Goal: Task Accomplishment & Management: Complete application form

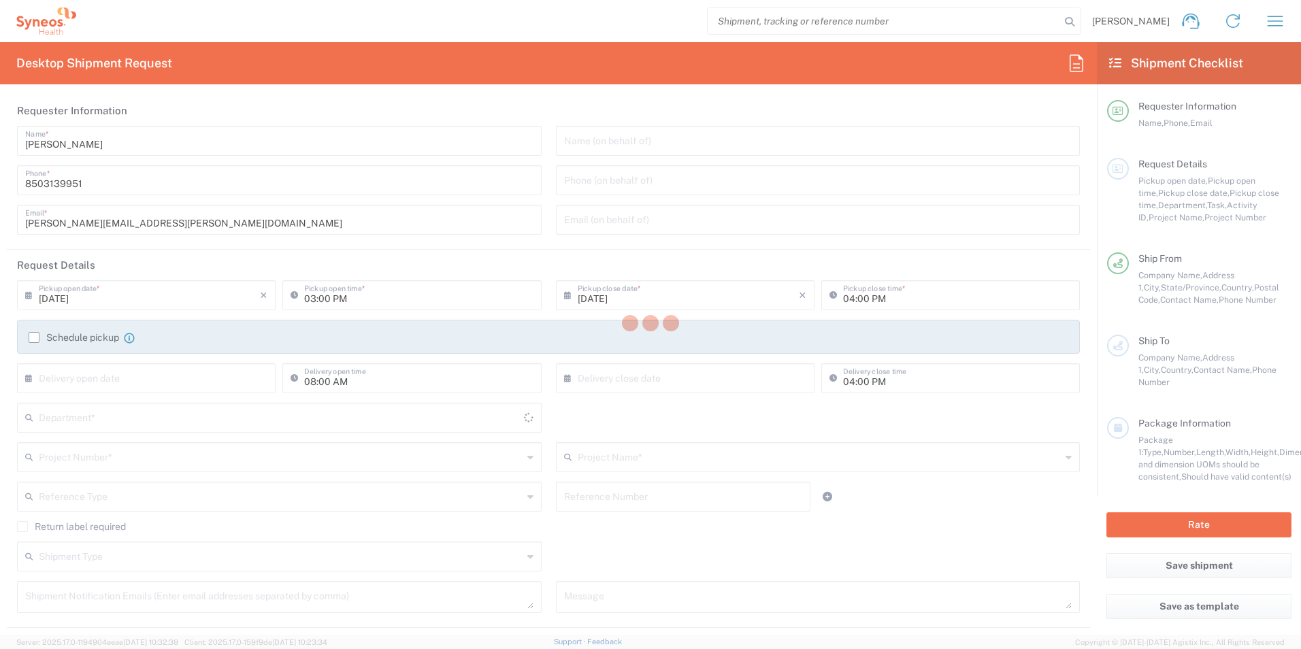
type input "[US_STATE]"
type input "[GEOGRAPHIC_DATA]"
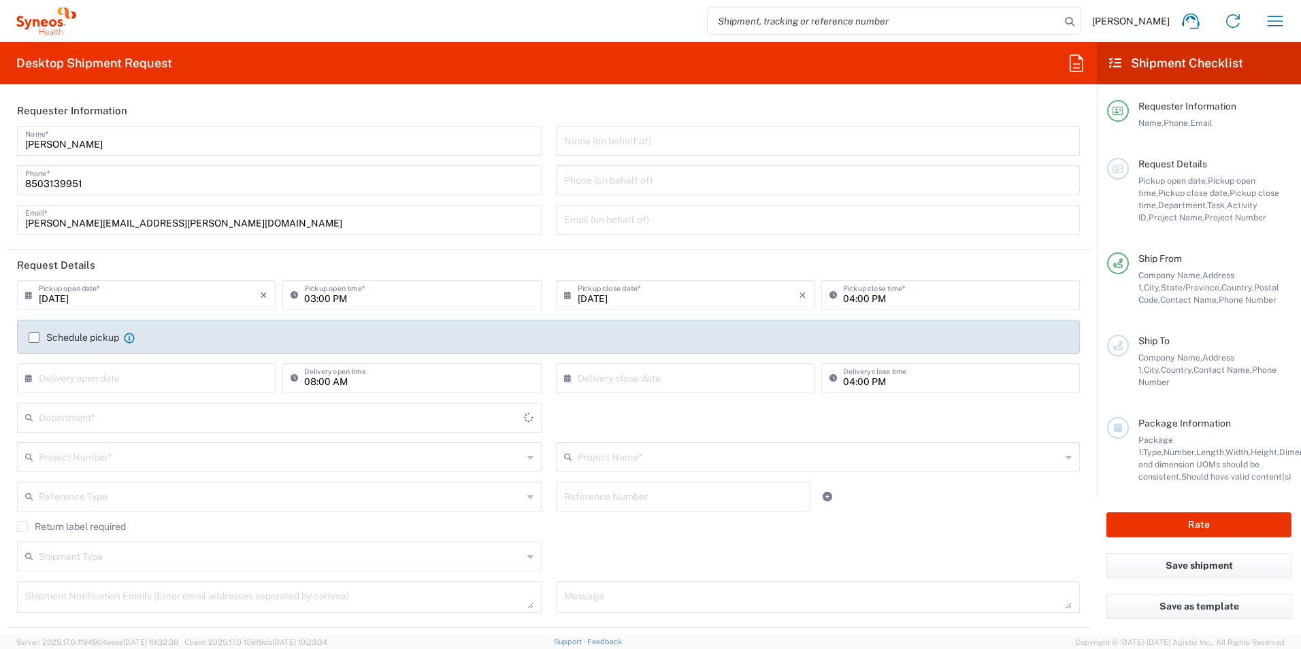
type input "3216"
type input "[PERSON_NAME] Rsrch Grp ([GEOGRAPHIC_DATA]) In"
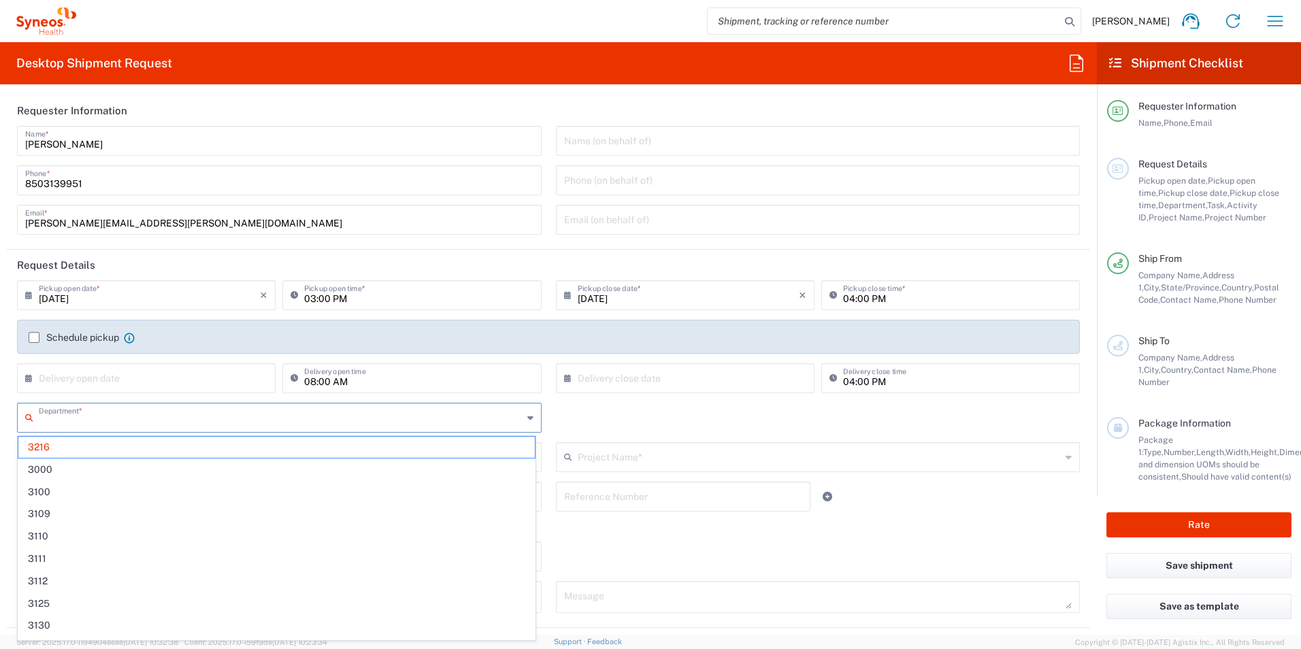
click at [133, 413] on input "text" at bounding box center [281, 417] width 484 height 24
type input "3190"
click at [108, 450] on span "3190" at bounding box center [276, 447] width 517 height 21
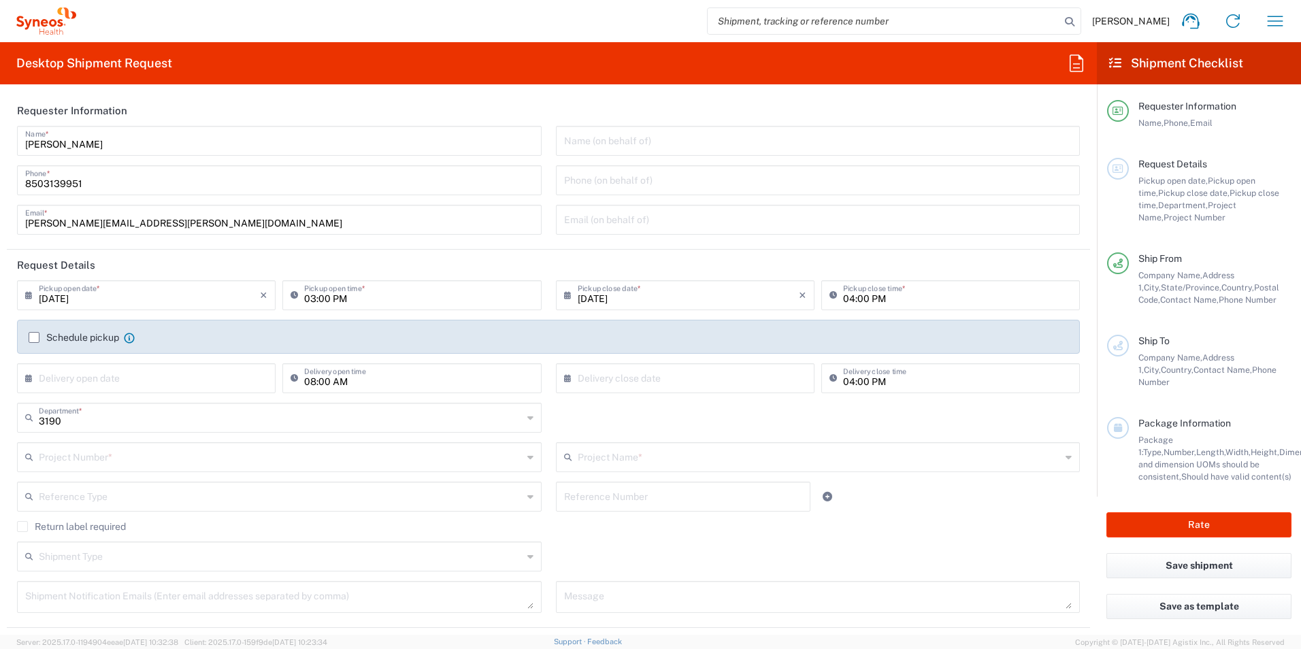
click at [108, 459] on input "text" at bounding box center [281, 456] width 484 height 24
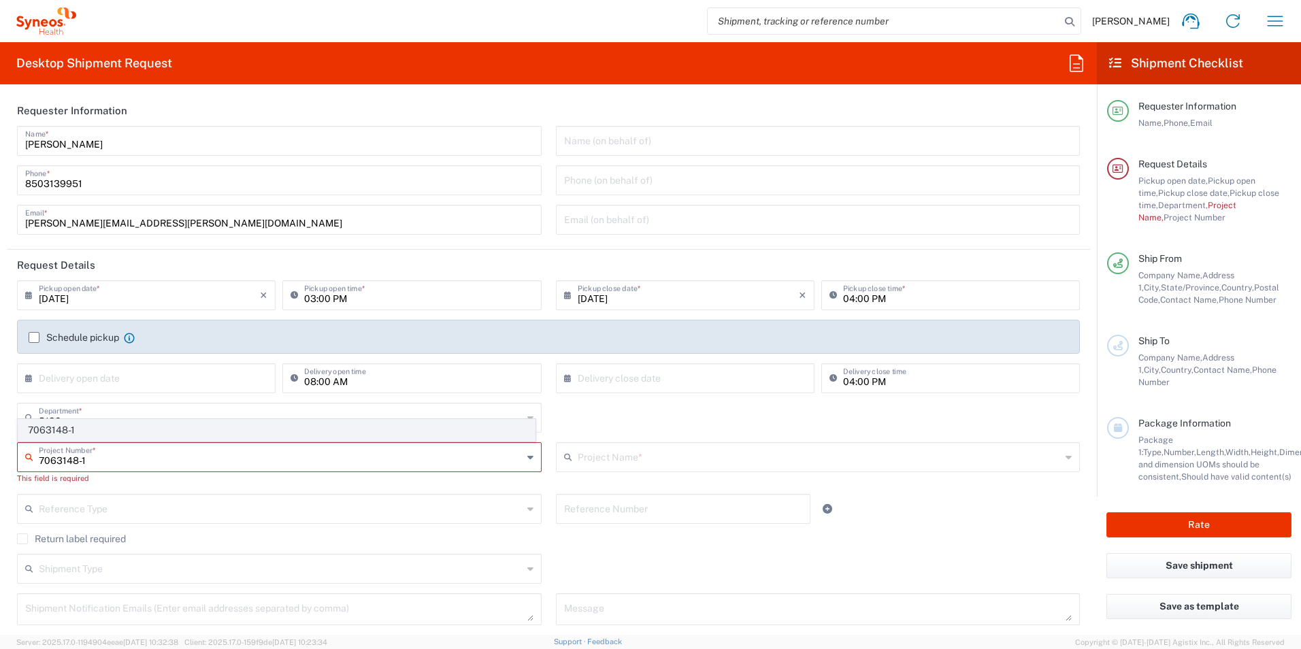
type input "7063148-1"
click at [96, 431] on span "7063148-1" at bounding box center [276, 430] width 517 height 21
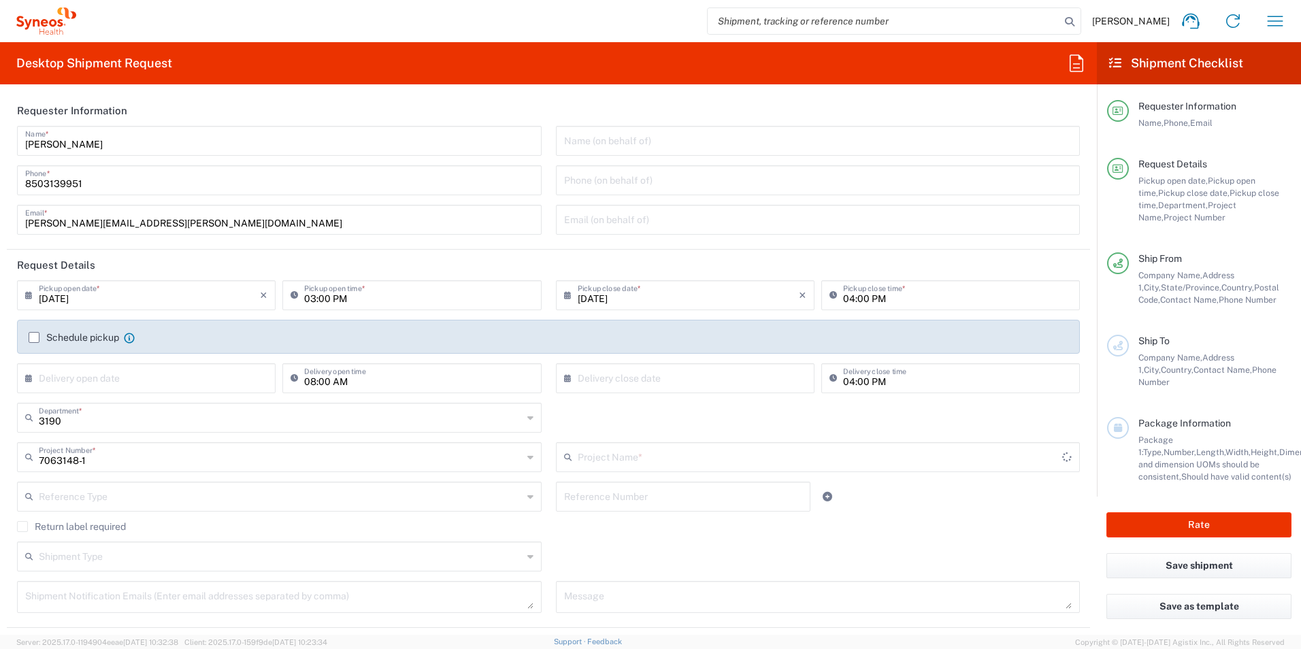
type input "802-SYN-190"
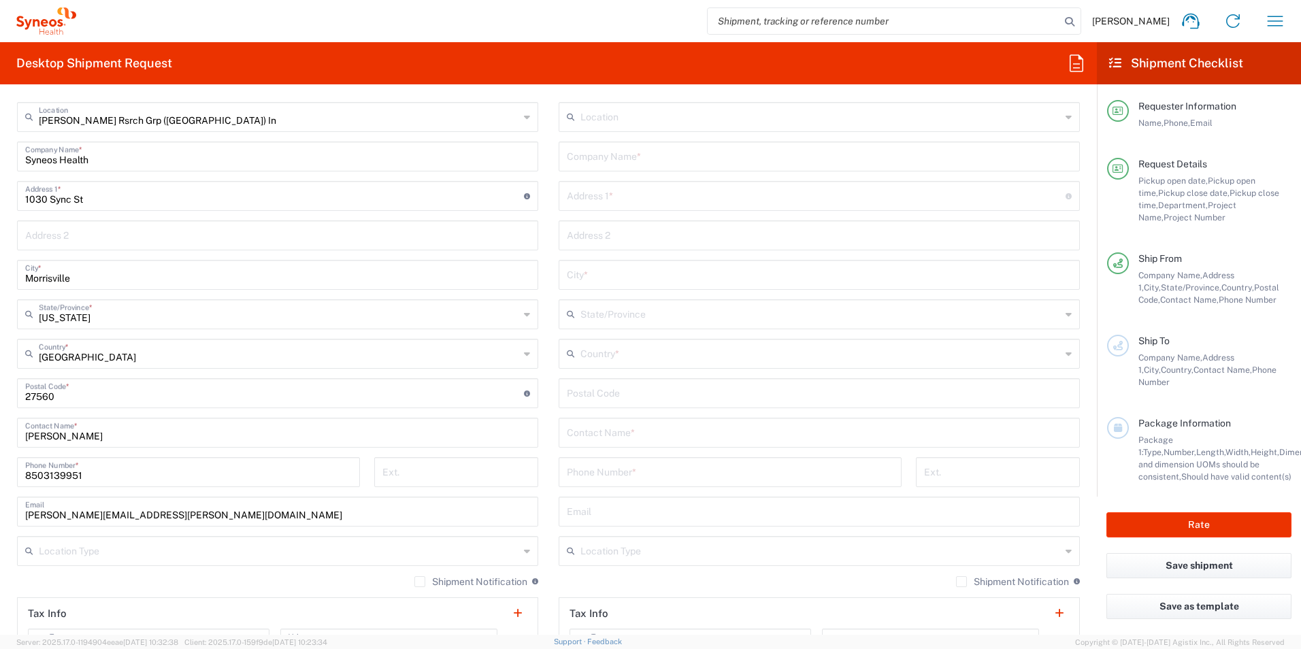
scroll to position [681, 0]
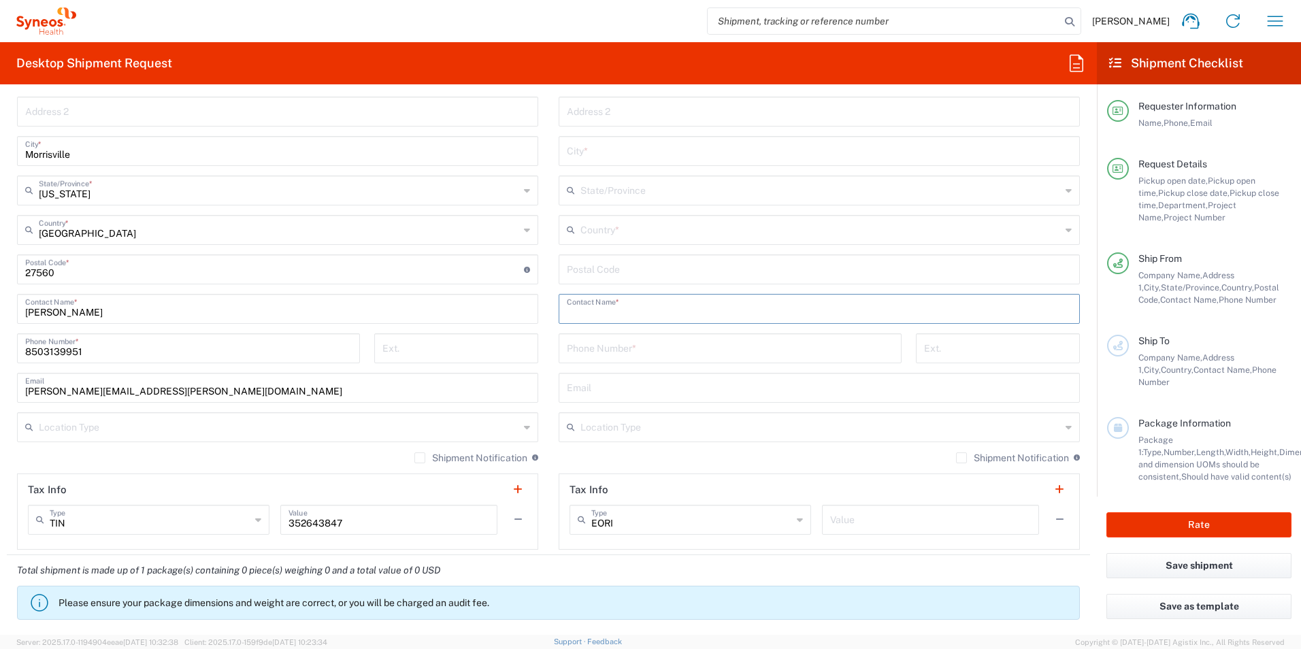
click at [654, 310] on input "text" at bounding box center [819, 308] width 505 height 24
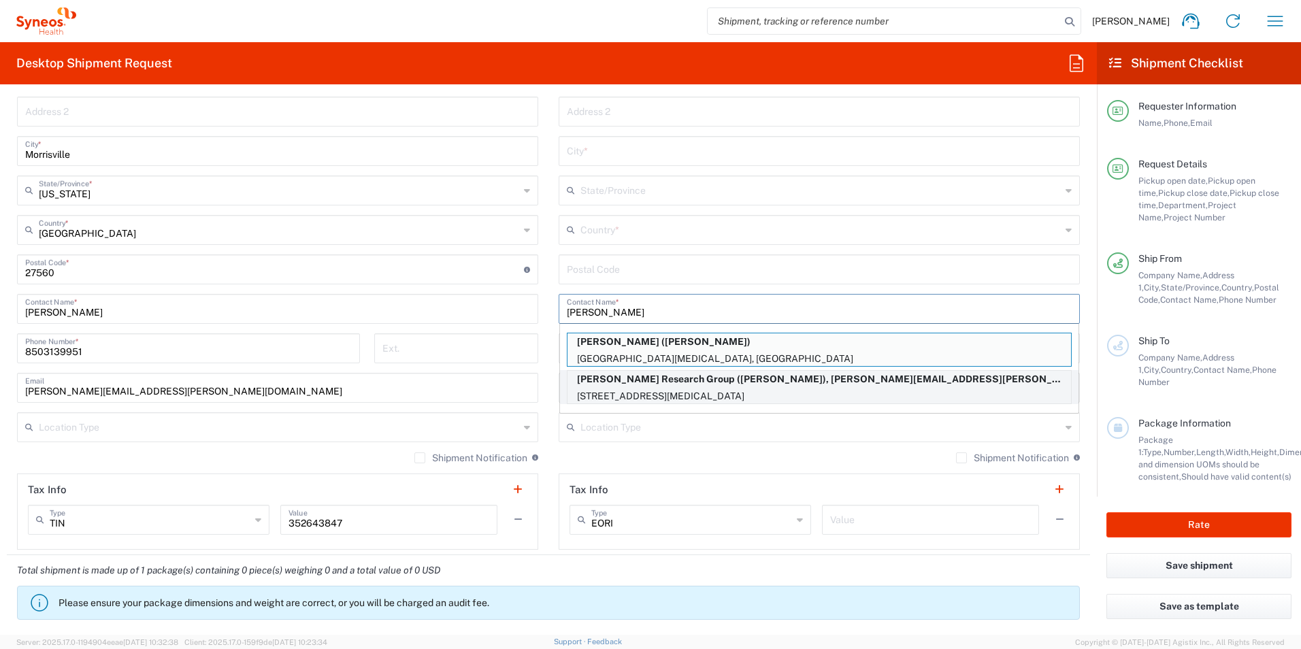
type input "[PERSON_NAME]"
click at [729, 385] on p "[PERSON_NAME] Research Group ([PERSON_NAME]), [PERSON_NAME][EMAIL_ADDRESS][PERS…" at bounding box center [820, 379] width 504 height 17
type input "[PERSON_NAME] Research Group"
type input "[STREET_ADDRESS]"
type input "[MEDICAL_DATA]"
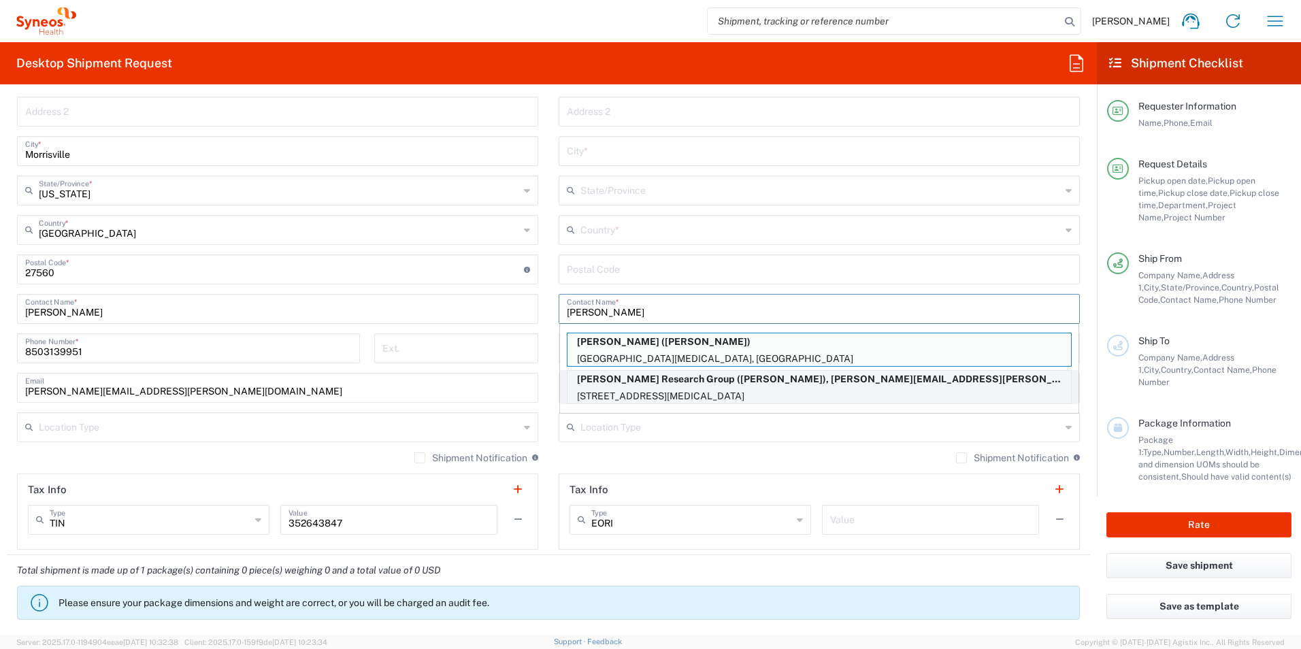
type input "[GEOGRAPHIC_DATA]"
type input "92860"
type input "[PERSON_NAME]"
type input "9096594380"
type input "[PERSON_NAME][EMAIL_ADDRESS][PERSON_NAME][DOMAIN_NAME]"
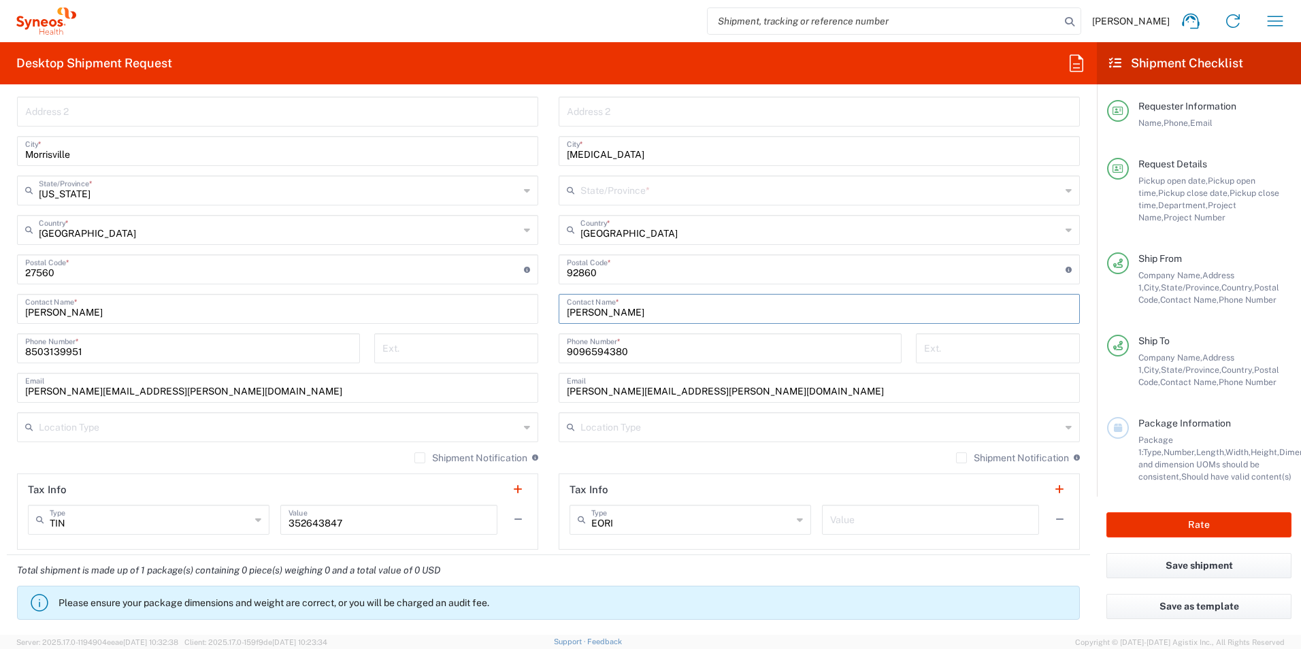
type input "[US_STATE]"
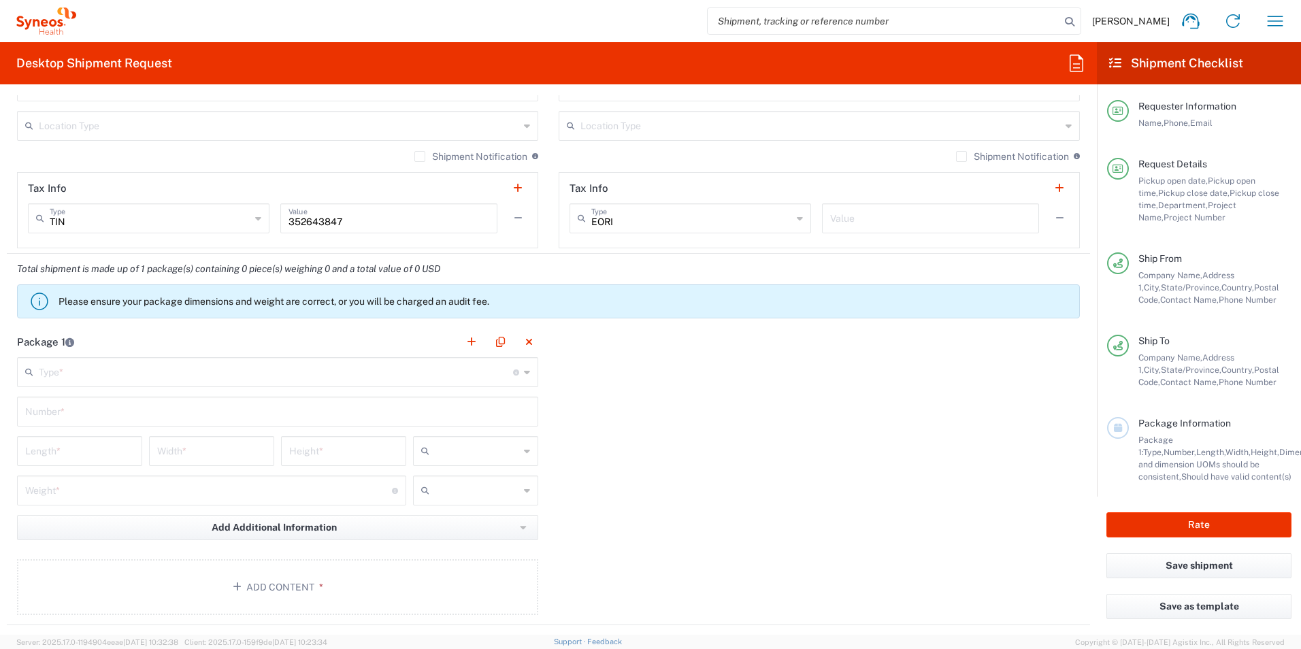
scroll to position [1089, 0]
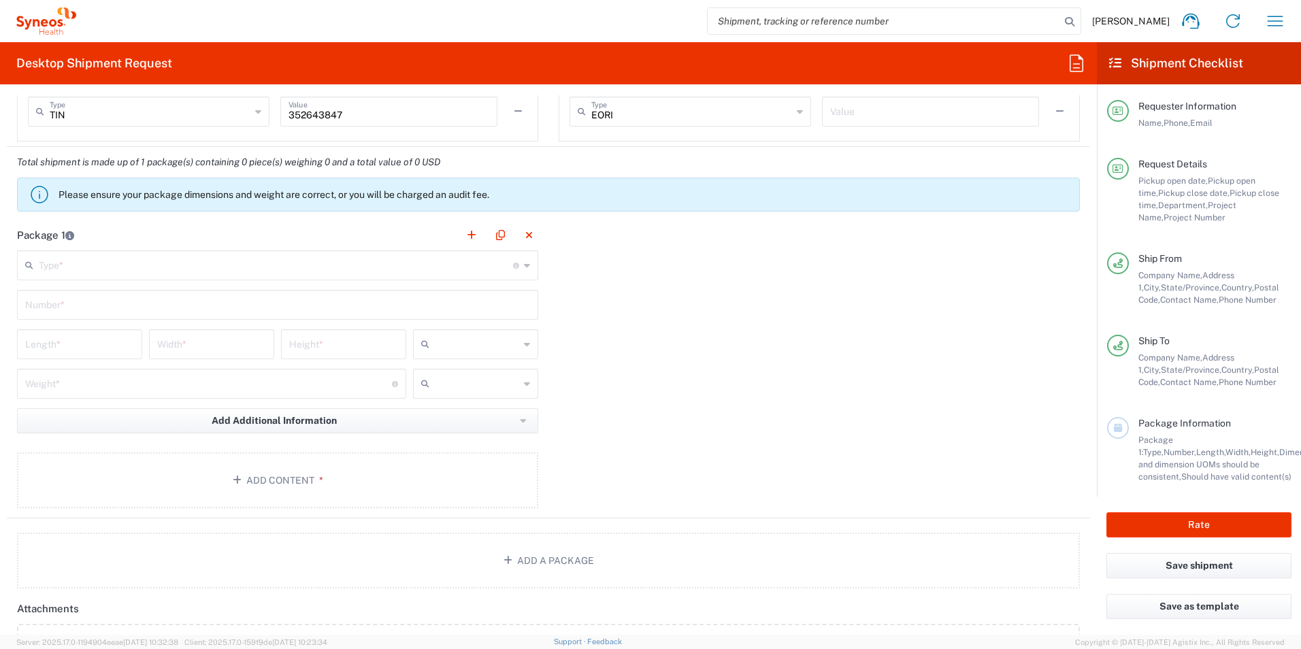
drag, startPoint x: 143, startPoint y: 249, endPoint x: 140, endPoint y: 257, distance: 8.8
click at [142, 249] on header "Package 1" at bounding box center [278, 235] width 542 height 31
click at [137, 262] on input "text" at bounding box center [276, 264] width 474 height 24
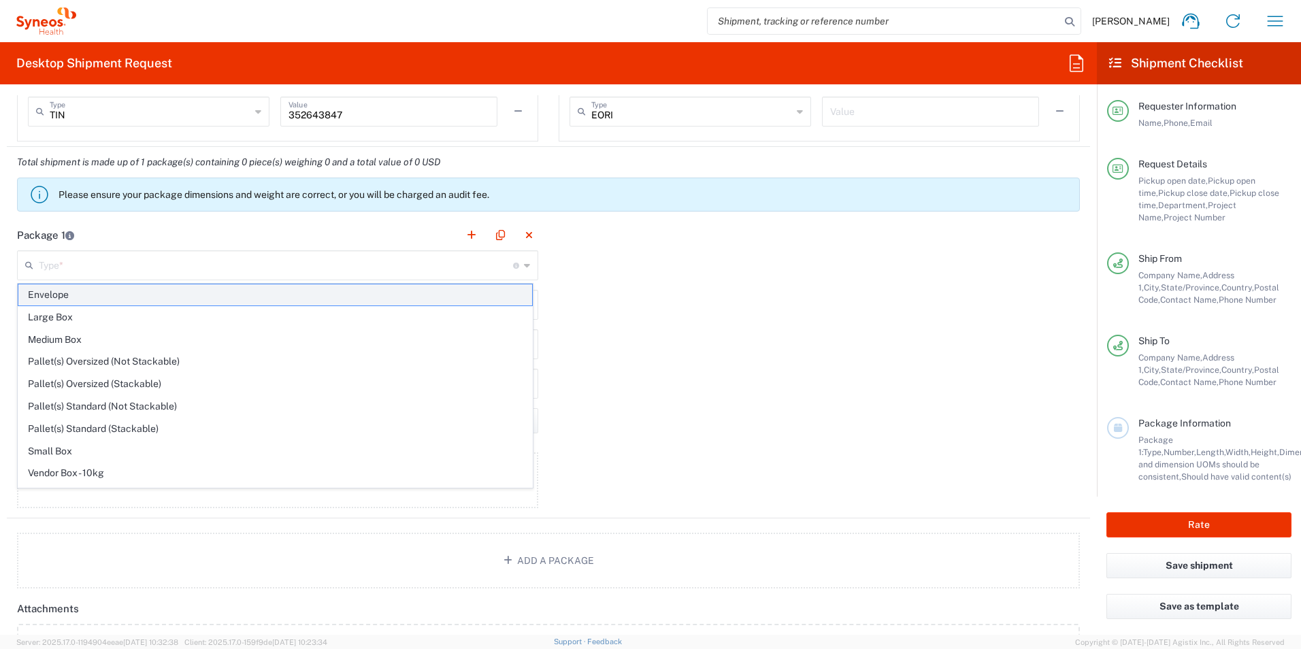
click at [114, 291] on span "Envelope" at bounding box center [275, 294] width 514 height 21
type input "Envelope"
type input "1"
type input "9.5"
type input "12.5"
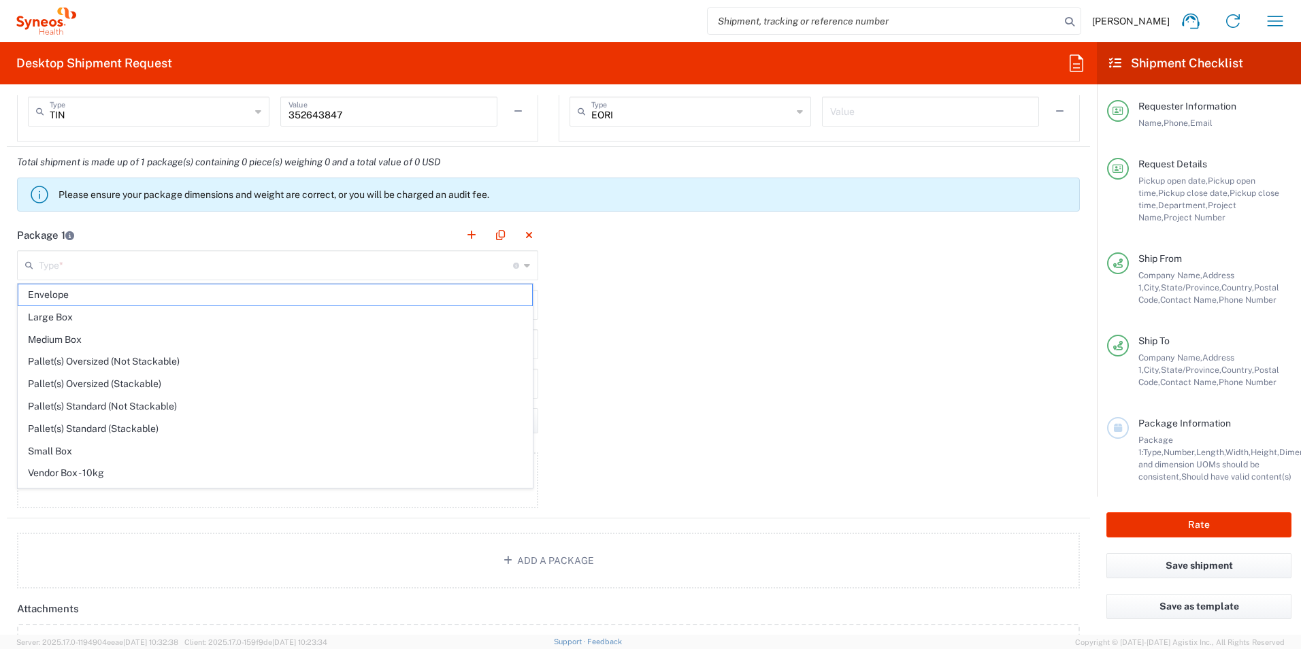
type input "0.25"
type input "in"
type input "0.45"
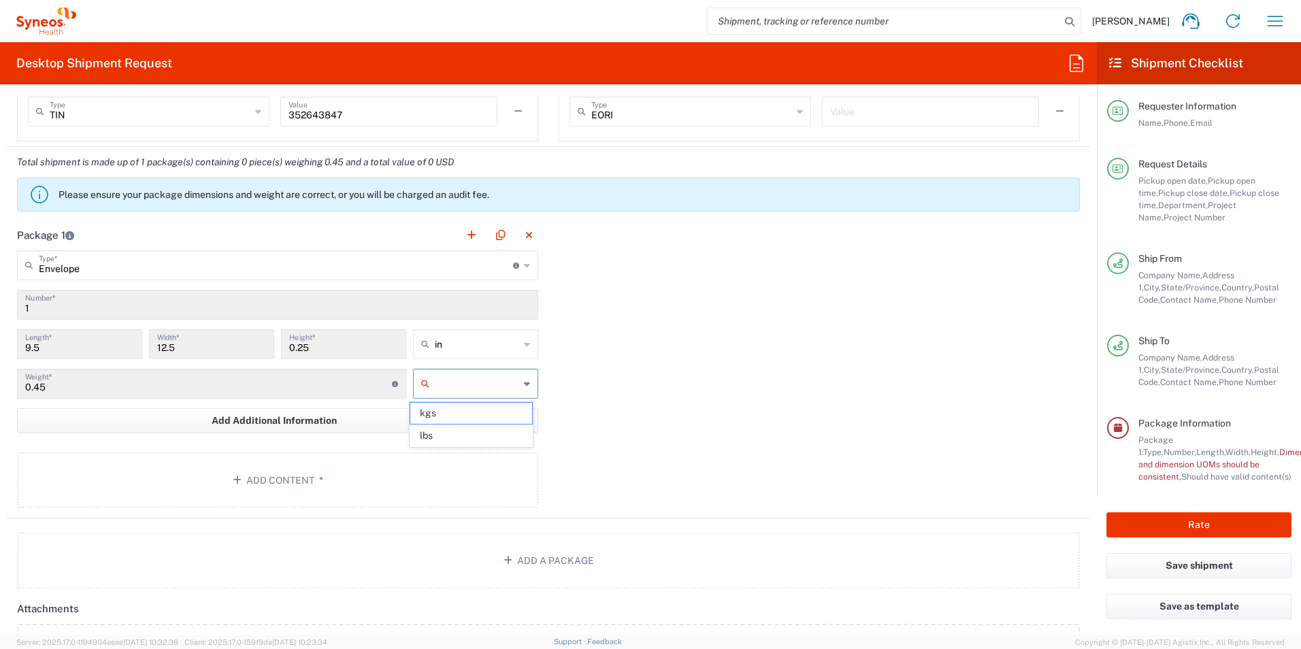
click at [450, 386] on input "text" at bounding box center [477, 384] width 84 height 22
click at [453, 430] on span "lbs" at bounding box center [470, 435] width 121 height 21
type input "lbs"
click at [351, 478] on button "Add Content *" at bounding box center [277, 481] width 521 height 56
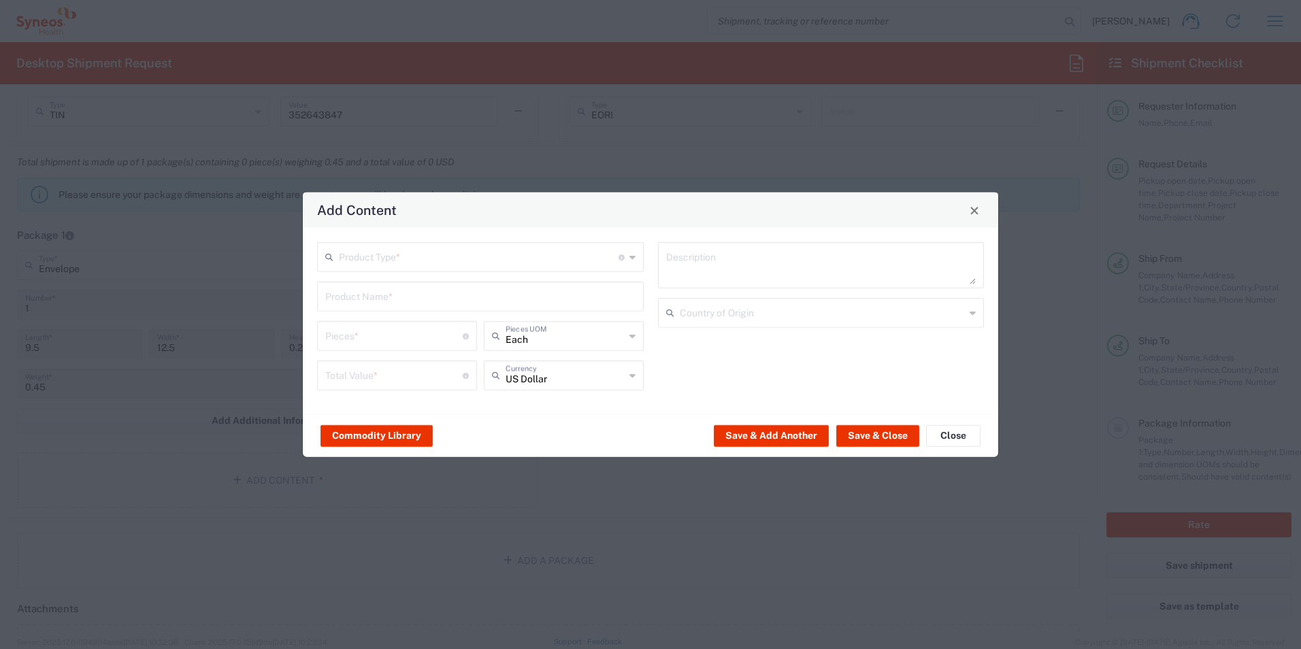
click at [436, 257] on input "text" at bounding box center [479, 256] width 280 height 24
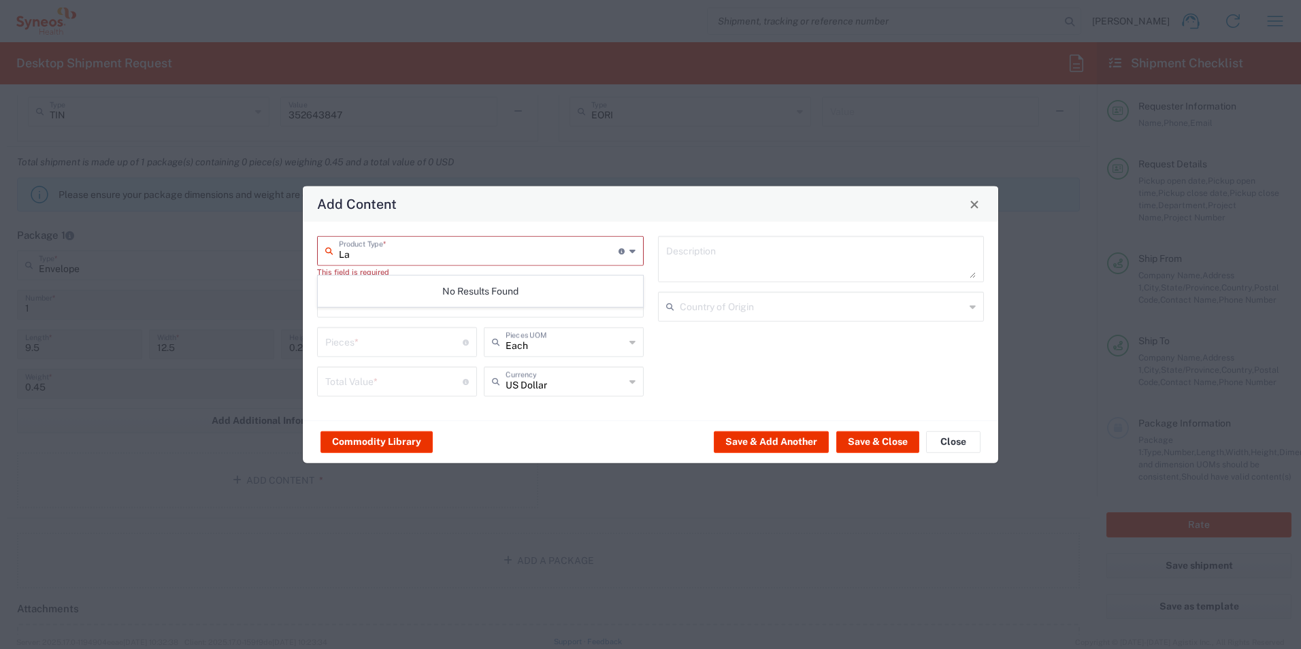
type input "L"
click at [419, 308] on span "General Commodity" at bounding box center [481, 309] width 324 height 21
type input "General Commodity"
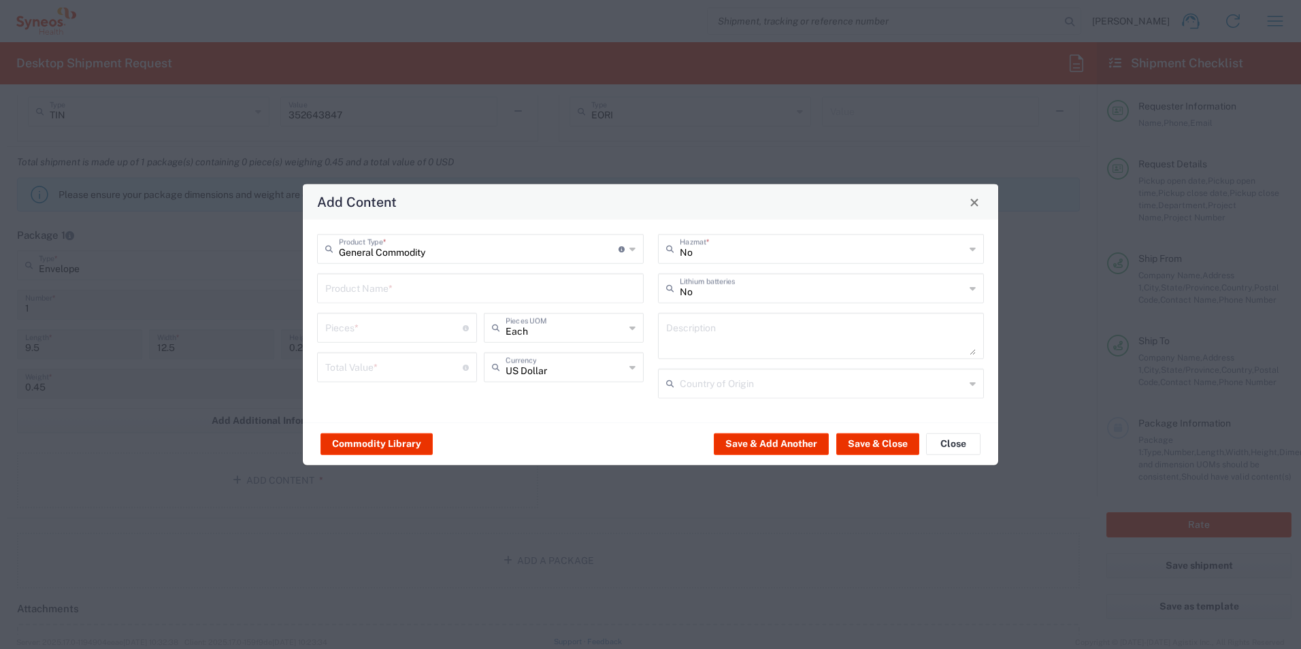
click at [430, 283] on input "text" at bounding box center [480, 288] width 310 height 24
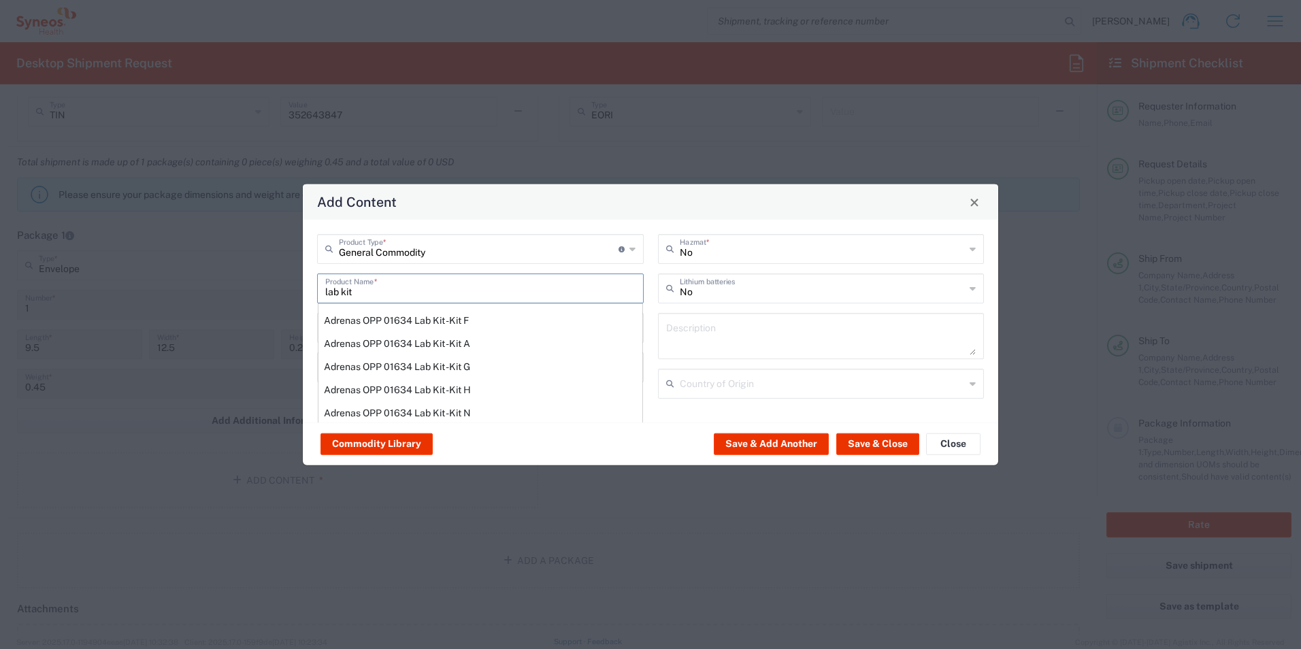
type input "lab kit"
click at [651, 346] on div "No Hazmat * No Lithium batteries Description Country of Origin" at bounding box center [821, 321] width 341 height 174
click at [651, 352] on div "No Hazmat * No Lithium batteries Description Country of Origin" at bounding box center [821, 321] width 341 height 174
click at [651, 279] on div "No Hazmat * No Lithium batteries Description Country of Origin" at bounding box center [821, 321] width 341 height 174
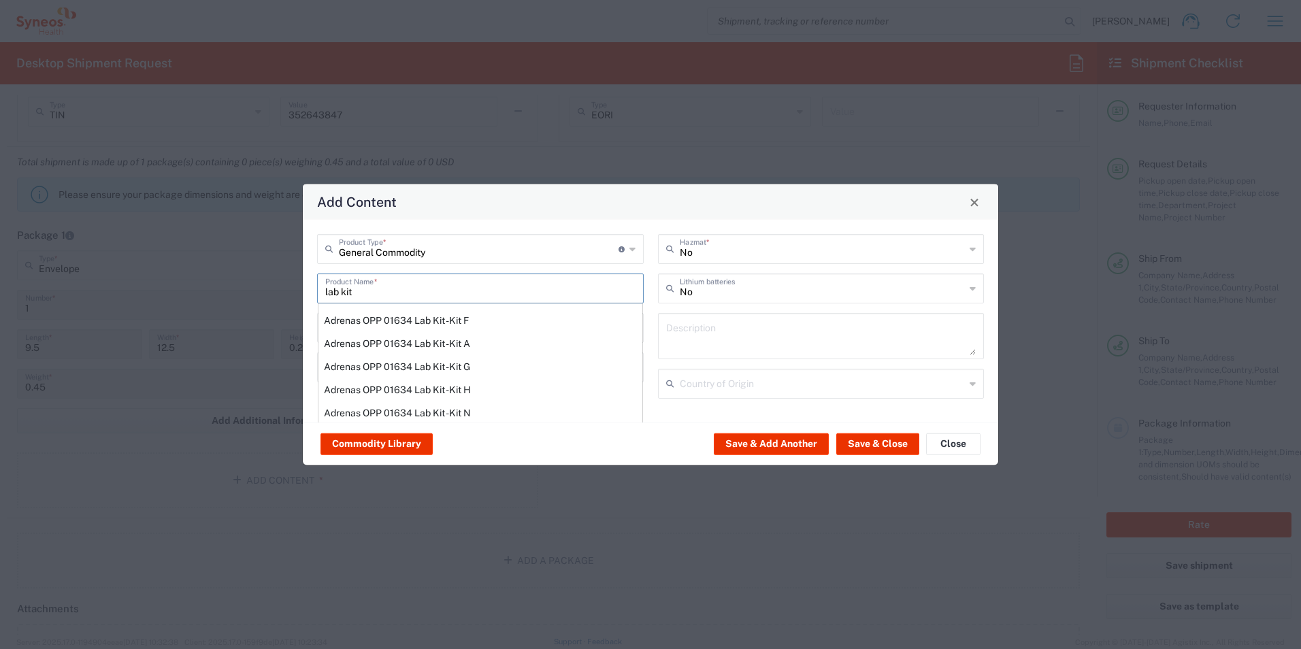
click at [618, 287] on input "lab kit" at bounding box center [480, 288] width 310 height 24
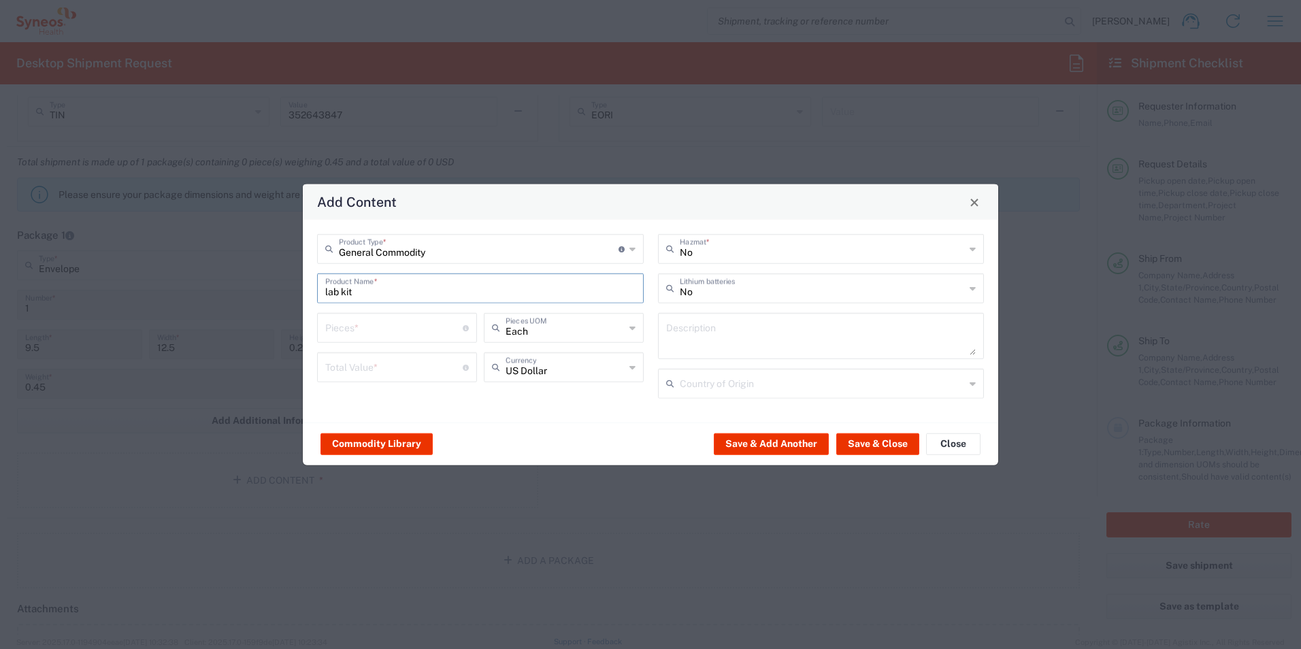
click at [618, 287] on input "lab kit" at bounding box center [480, 288] width 310 height 24
click at [402, 336] on input "number" at bounding box center [393, 327] width 137 height 24
type input "1"
click at [380, 360] on input "number" at bounding box center [393, 367] width 137 height 24
type input "20"
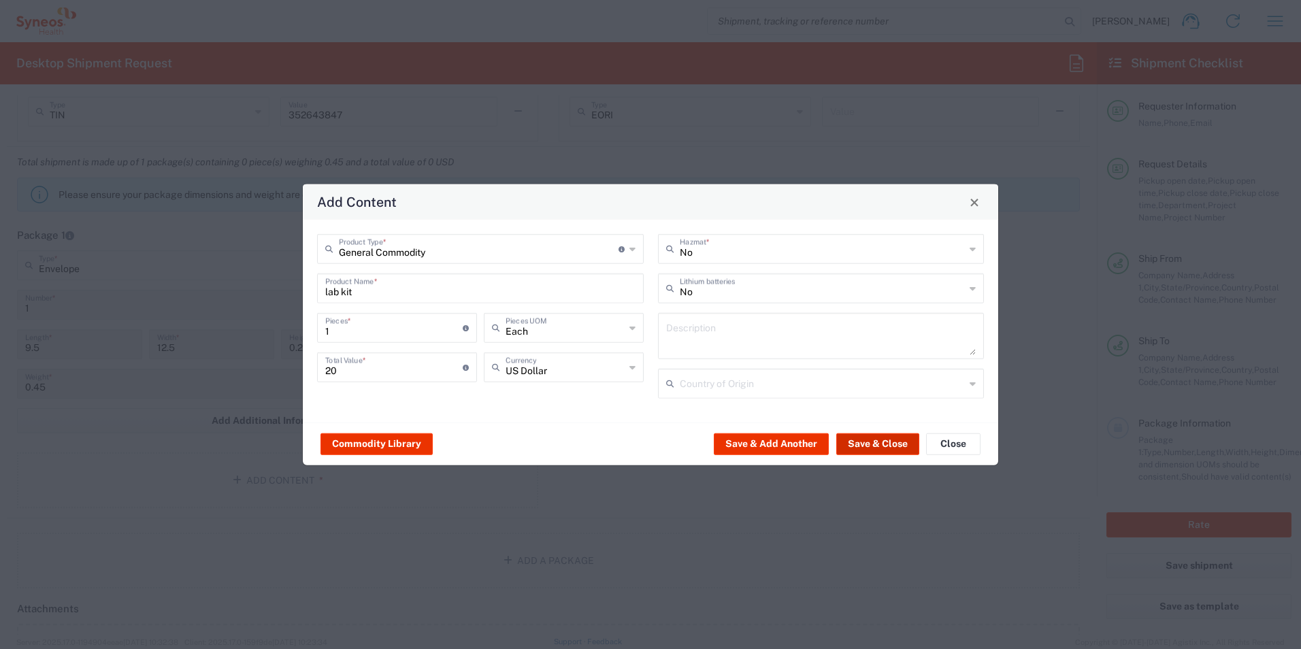
click at [847, 440] on button "Save & Close" at bounding box center [877, 444] width 83 height 22
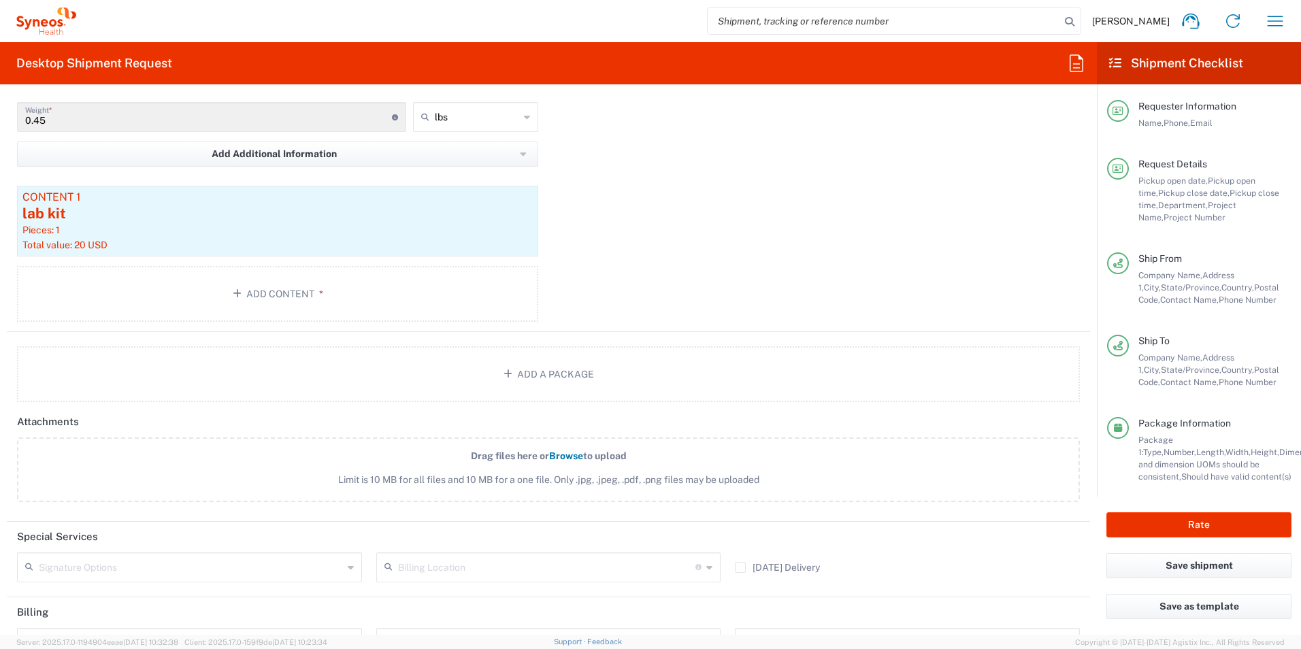
scroll to position [1429, 0]
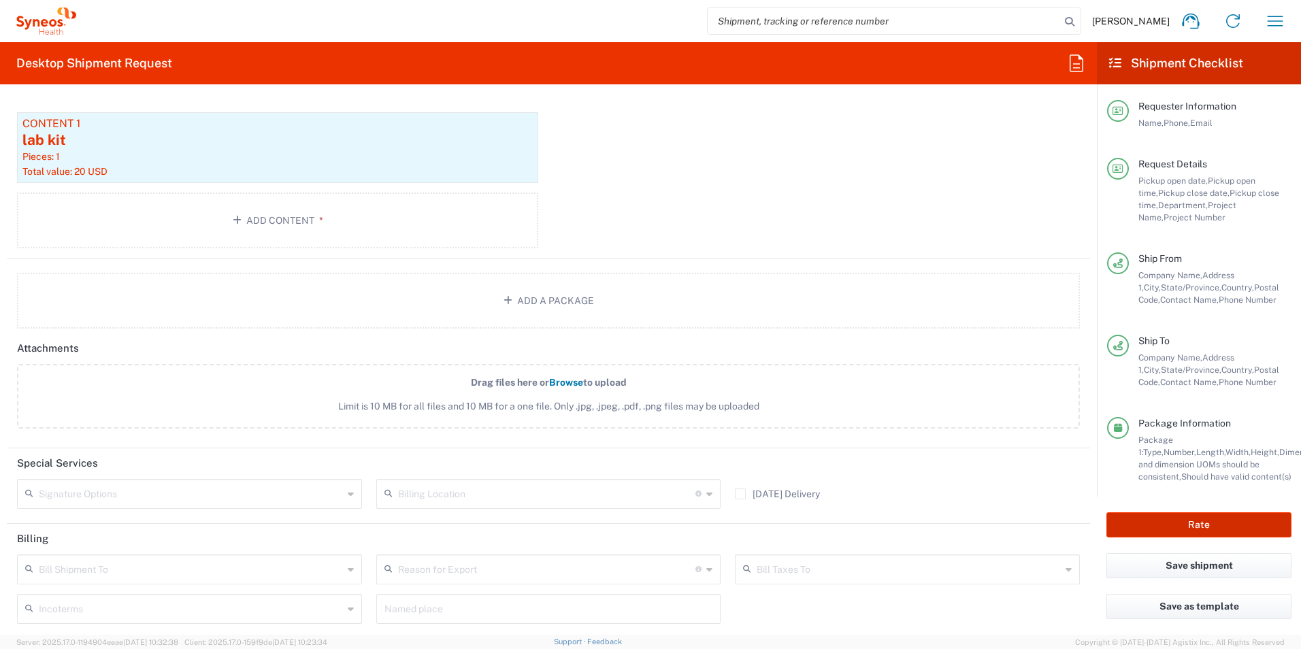
click at [1129, 523] on button "Rate" at bounding box center [1199, 524] width 185 height 25
type input "7063148-1"
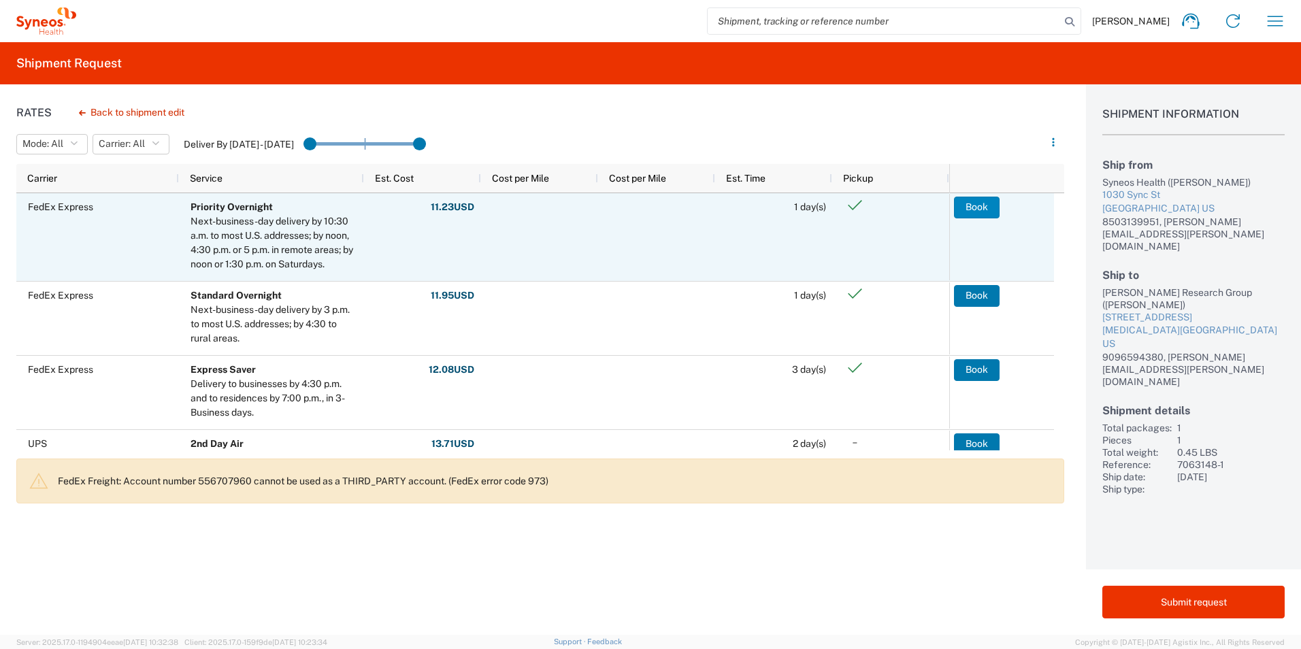
click at [965, 203] on button "Book" at bounding box center [977, 208] width 46 height 22
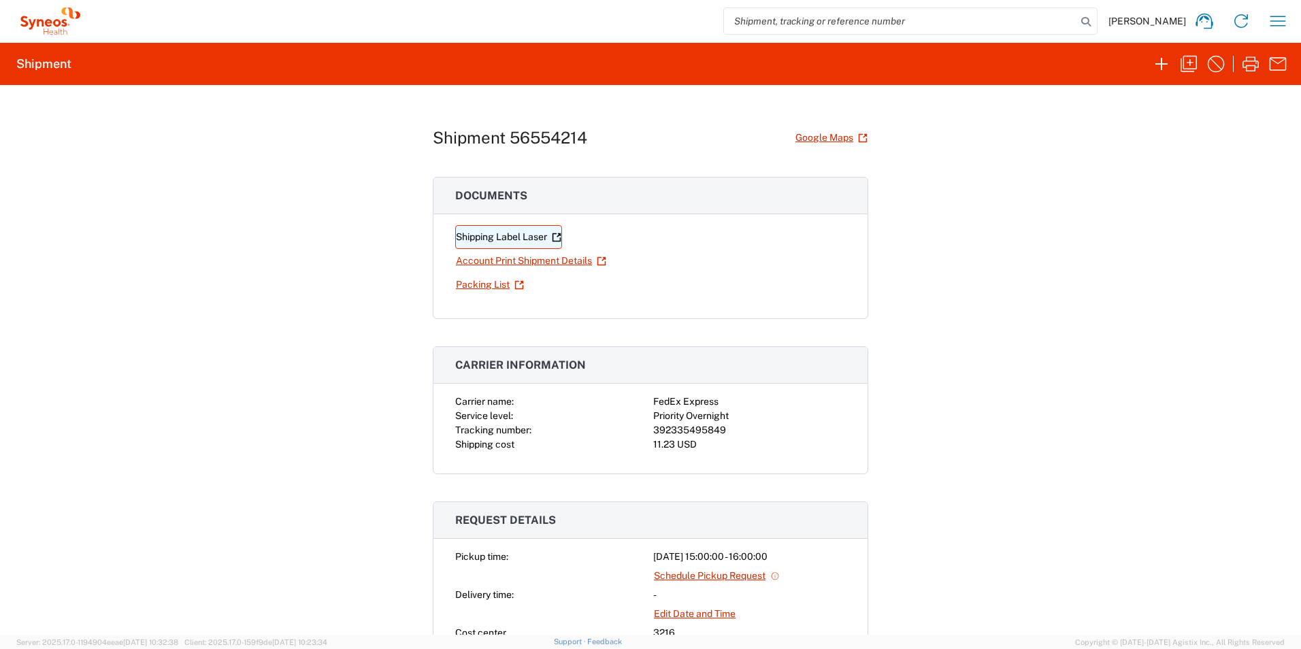
click at [534, 233] on link "Shipping Label Laser" at bounding box center [508, 237] width 107 height 24
click at [510, 232] on link "Shipping Label Laser" at bounding box center [508, 237] width 107 height 24
click at [1150, 63] on button "button" at bounding box center [1161, 63] width 27 height 27
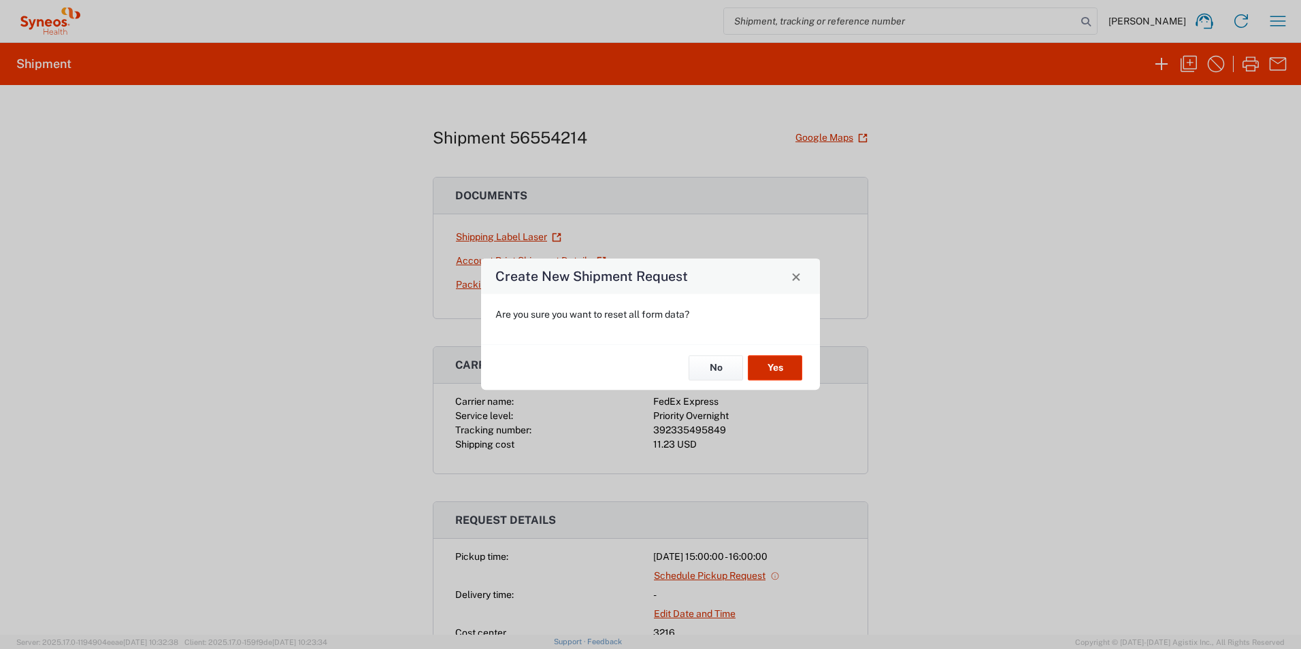
click at [770, 360] on button "Yes" at bounding box center [775, 367] width 54 height 25
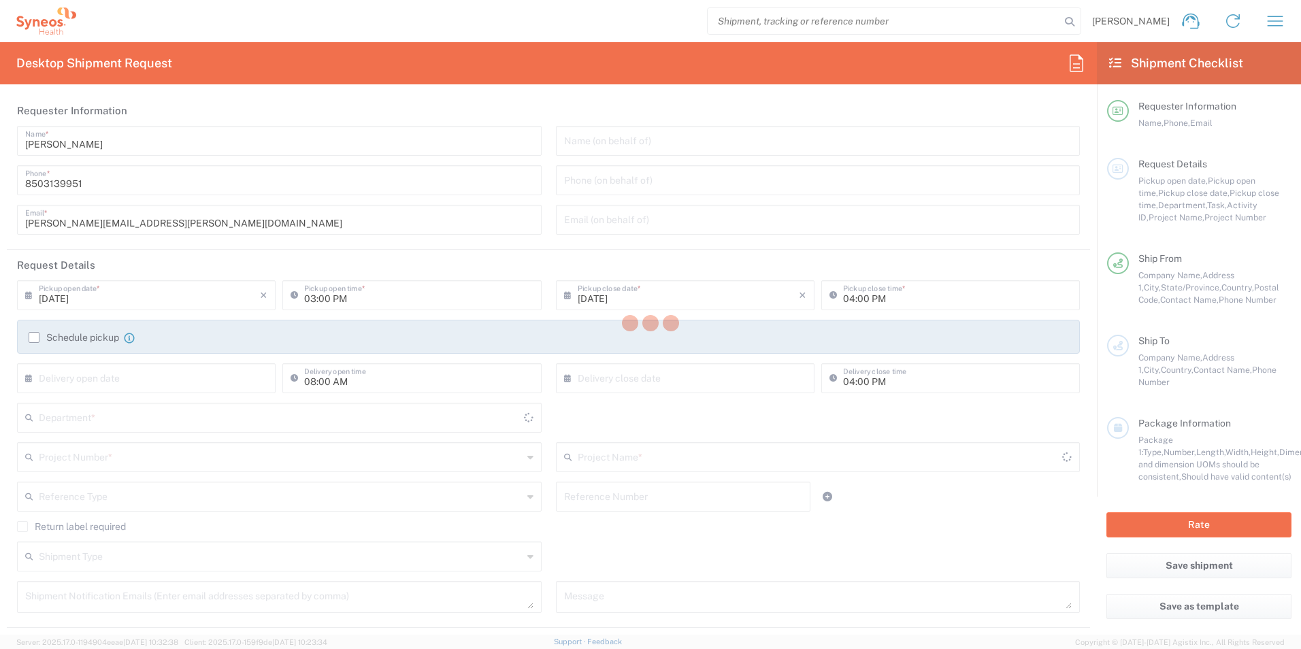
type input "3216"
type input "[US_STATE]"
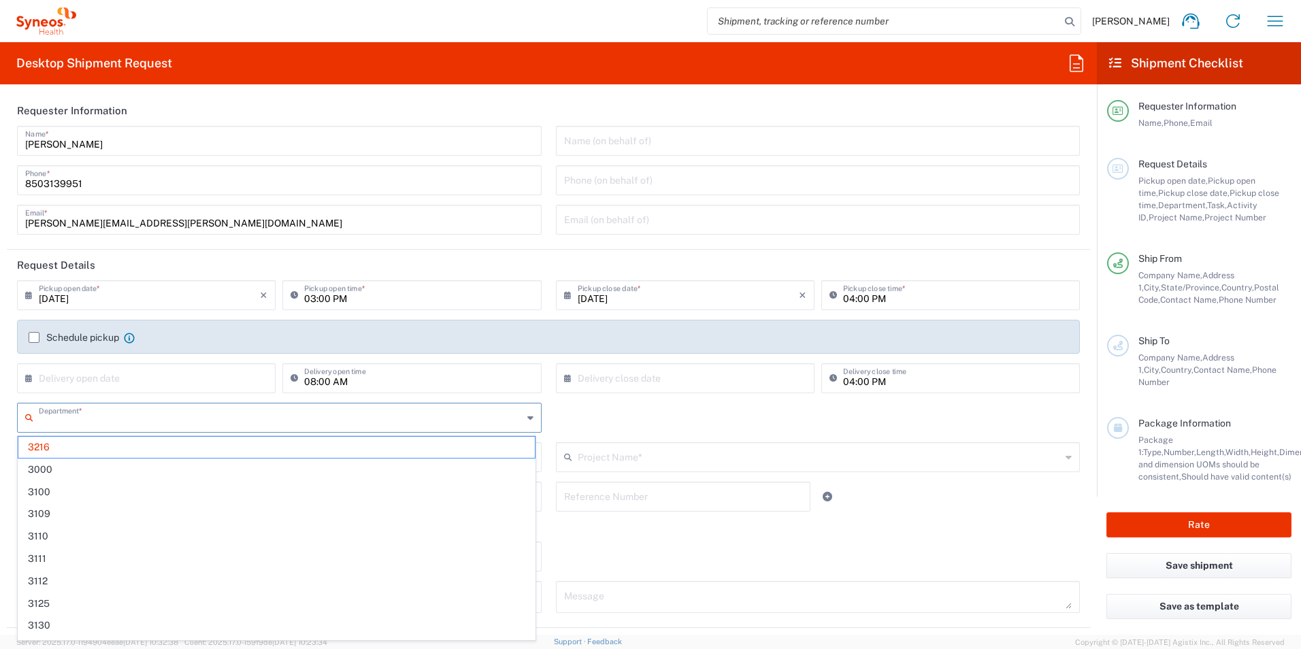
click at [114, 413] on input "text" at bounding box center [281, 417] width 484 height 24
type input "3190"
click at [82, 449] on span "3190" at bounding box center [276, 447] width 517 height 21
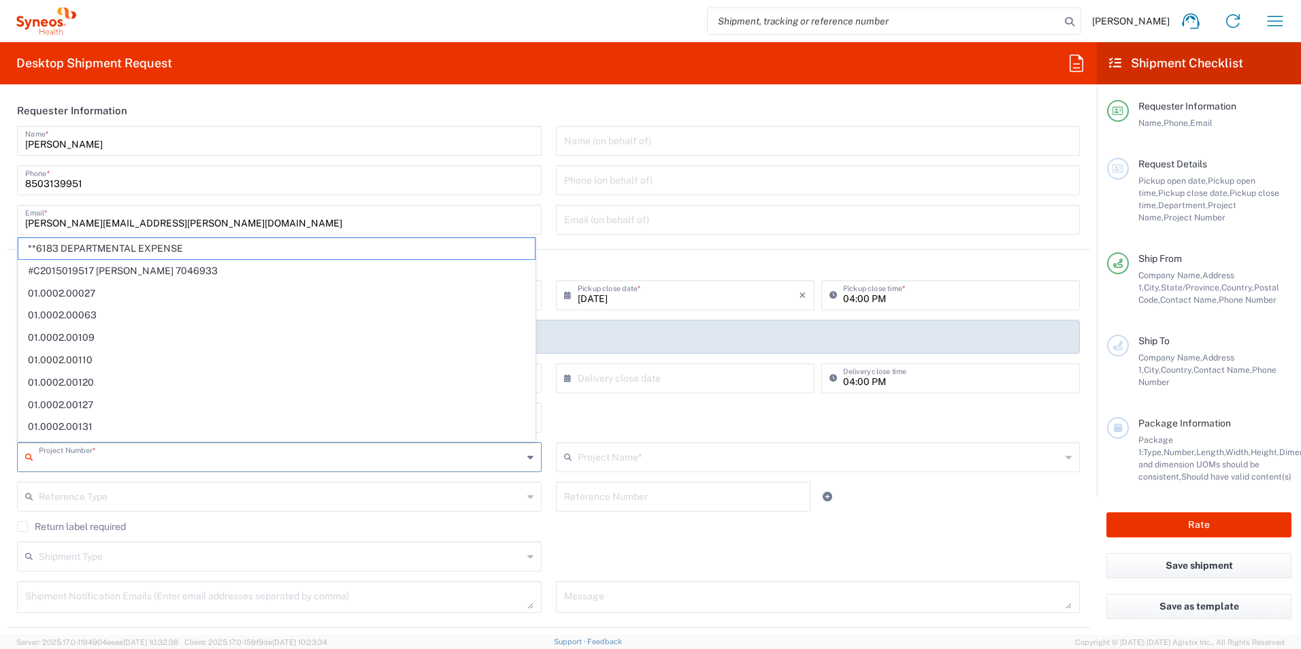
click at [88, 452] on input "text" at bounding box center [281, 456] width 484 height 24
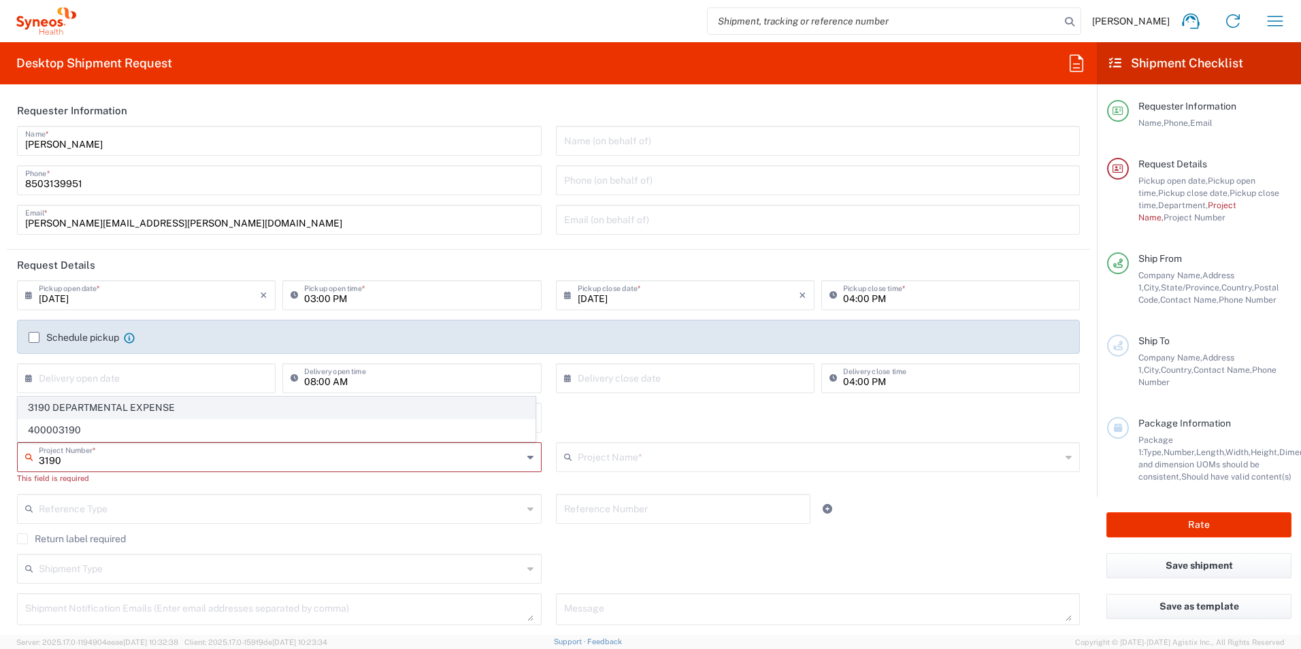
click at [93, 410] on span "3190 DEPARTMENTAL EXPENSE" at bounding box center [276, 407] width 517 height 21
type input "3190 DEPARTMENTAL EXPENSE"
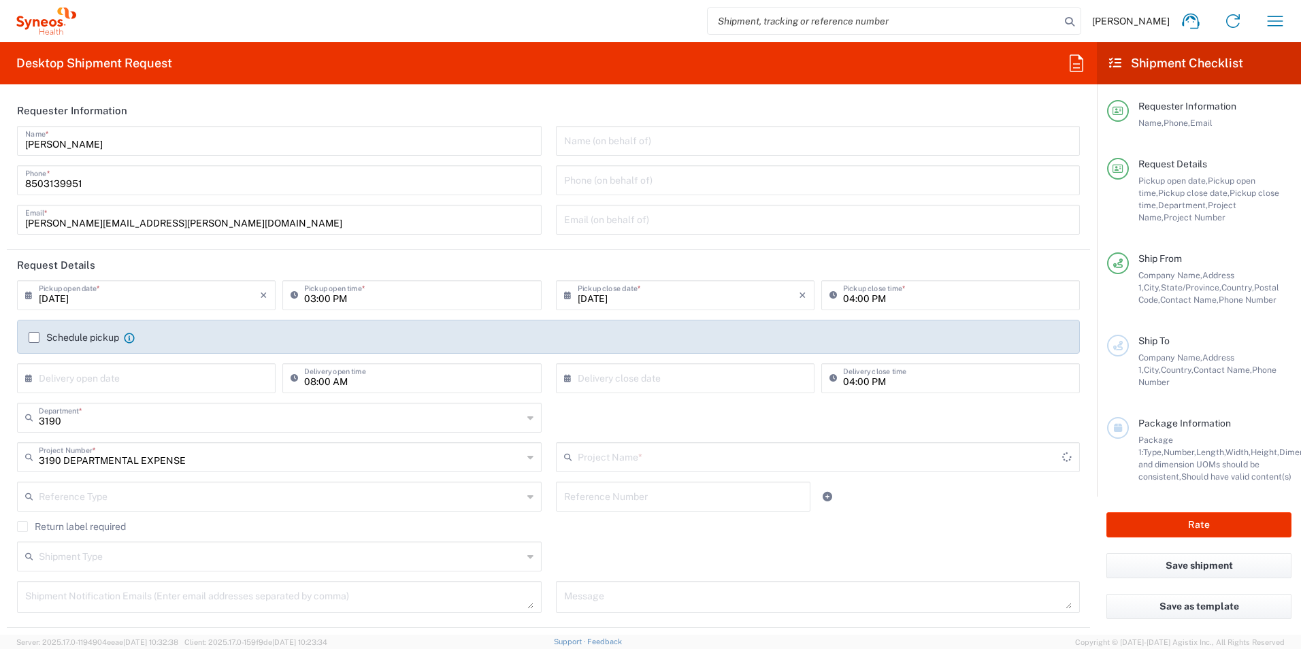
type input "3190 DEPARTMENTAL EXPENSE"
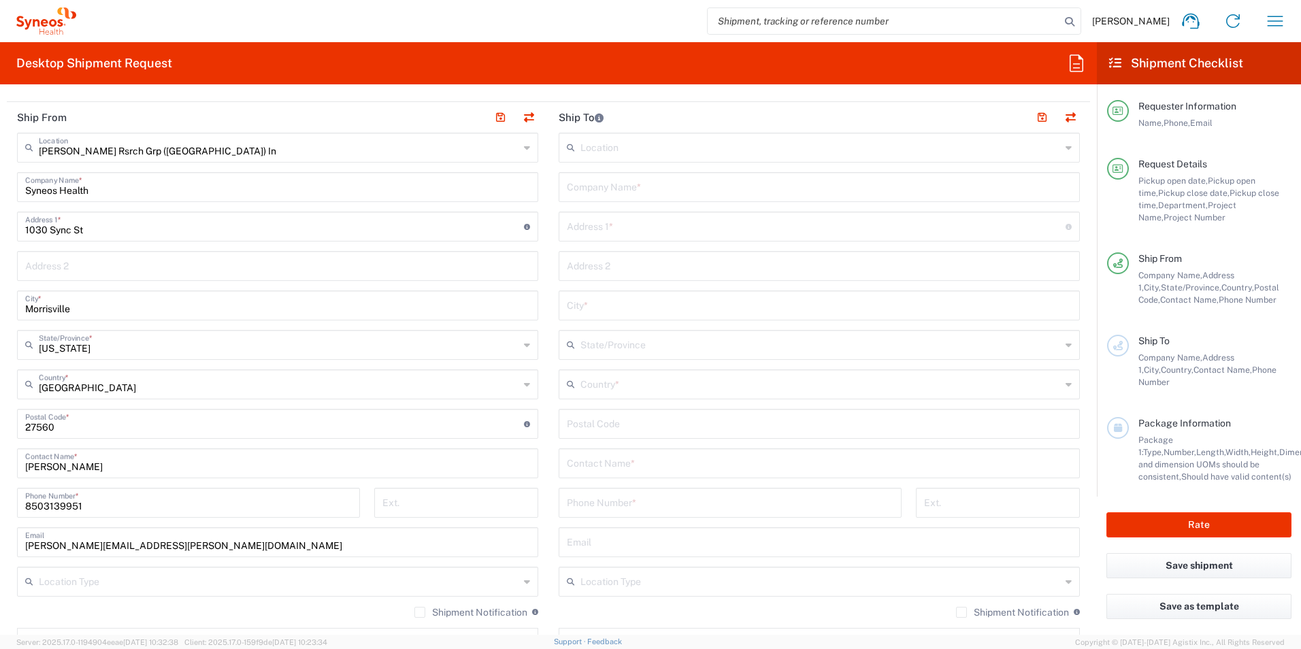
scroll to position [544, 0]
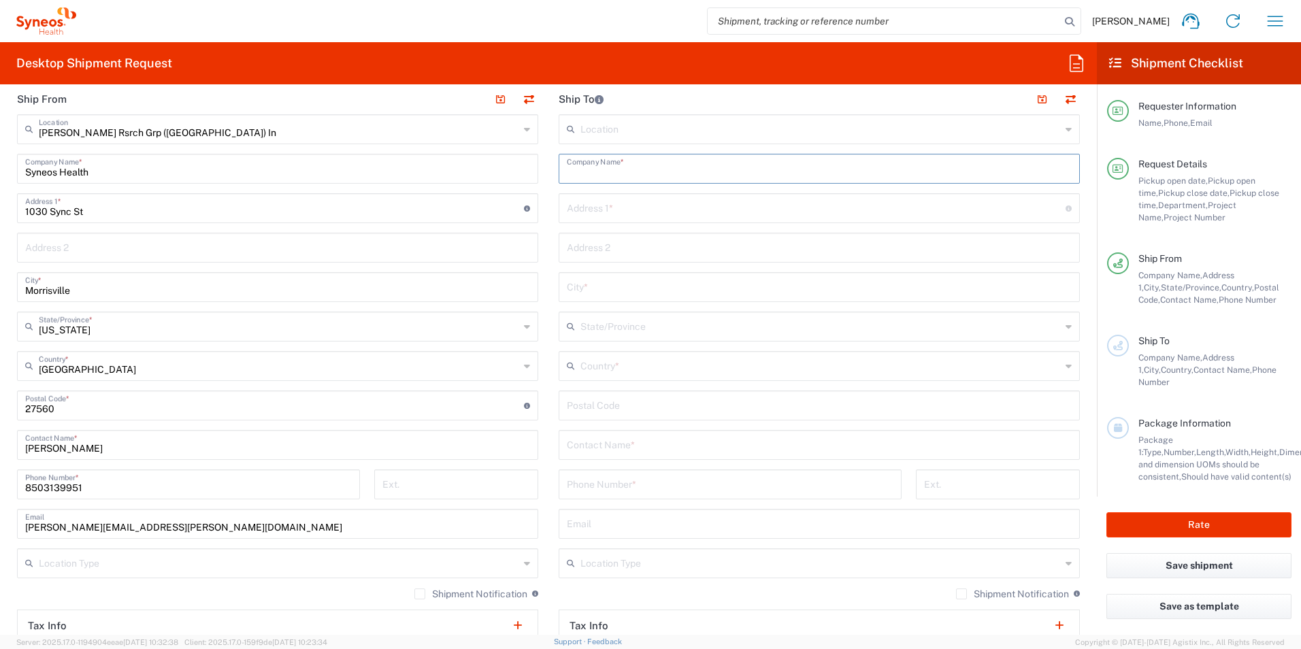
click at [658, 161] on input "text" at bounding box center [819, 168] width 505 height 24
type input "[PERSON_NAME] Research Group"
click at [679, 217] on input "text" at bounding box center [816, 207] width 499 height 24
type input "PO Box 1251"
click at [1053, 363] on div "Country *" at bounding box center [819, 366] width 521 height 30
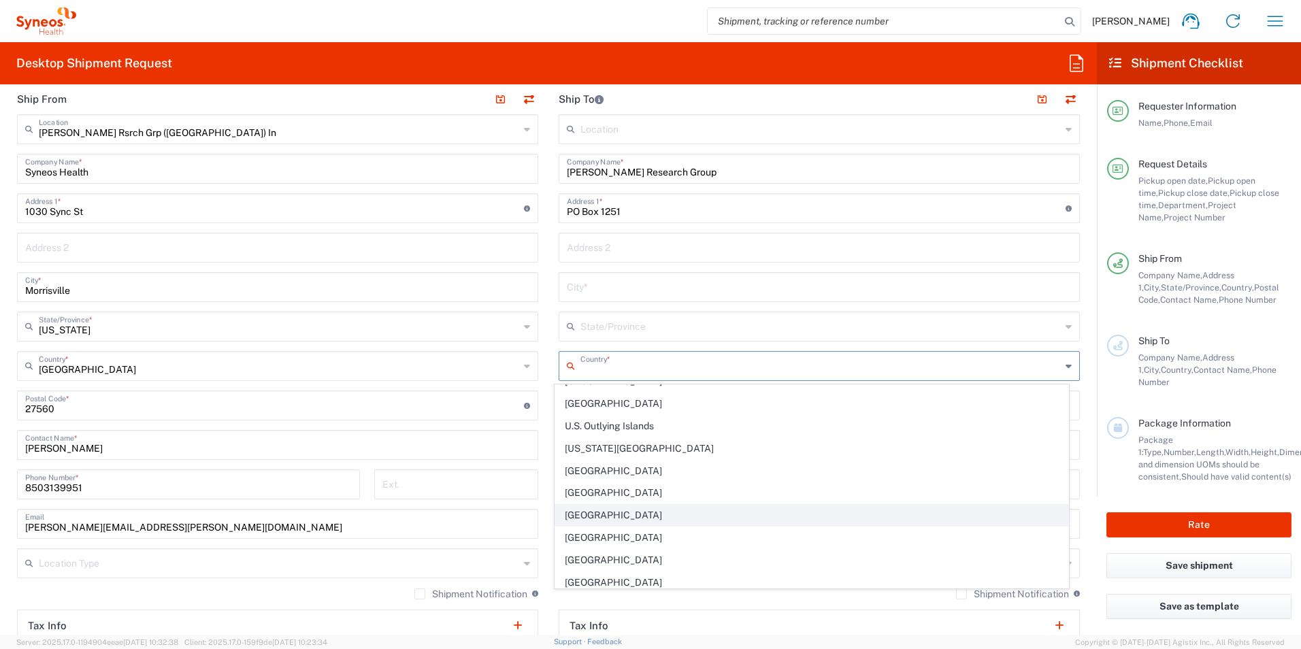
scroll to position [5149, 0]
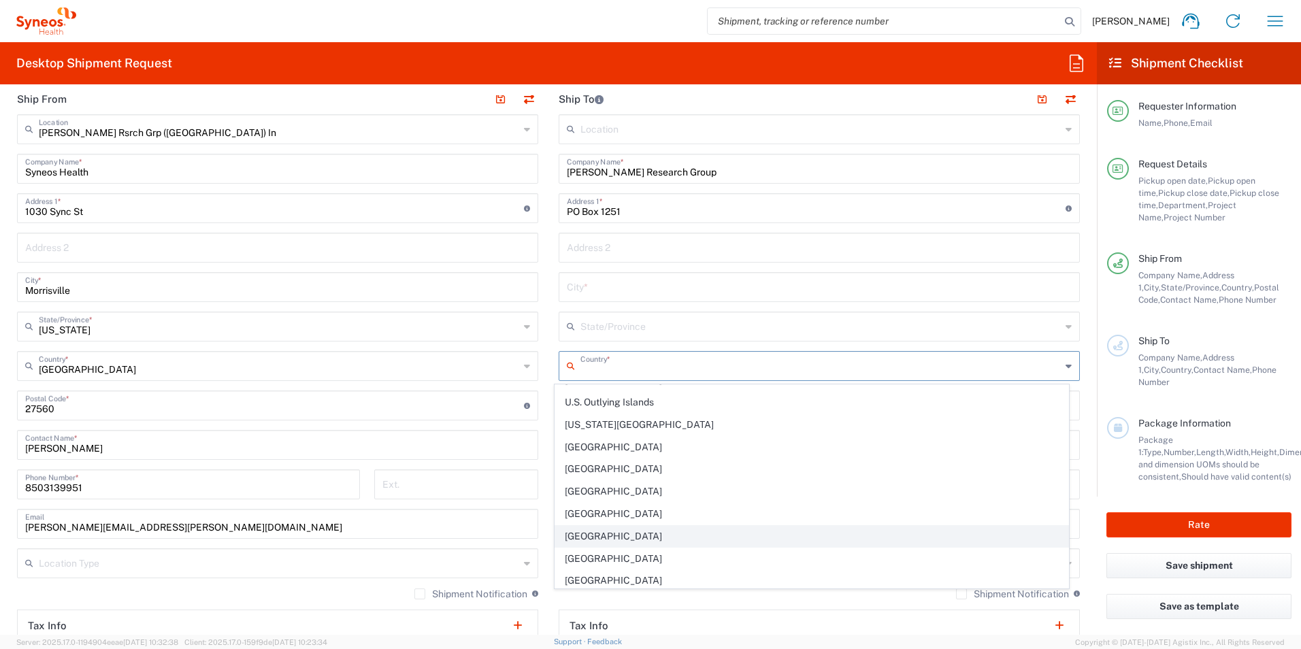
click at [622, 536] on span "[GEOGRAPHIC_DATA]" at bounding box center [812, 536] width 514 height 21
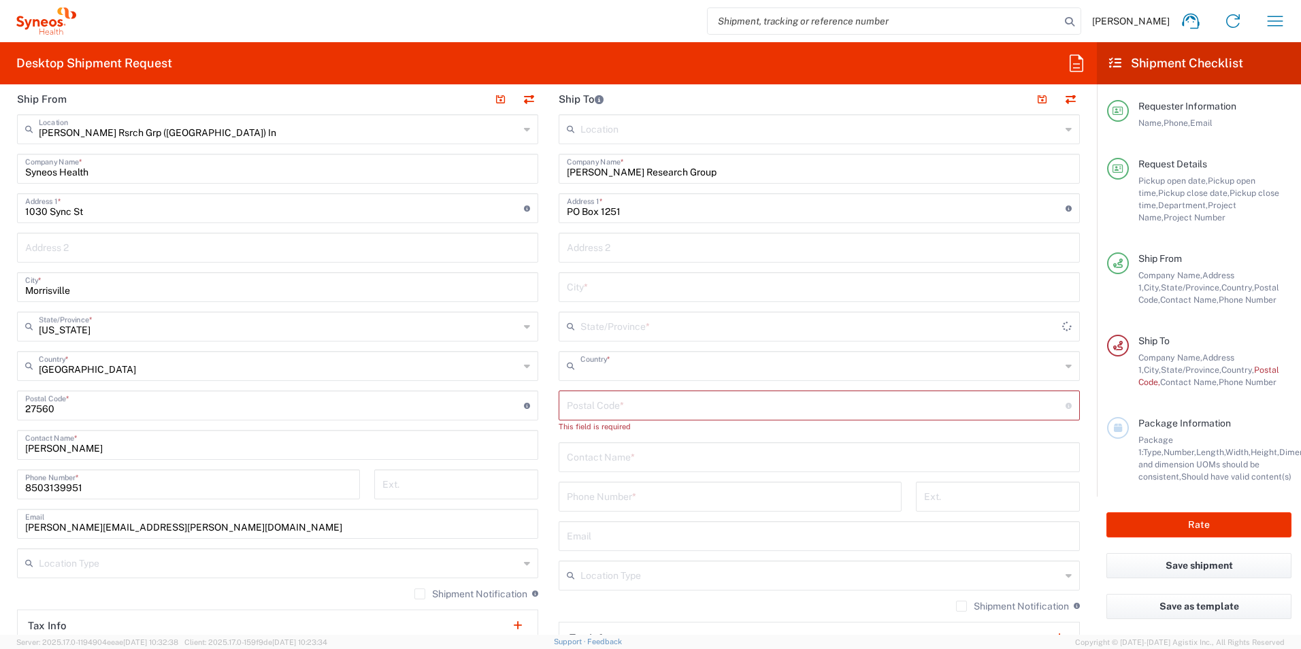
type input "[GEOGRAPHIC_DATA]"
click at [631, 404] on input "undefined" at bounding box center [816, 405] width 499 height 24
type input "28590"
click at [668, 441] on input "text" at bounding box center [819, 444] width 505 height 24
type input "[PERSON_NAME]"
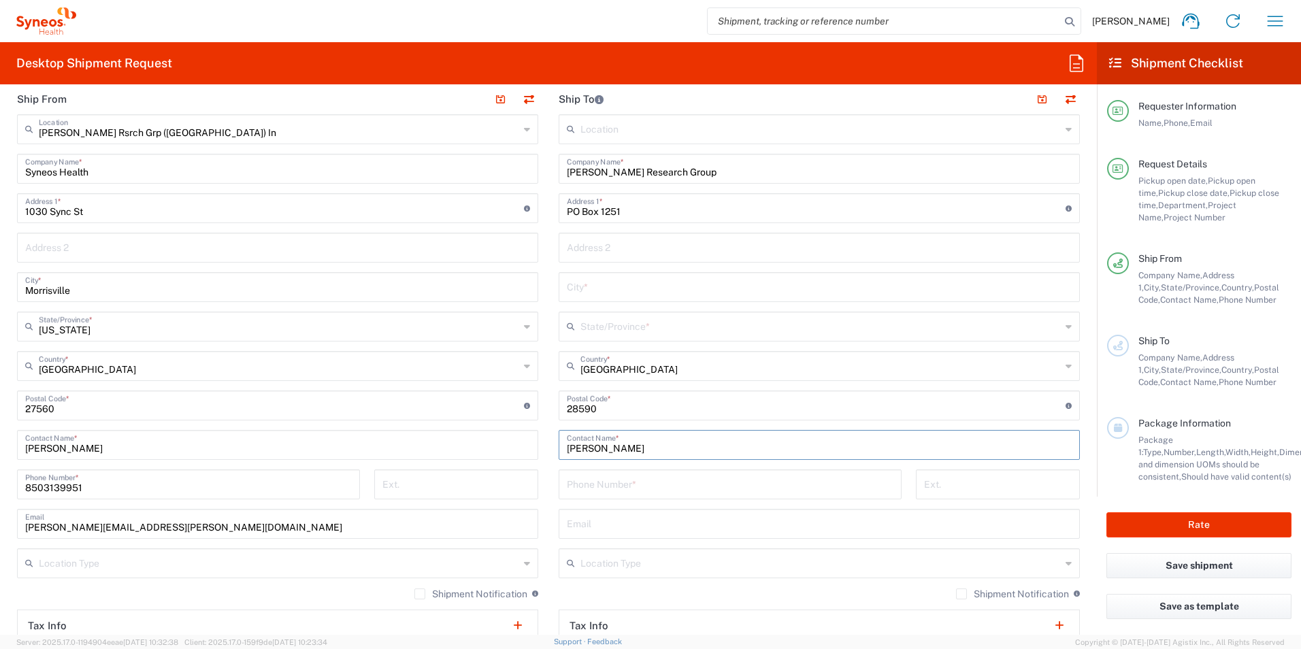
click at [659, 287] on input "text" at bounding box center [819, 286] width 505 height 24
type input "[GEOGRAPHIC_DATA]"
click at [674, 321] on input "text" at bounding box center [821, 326] width 480 height 24
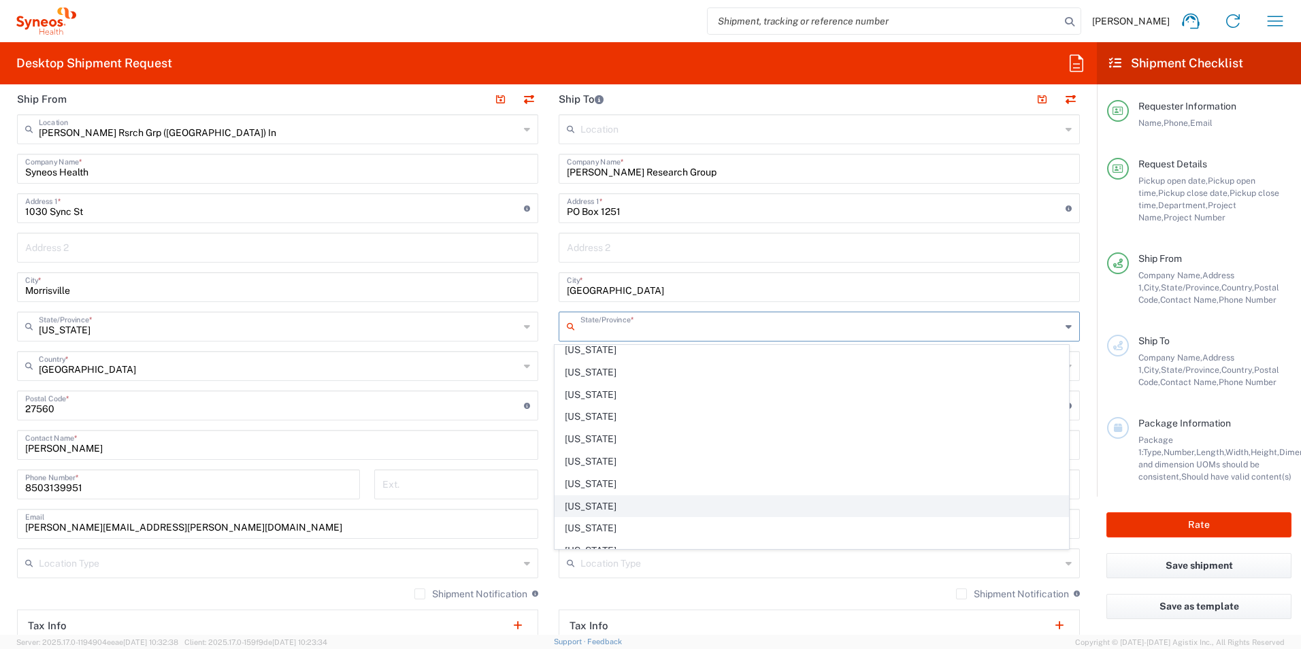
scroll to position [613, 0]
click at [623, 539] on span "[US_STATE]" at bounding box center [812, 547] width 514 height 21
type input "[US_STATE]"
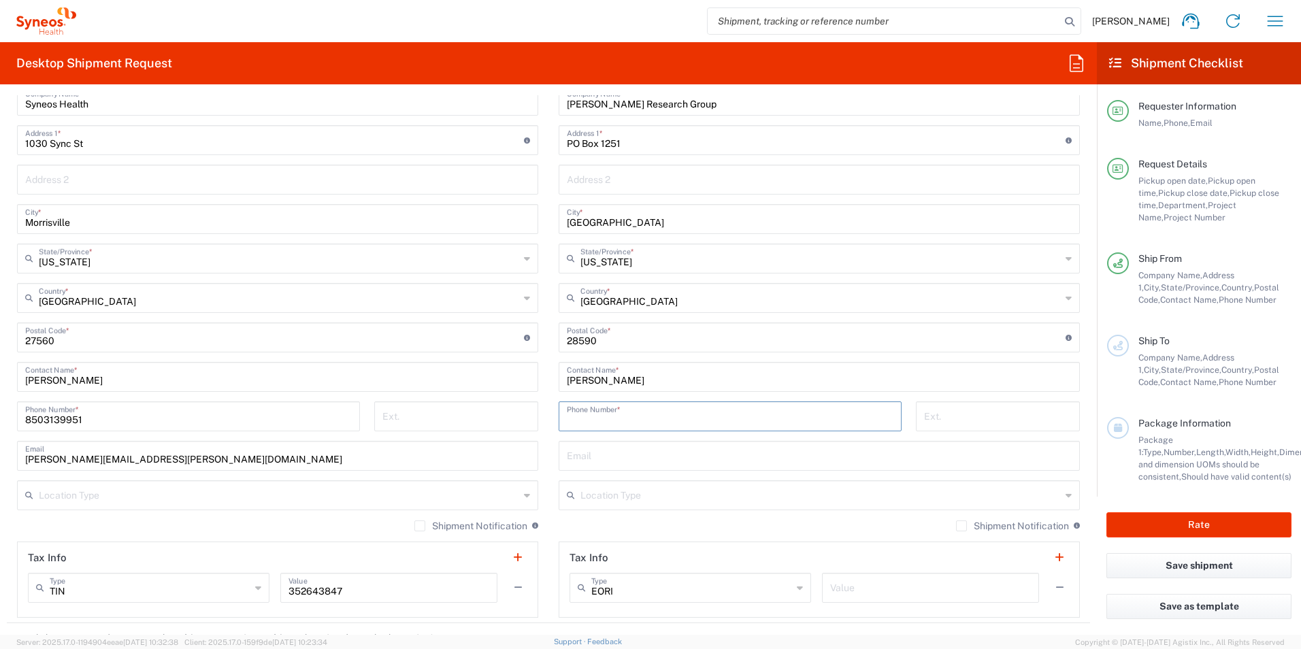
click at [599, 413] on input "tel" at bounding box center [730, 416] width 327 height 24
type input "2525312809"
click at [604, 457] on input "text" at bounding box center [819, 455] width 505 height 24
click at [630, 452] on input "text" at bounding box center [819, 455] width 505 height 24
paste input "[EMAIL_ADDRESS][DOMAIN_NAME]"
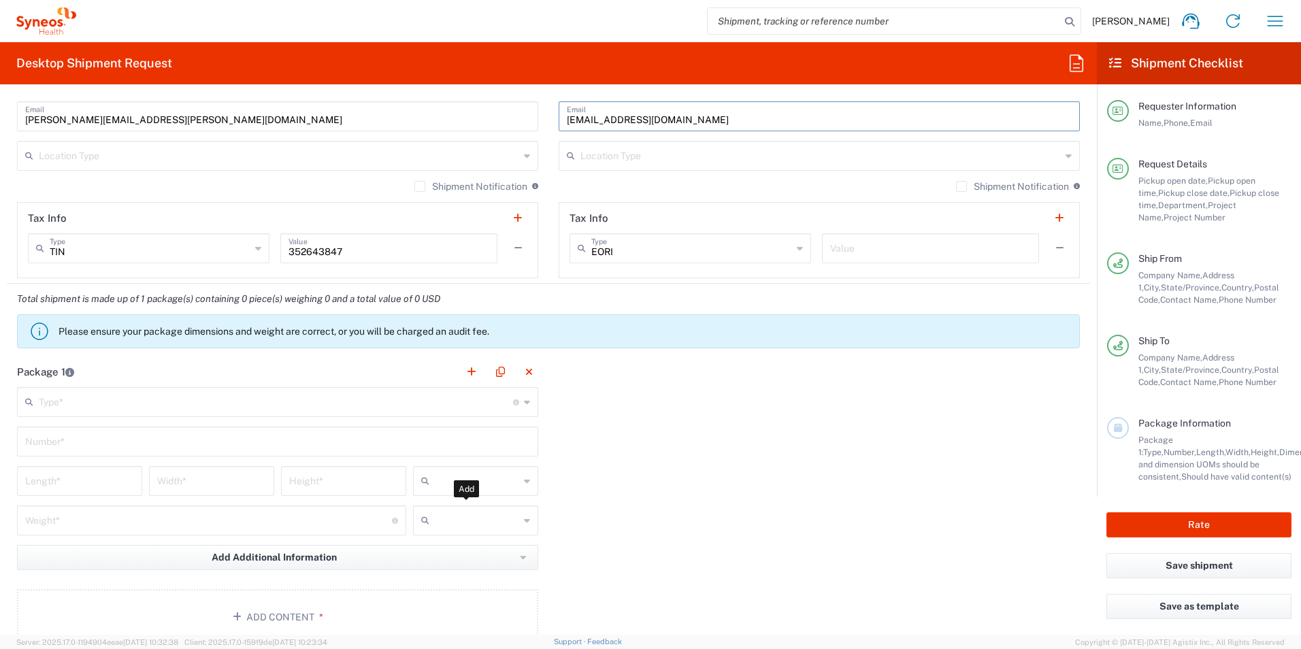
scroll to position [953, 0]
type input "[EMAIL_ADDRESS][DOMAIN_NAME]"
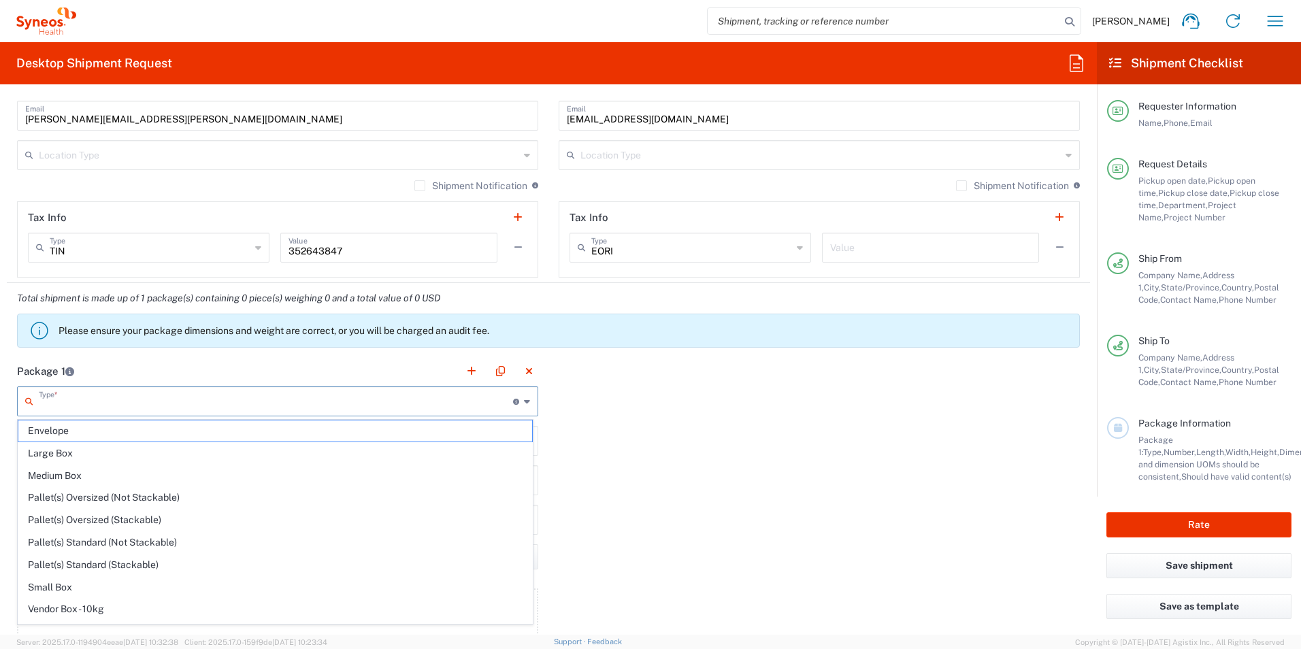
click at [78, 391] on input "text" at bounding box center [276, 401] width 474 height 24
click at [101, 434] on span "Envelope" at bounding box center [275, 431] width 514 height 21
type input "Envelope"
type input "1"
type input "9.5"
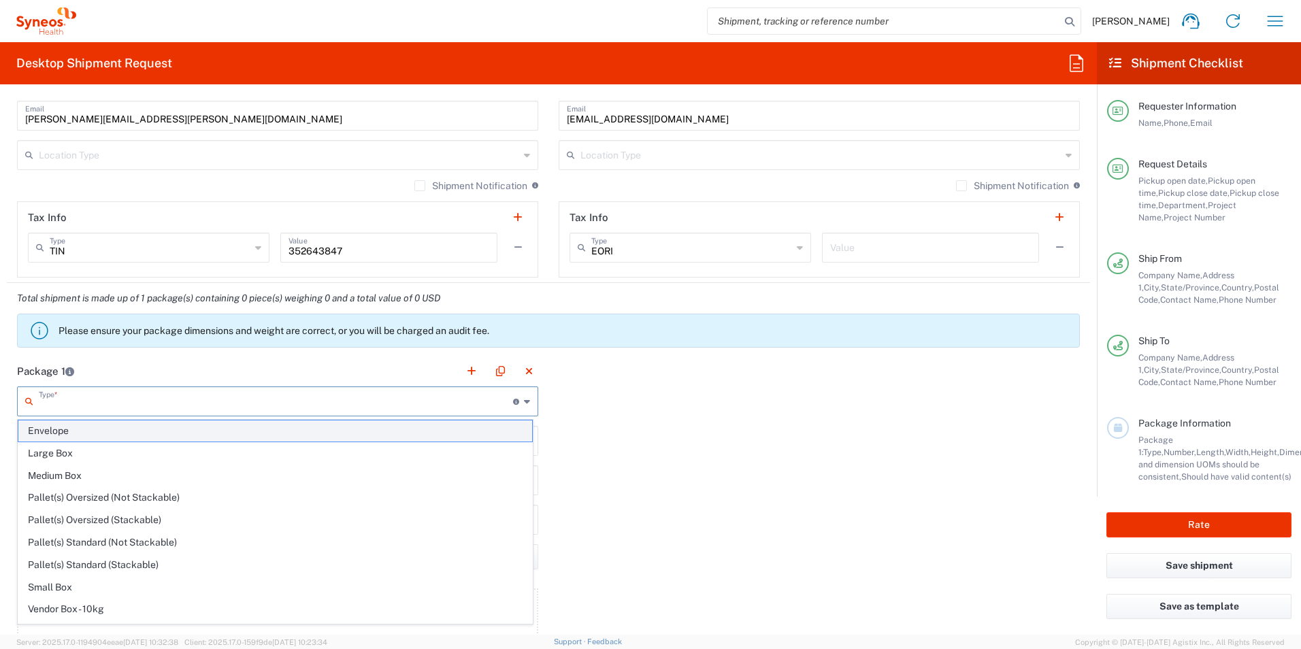
type input "12.5"
type input "0.25"
type input "in"
type input "0.45"
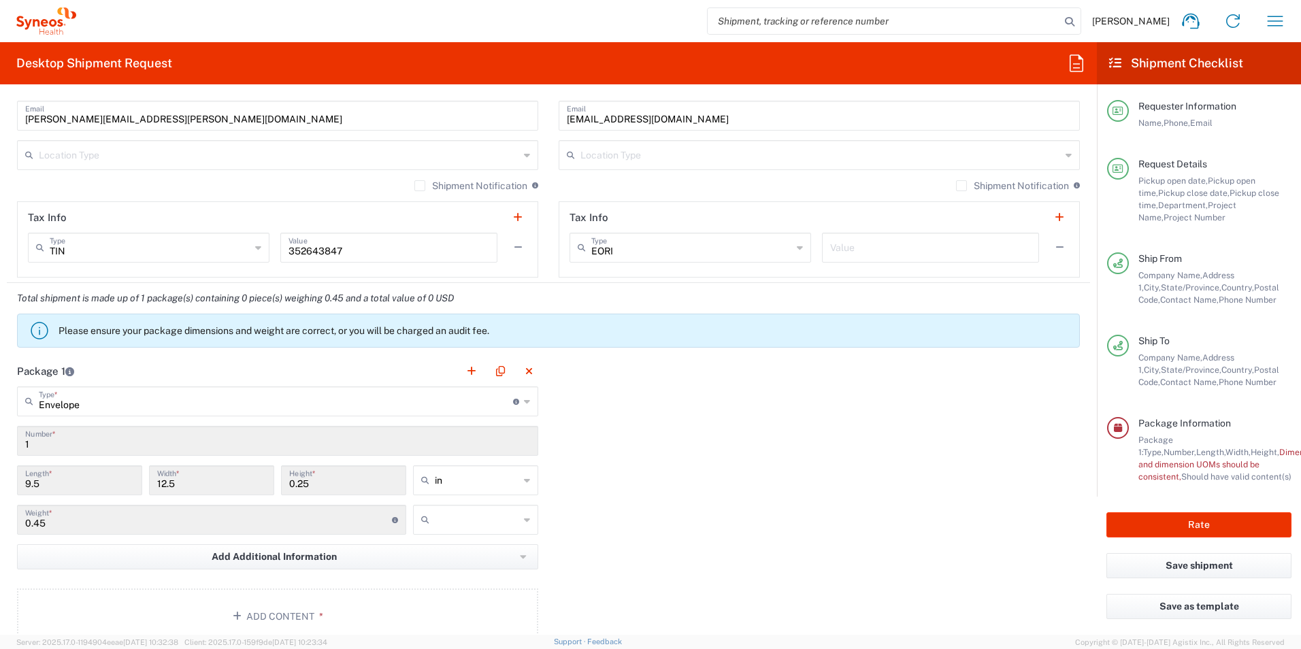
click at [468, 522] on input "text" at bounding box center [477, 520] width 84 height 22
click at [451, 564] on span "lbs" at bounding box center [470, 571] width 121 height 21
type input "lbs"
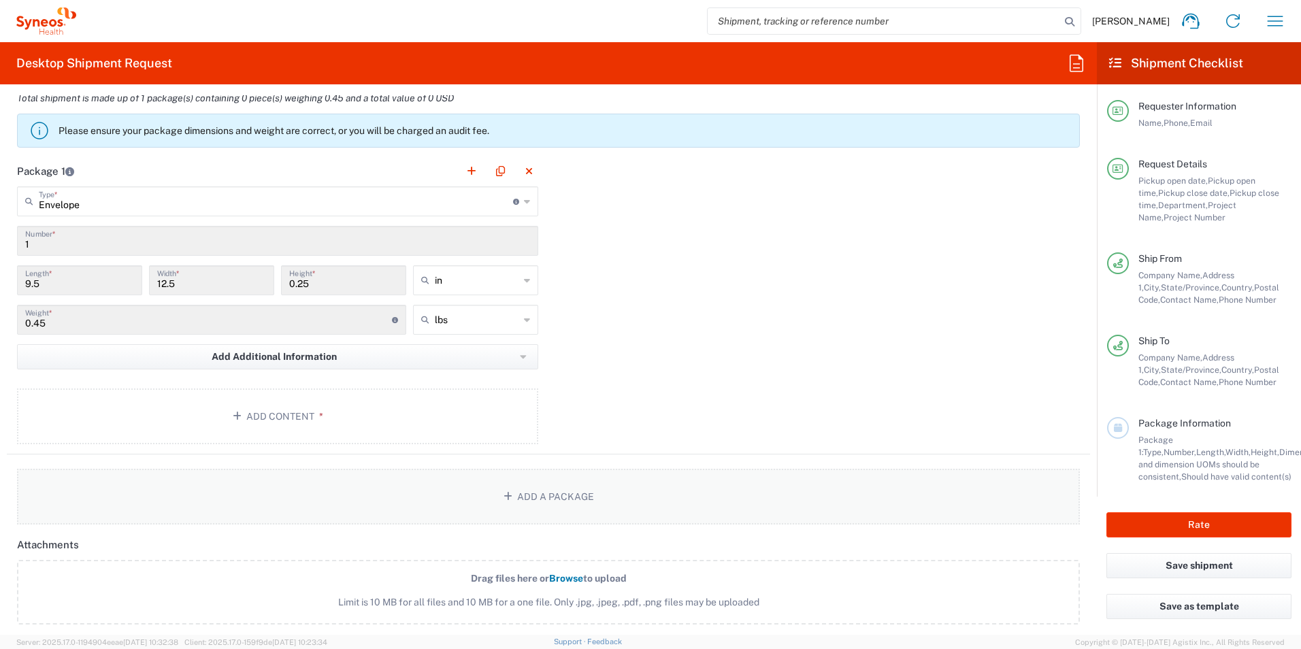
scroll to position [1157, 0]
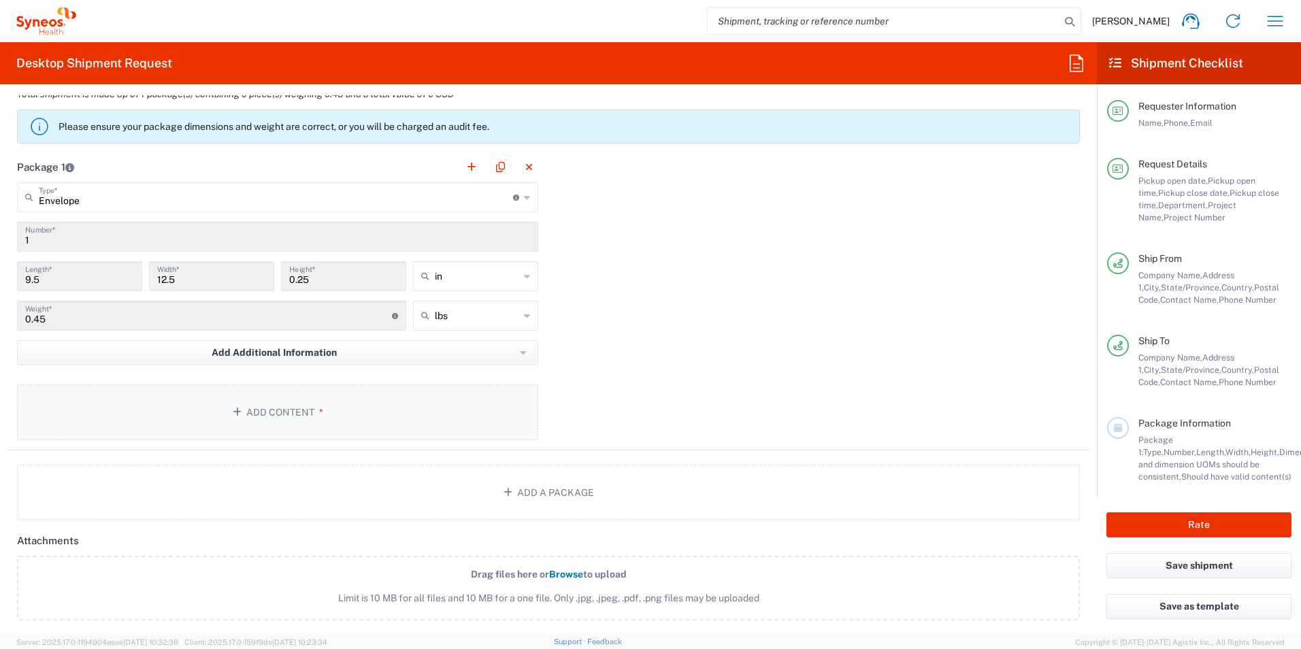
click at [308, 423] on button "Add Content *" at bounding box center [277, 413] width 521 height 56
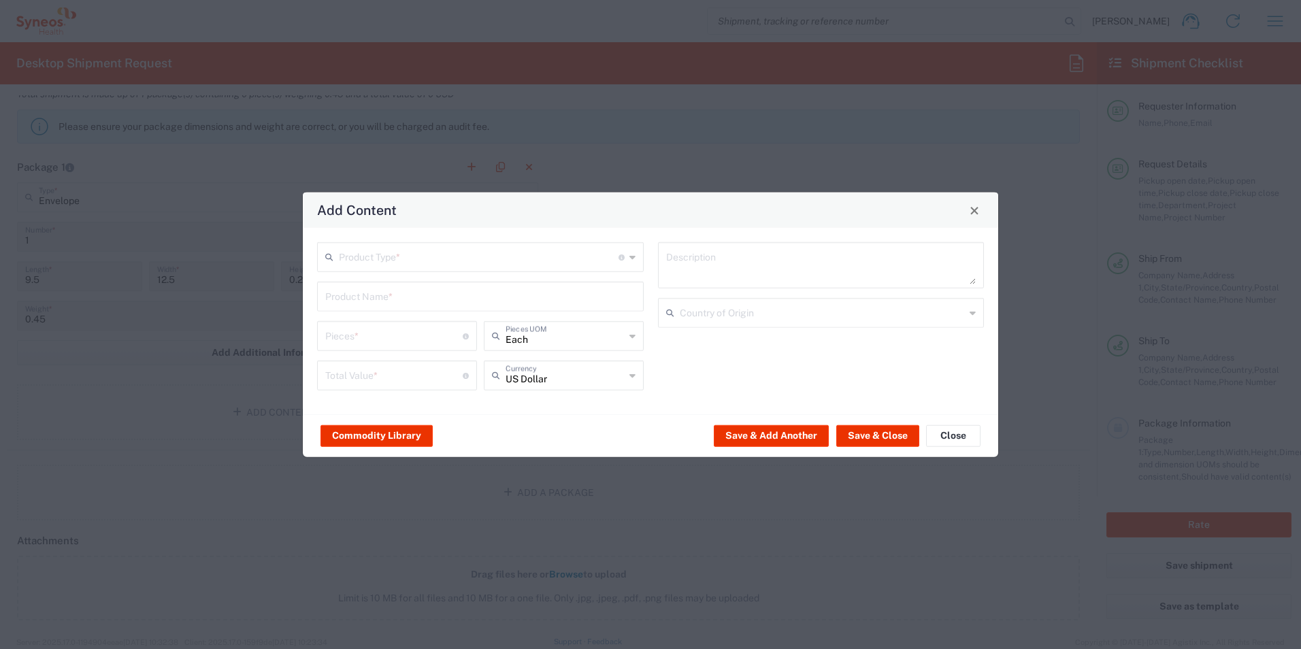
click at [408, 263] on input "text" at bounding box center [479, 256] width 280 height 24
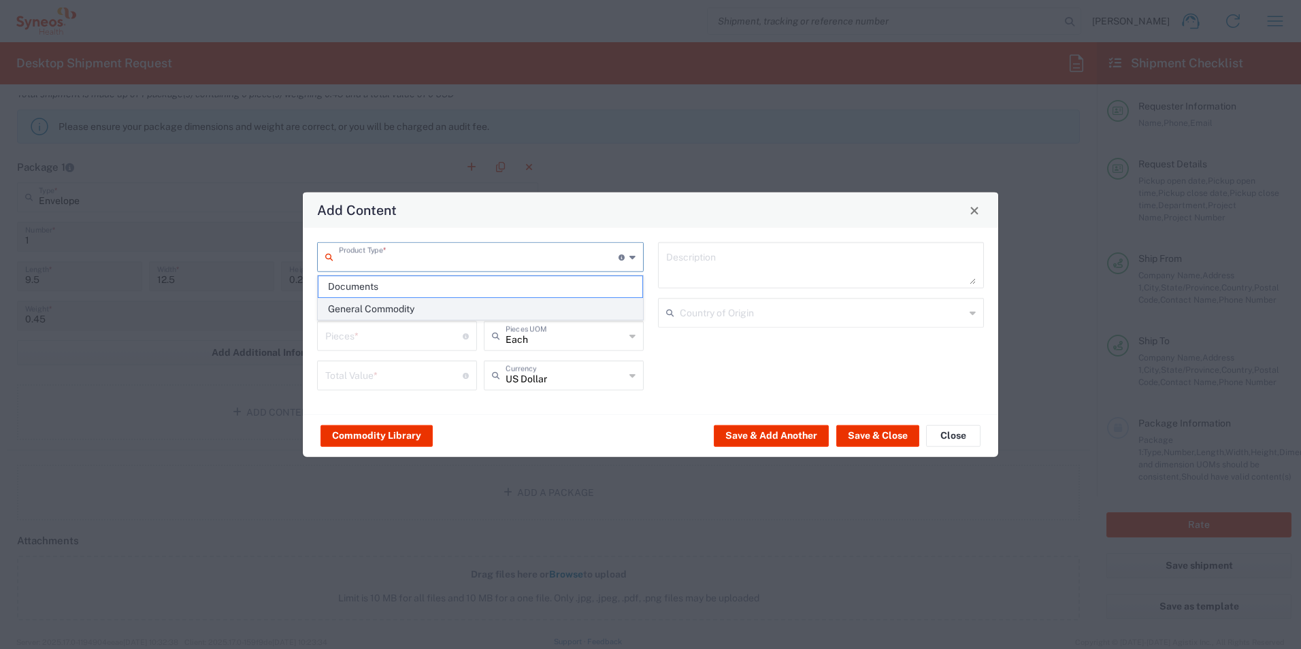
click at [403, 310] on span "General Commodity" at bounding box center [481, 309] width 324 height 21
type input "General Commodity"
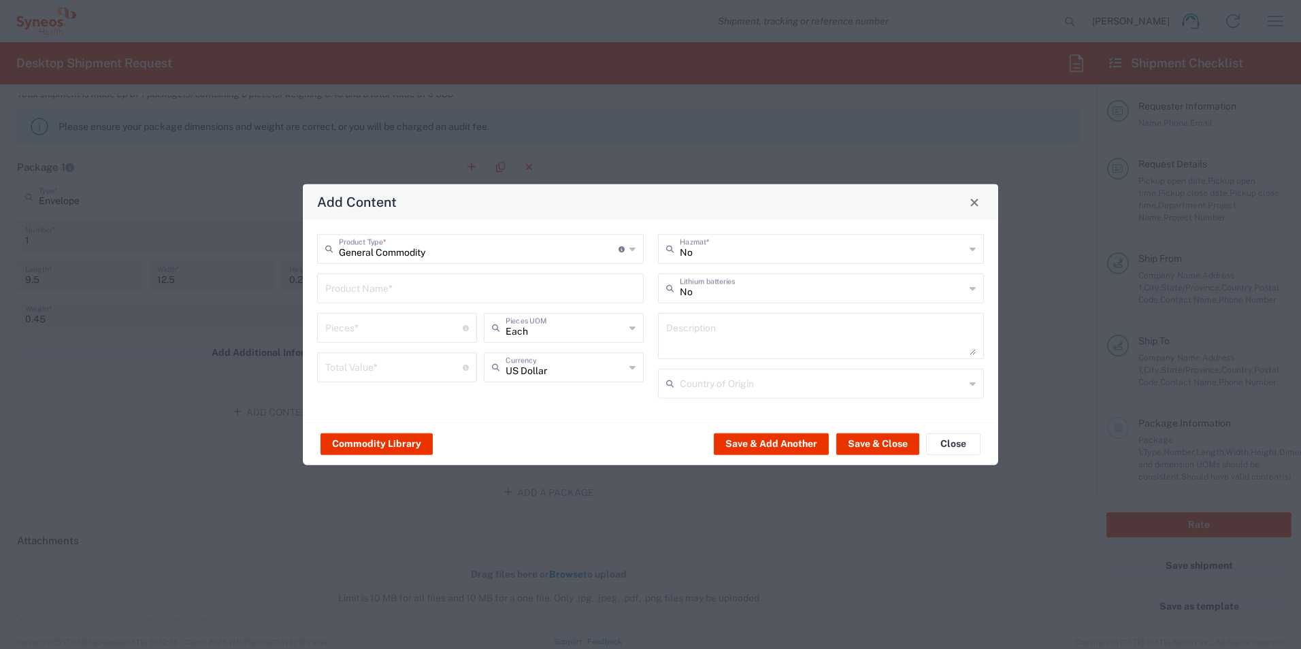
click at [421, 286] on input "text" at bounding box center [480, 288] width 310 height 24
type input "Masks"
click at [388, 330] on input "number" at bounding box center [393, 327] width 137 height 24
type input "4"
click at [387, 375] on input "number" at bounding box center [393, 367] width 137 height 24
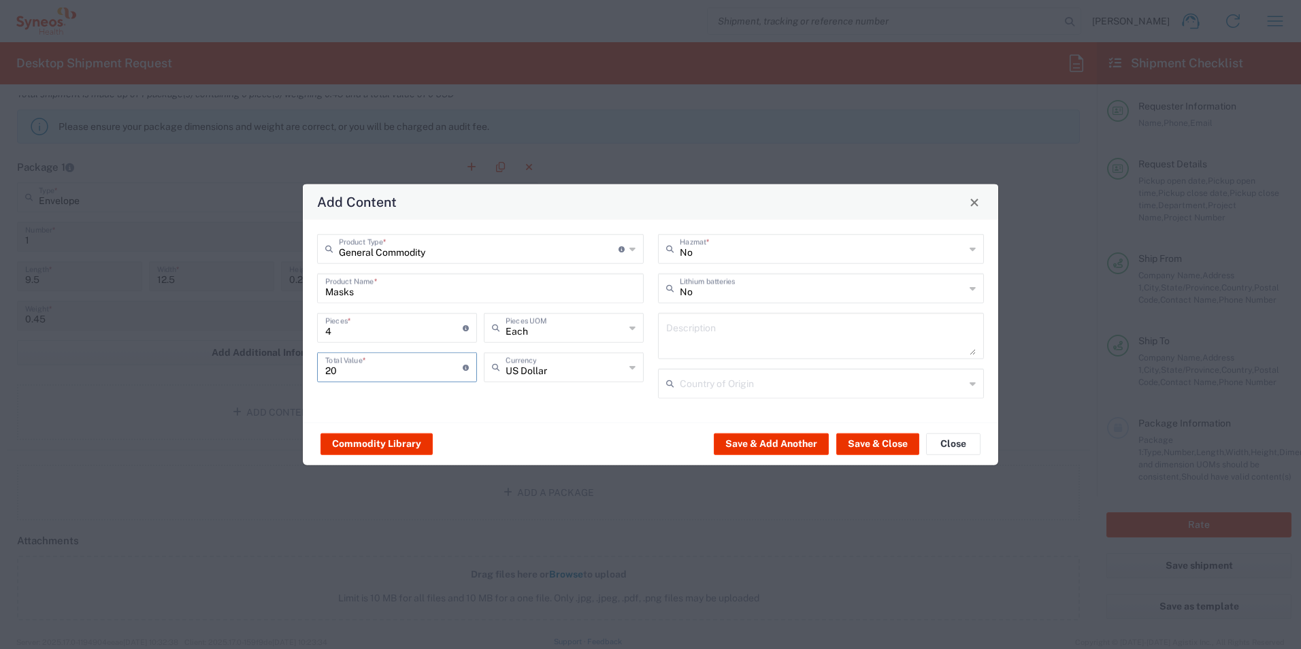
type input "20"
click at [884, 438] on button "Save & Close" at bounding box center [877, 444] width 83 height 22
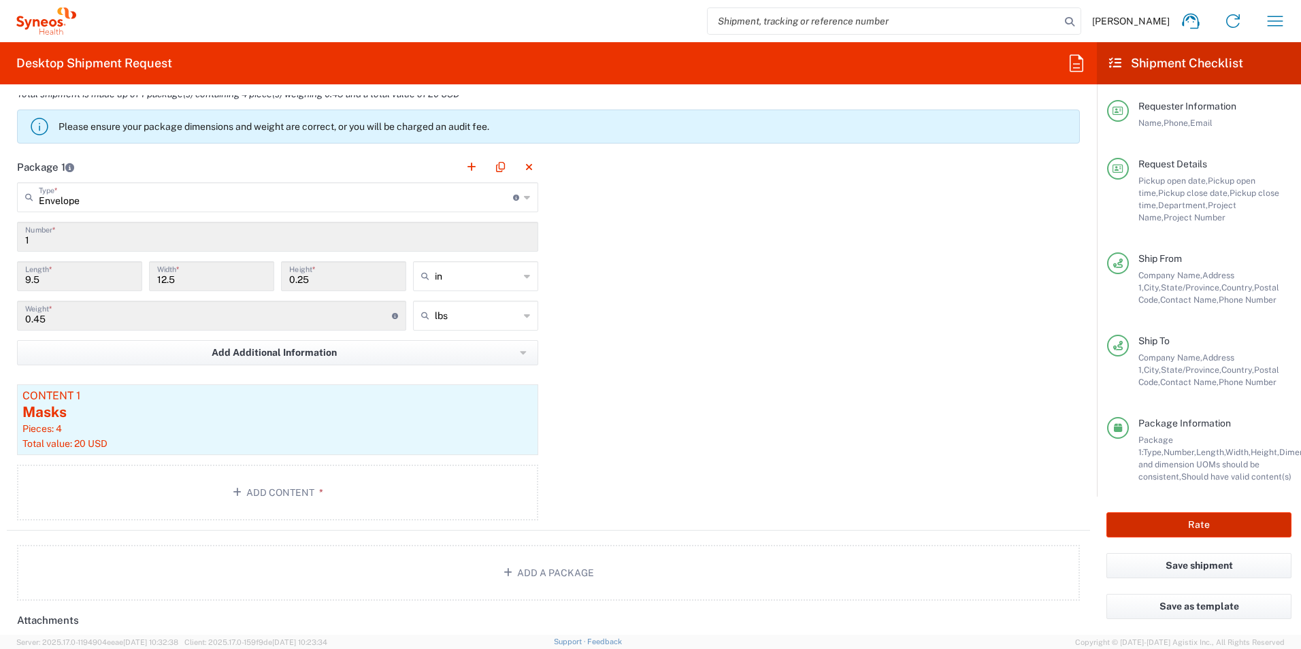
click at [1159, 527] on button "Rate" at bounding box center [1199, 524] width 185 height 25
type input "3190 DEPARTMENTAL EXPENSE"
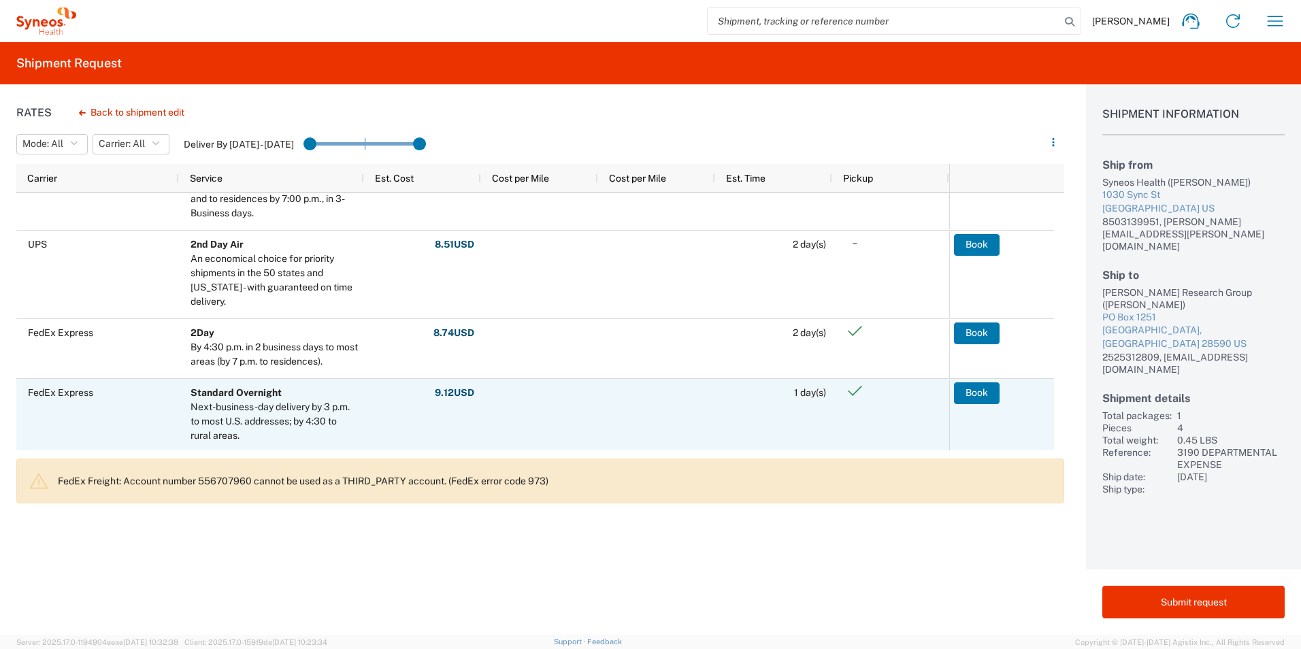
scroll to position [68, 0]
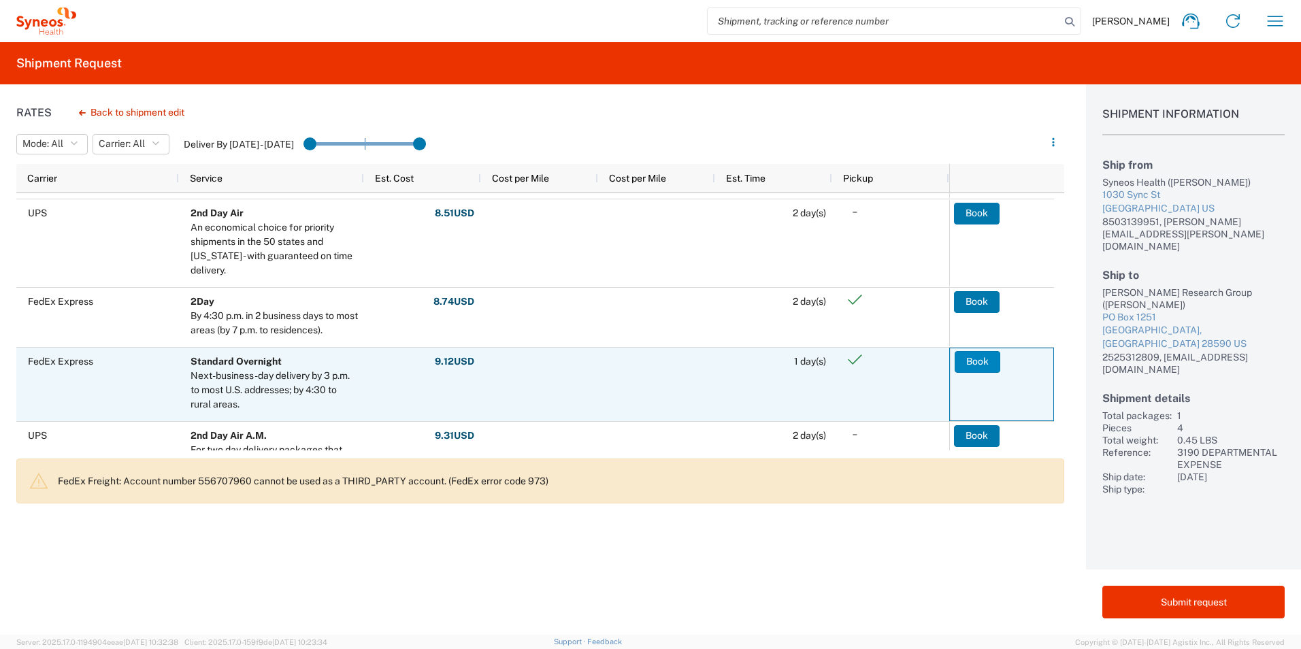
click at [968, 363] on button "Book" at bounding box center [978, 362] width 46 height 22
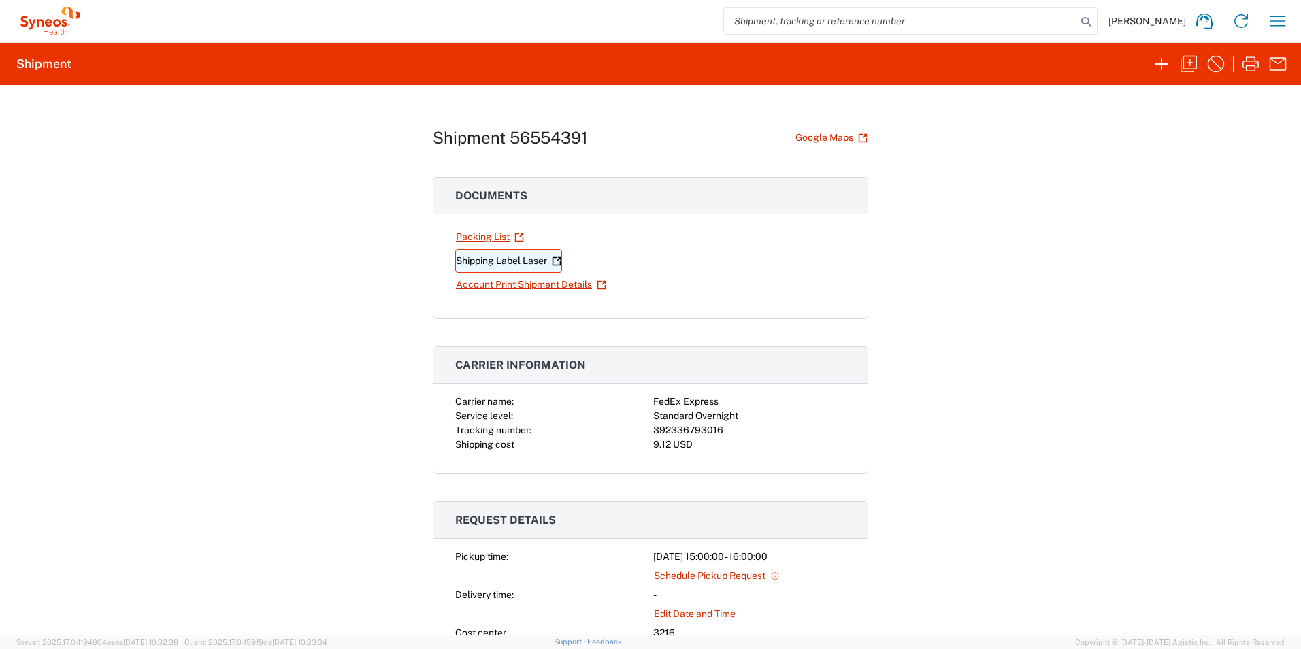
click at [491, 259] on link "Shipping Label Laser" at bounding box center [508, 261] width 107 height 24
click at [1158, 59] on icon "button" at bounding box center [1162, 64] width 22 height 22
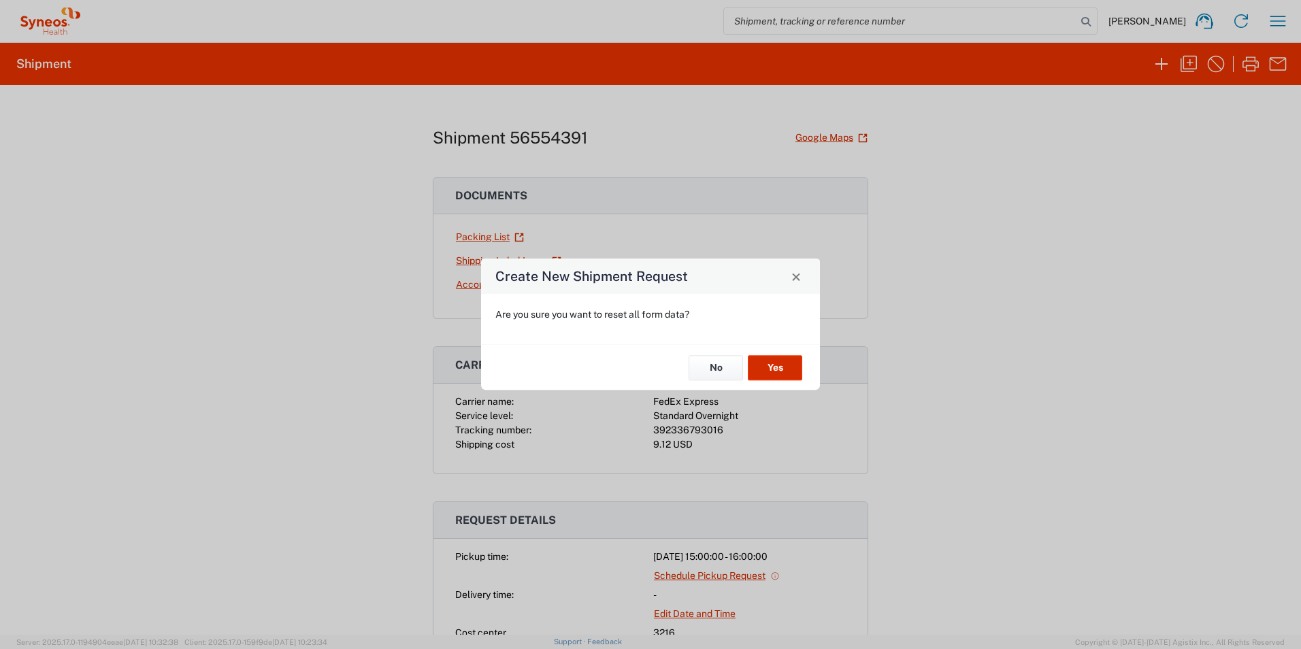
click at [752, 374] on button "Yes" at bounding box center [775, 367] width 54 height 25
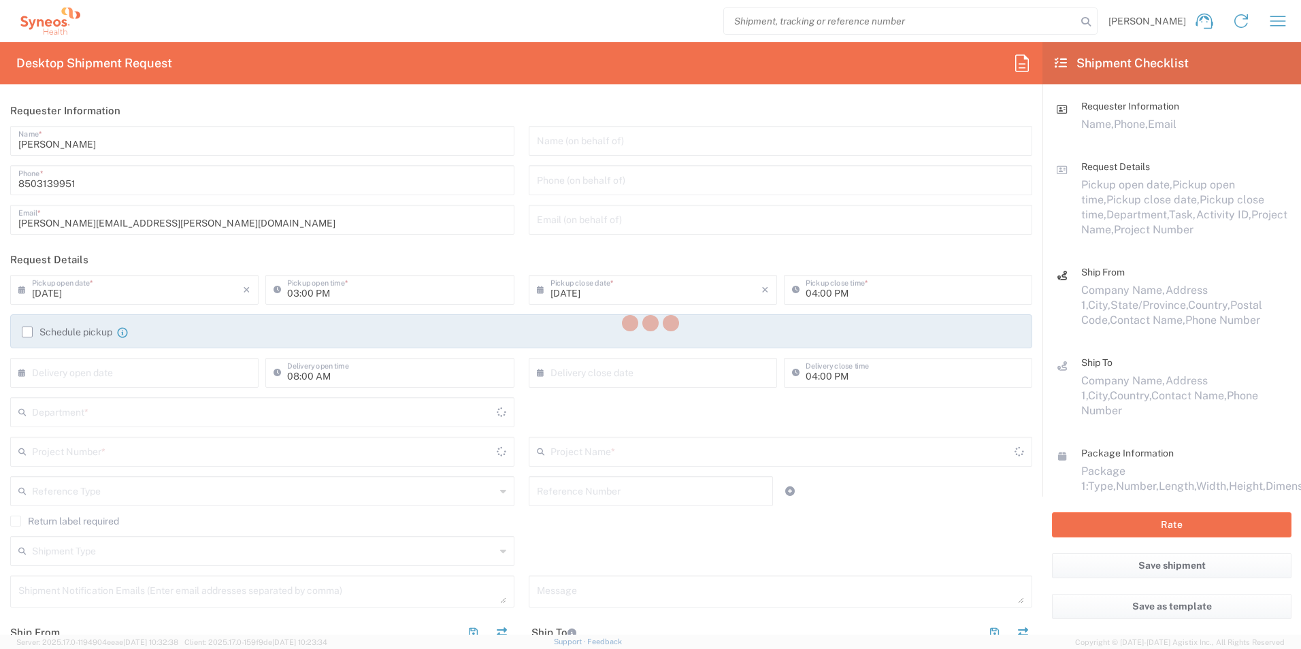
type input "[US_STATE]"
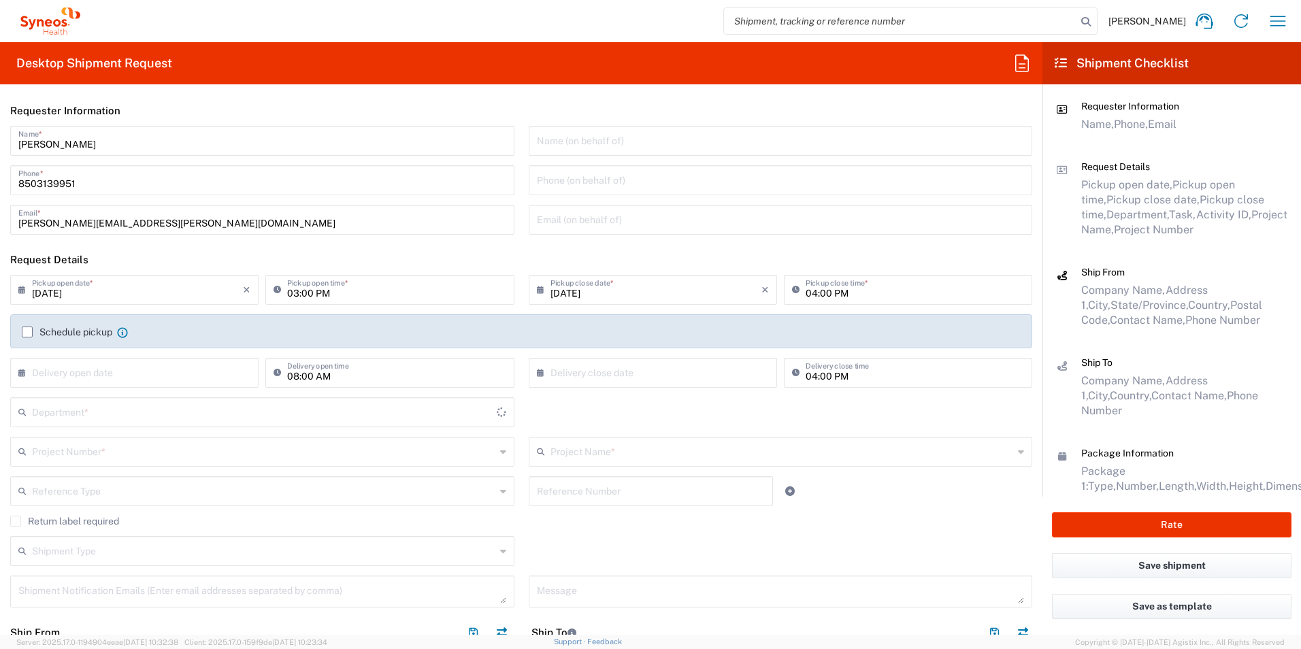
type input "3216"
click at [70, 420] on input "text" at bounding box center [263, 411] width 463 height 24
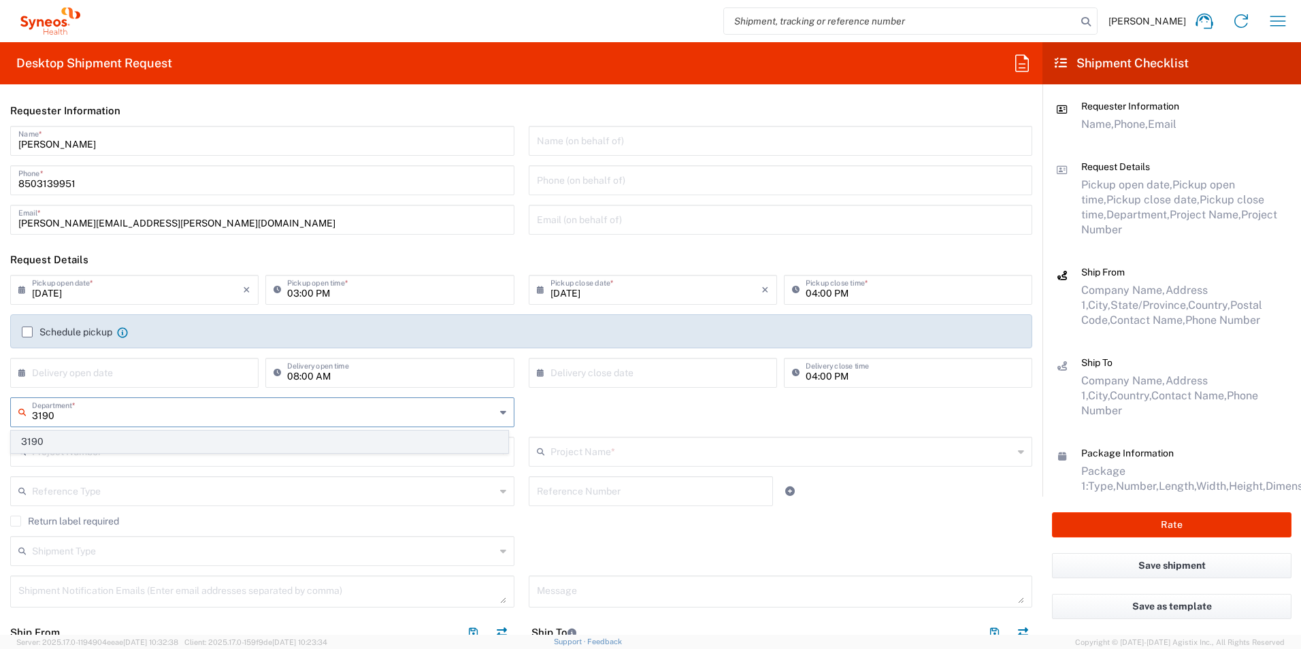
type input "3190"
click at [51, 442] on span "3190" at bounding box center [260, 441] width 496 height 21
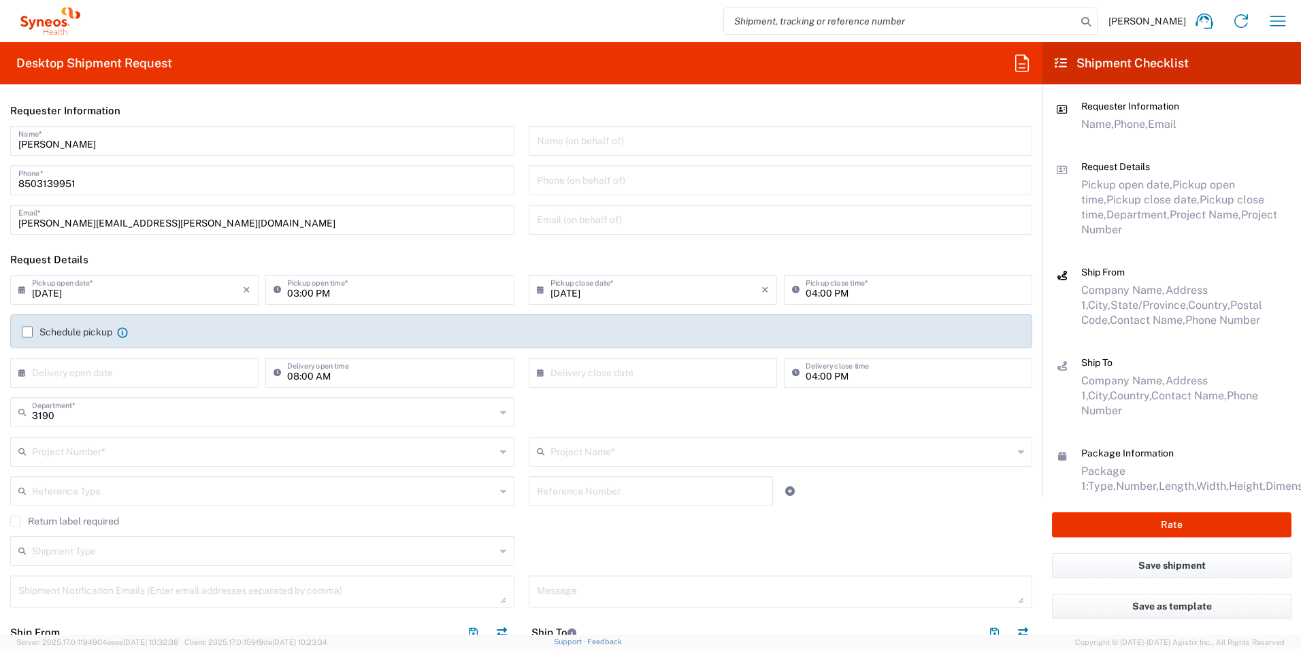
click at [117, 449] on input "text" at bounding box center [263, 451] width 463 height 24
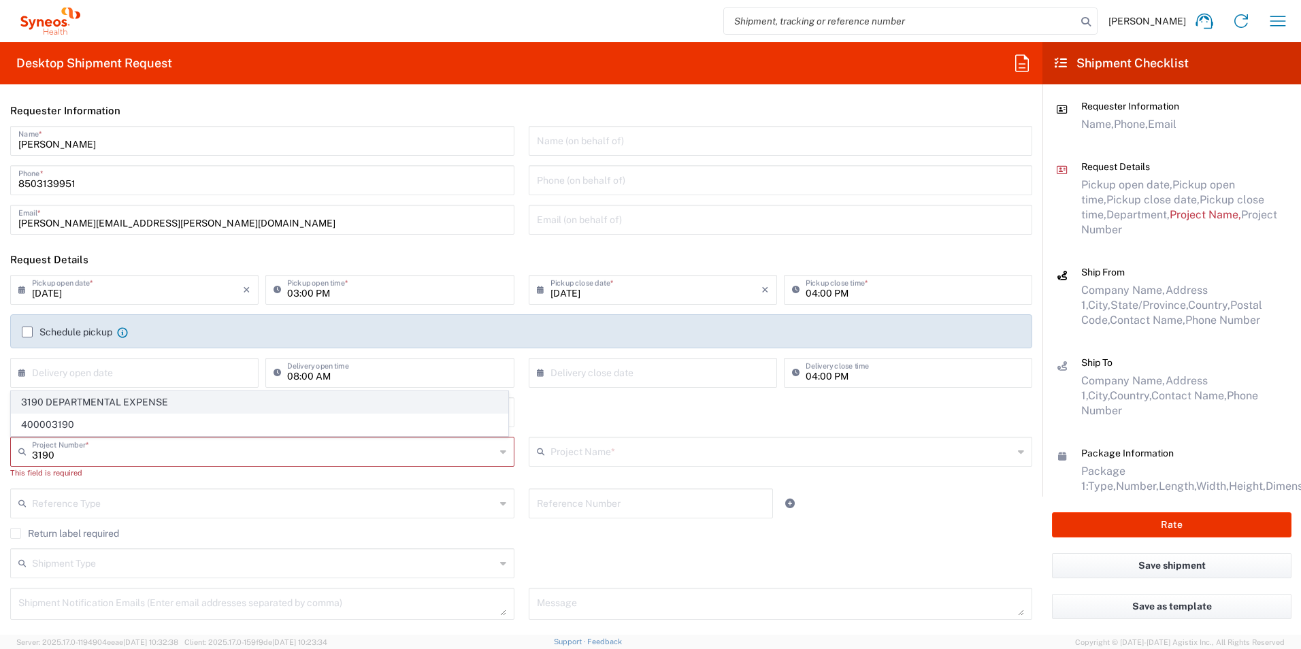
click at [116, 403] on span "3190 DEPARTMENTAL EXPENSE" at bounding box center [260, 402] width 496 height 21
type input "3190 DEPARTMENTAL EXPENSE"
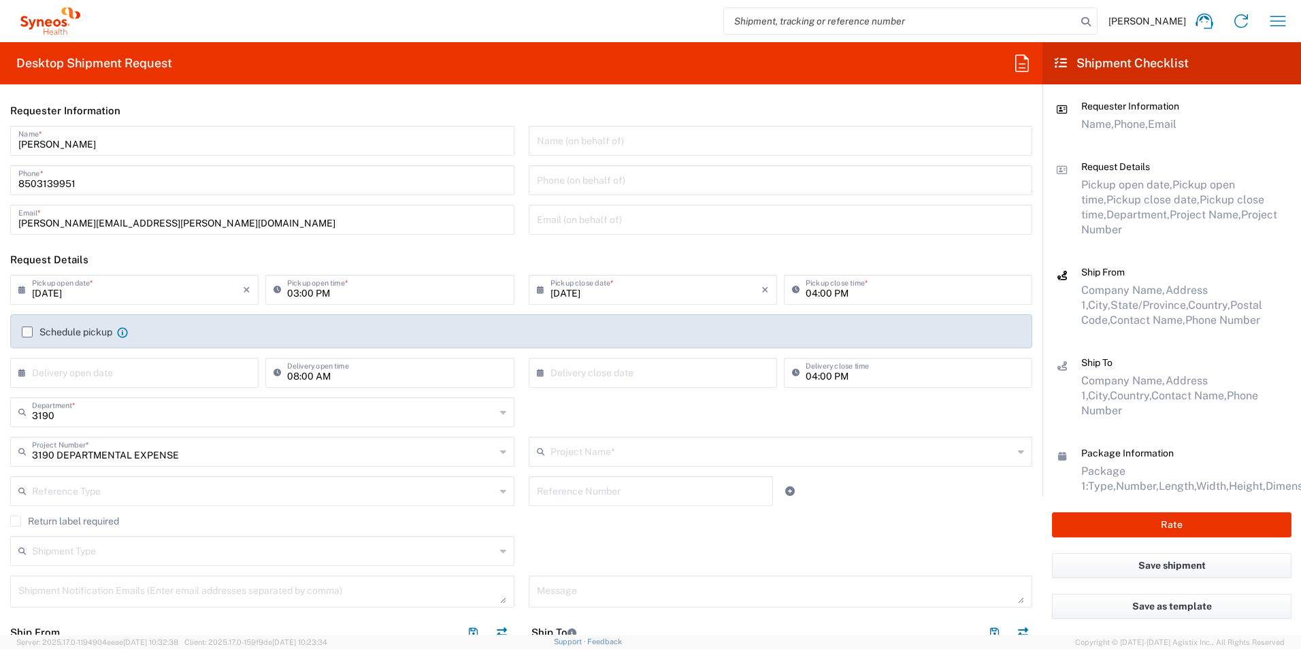
type input "3190 DEPARTMENTAL EXPENSE"
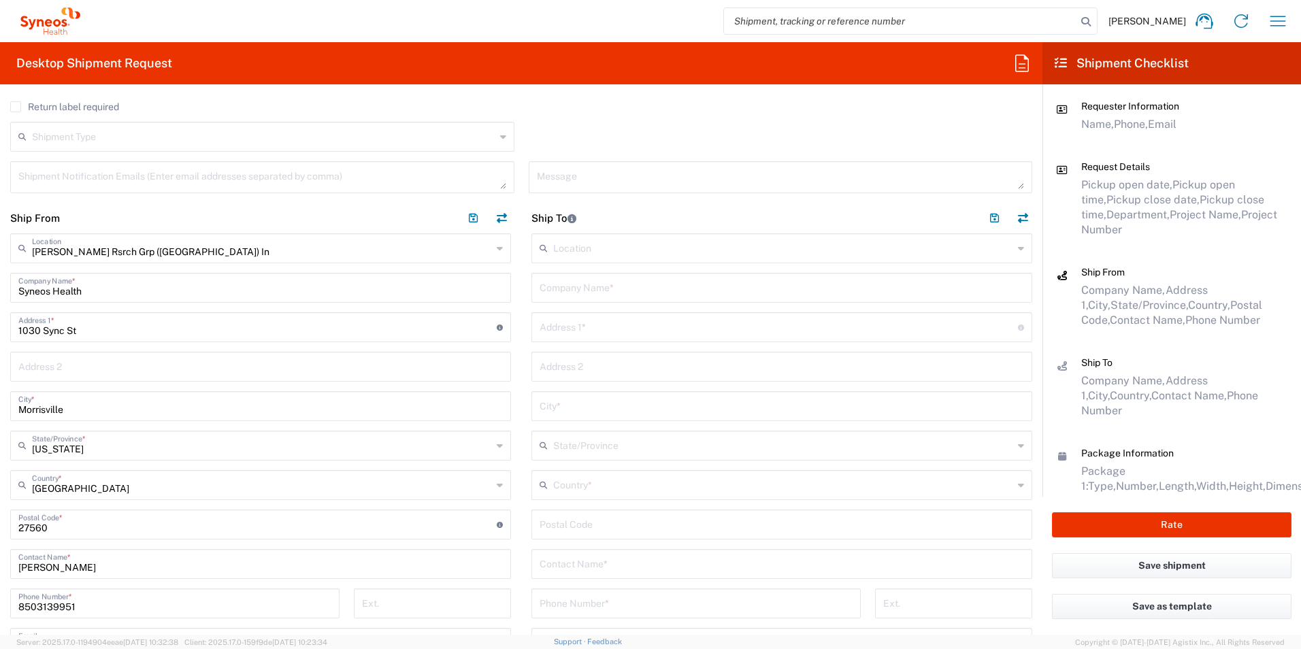
scroll to position [544, 0]
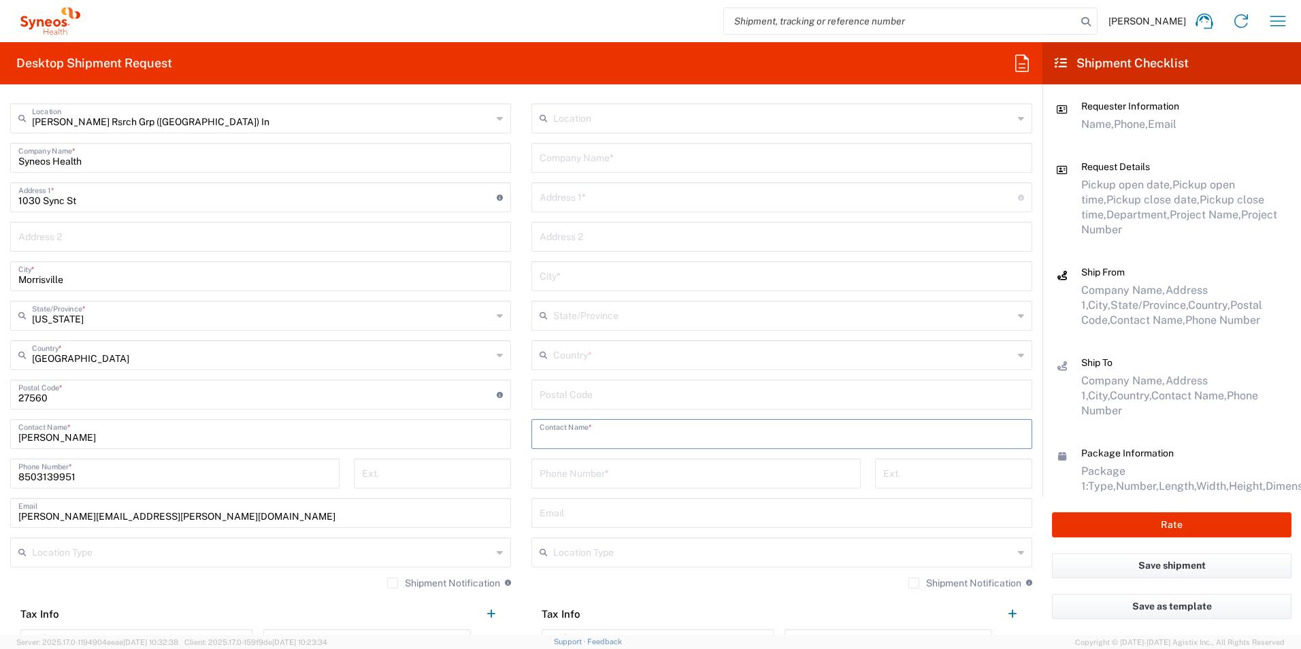
click at [637, 436] on input "text" at bounding box center [782, 433] width 485 height 24
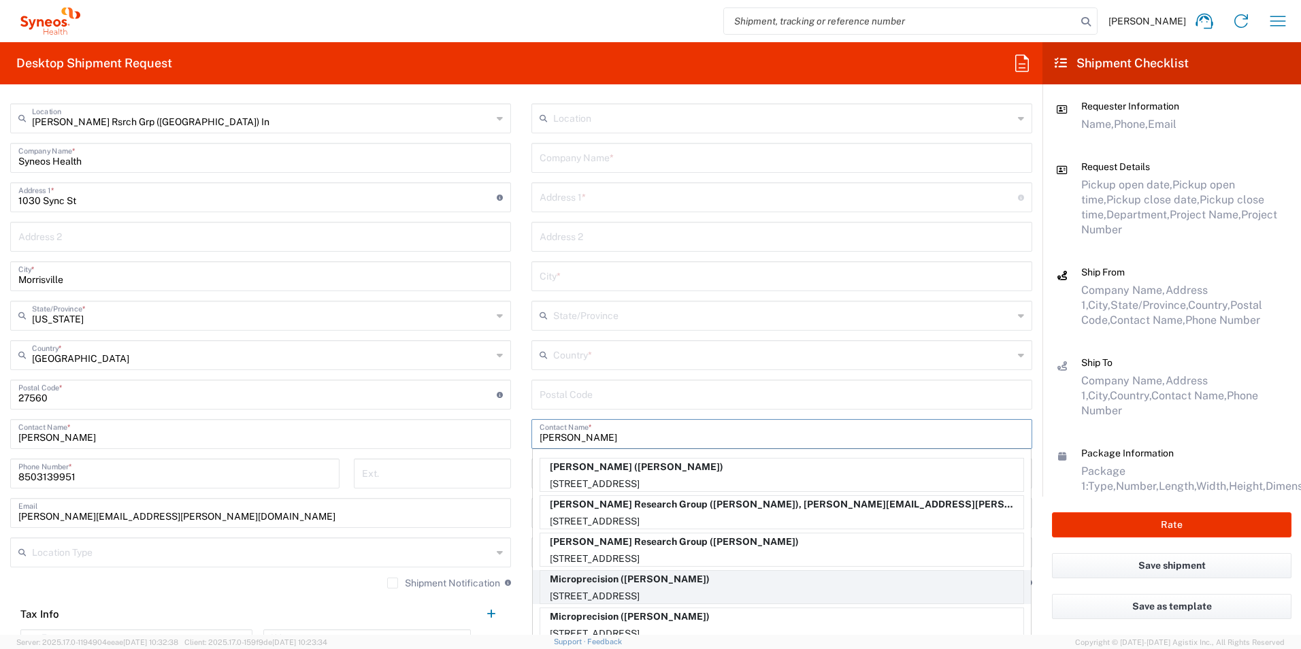
type input "[PERSON_NAME]"
click at [687, 591] on p "[STREET_ADDRESS]" at bounding box center [781, 596] width 483 height 17
type input "Microprecision"
type input "[STREET_ADDRESS]"
type input "COLUMBUS"
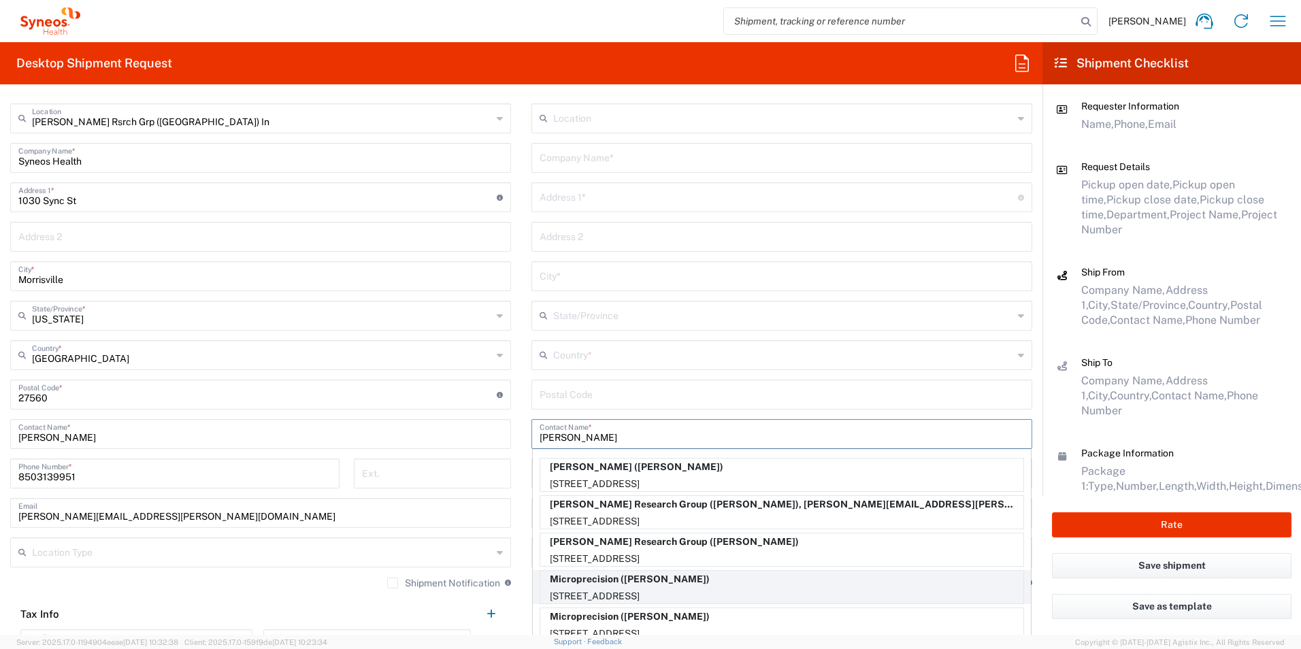
type input "[GEOGRAPHIC_DATA]"
type input "47201"
type input "[PERSON_NAME]"
type input "8123727969"
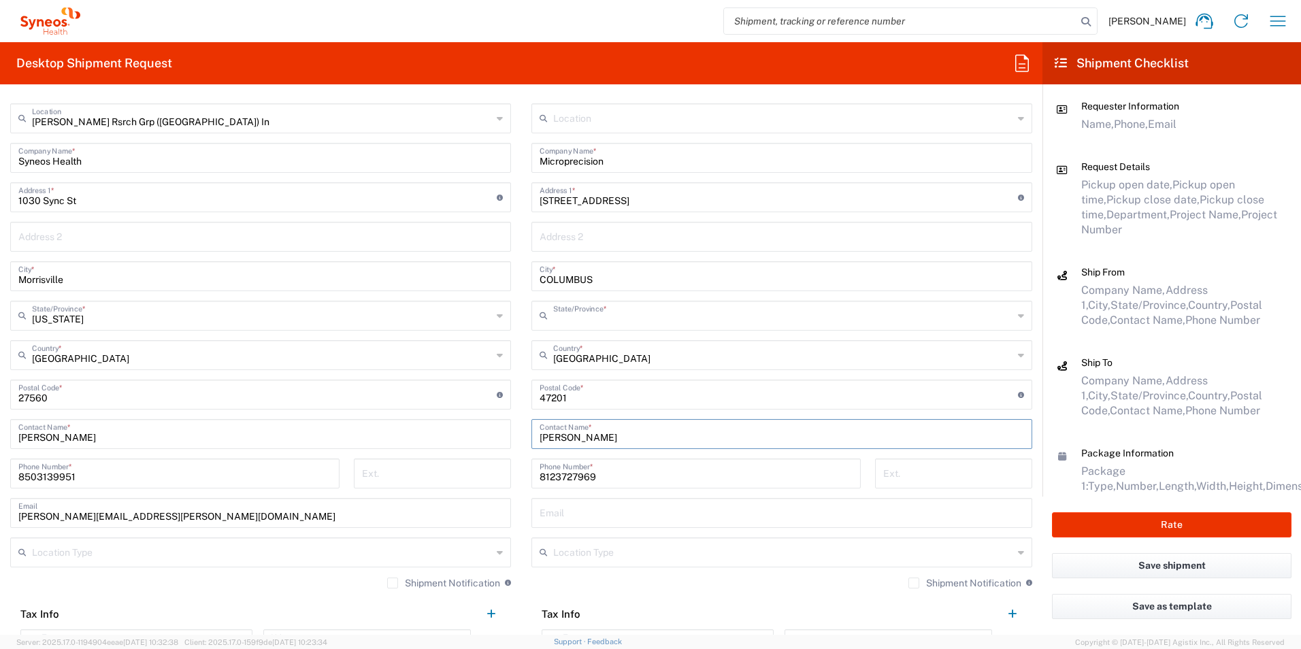
type input "[US_STATE]"
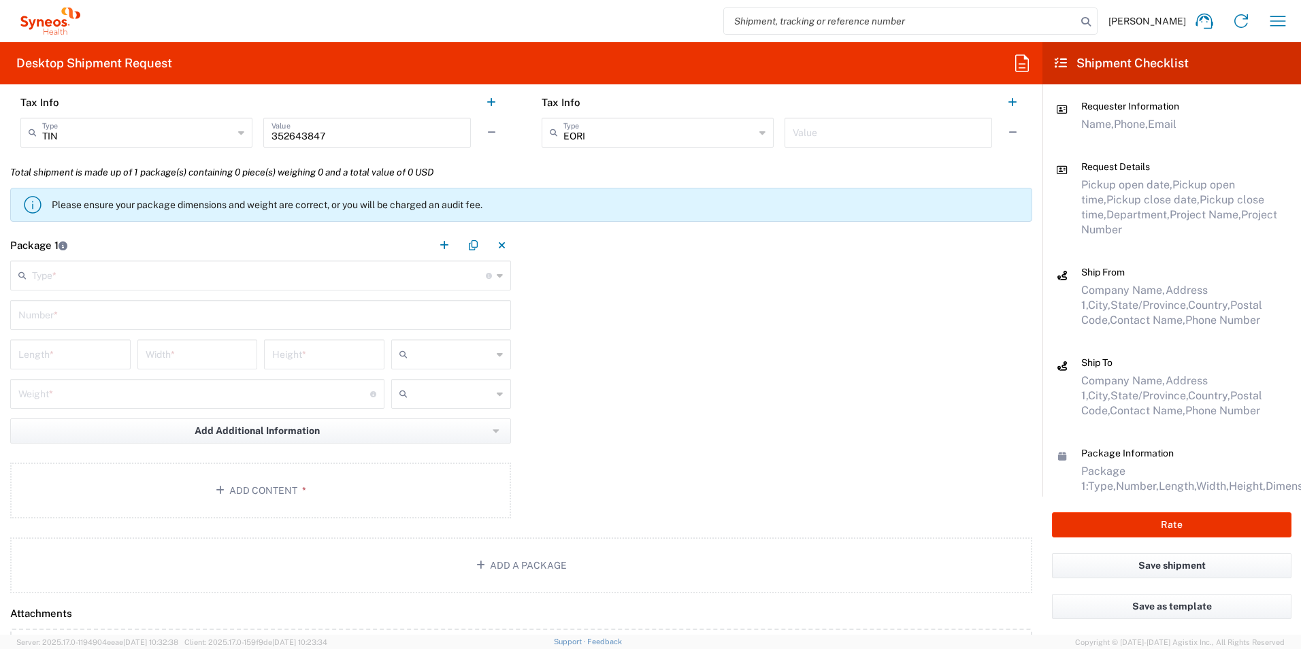
scroll to position [1089, 0]
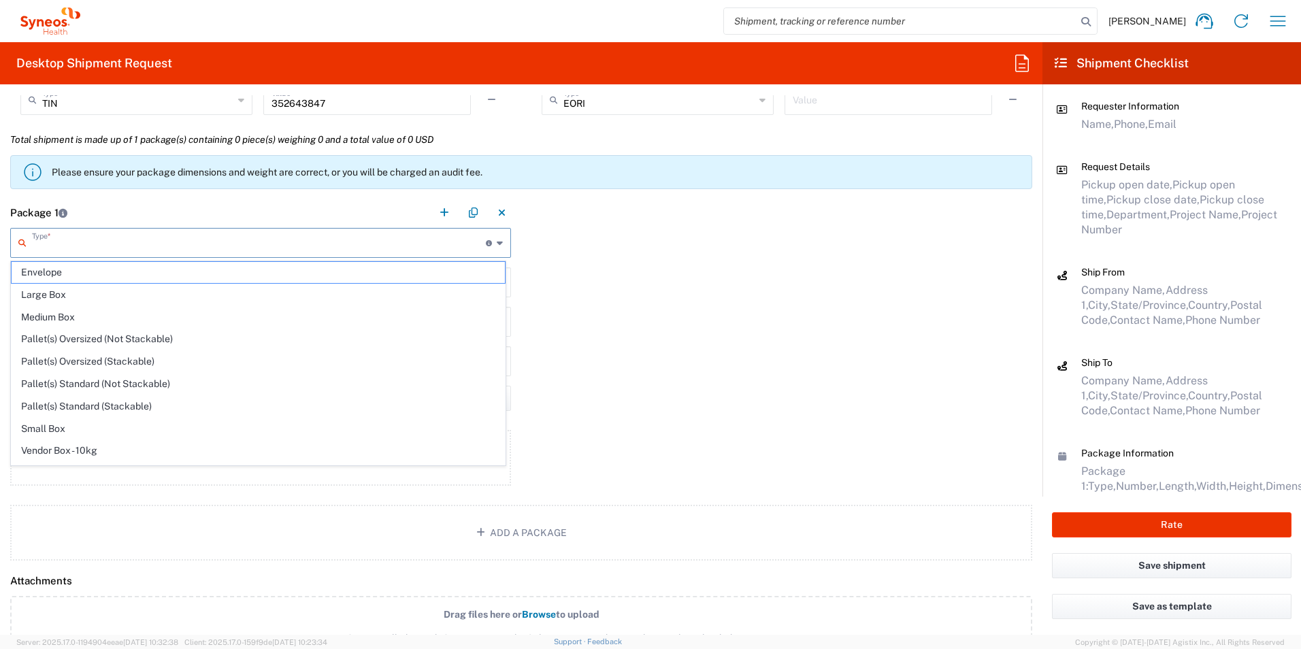
click at [116, 238] on input "text" at bounding box center [259, 242] width 454 height 24
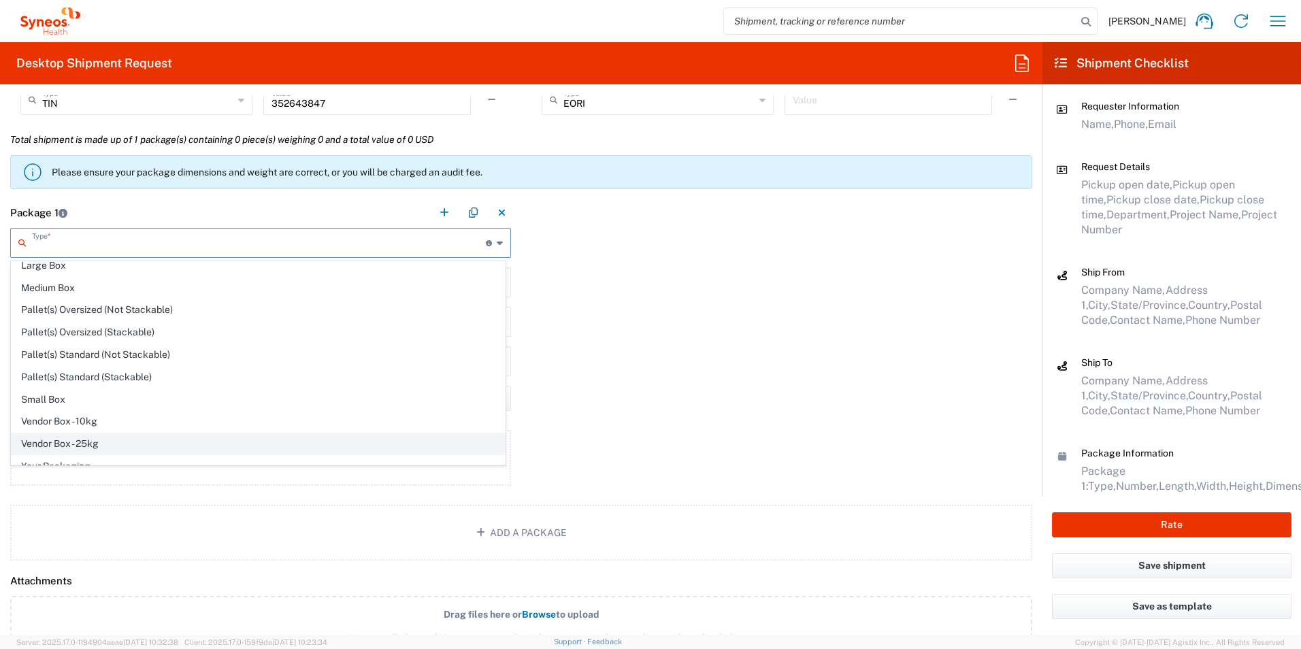
scroll to position [42, 0]
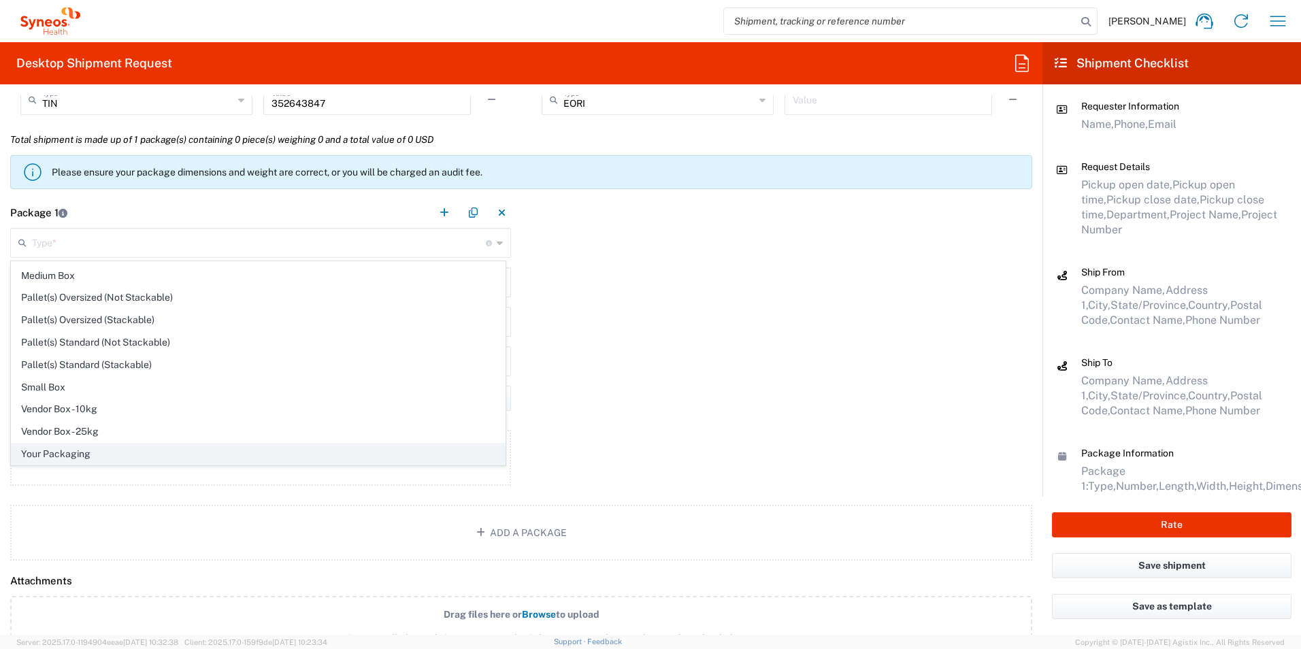
click at [78, 457] on span "Your Packaging" at bounding box center [258, 454] width 493 height 21
type input "Your Packaging"
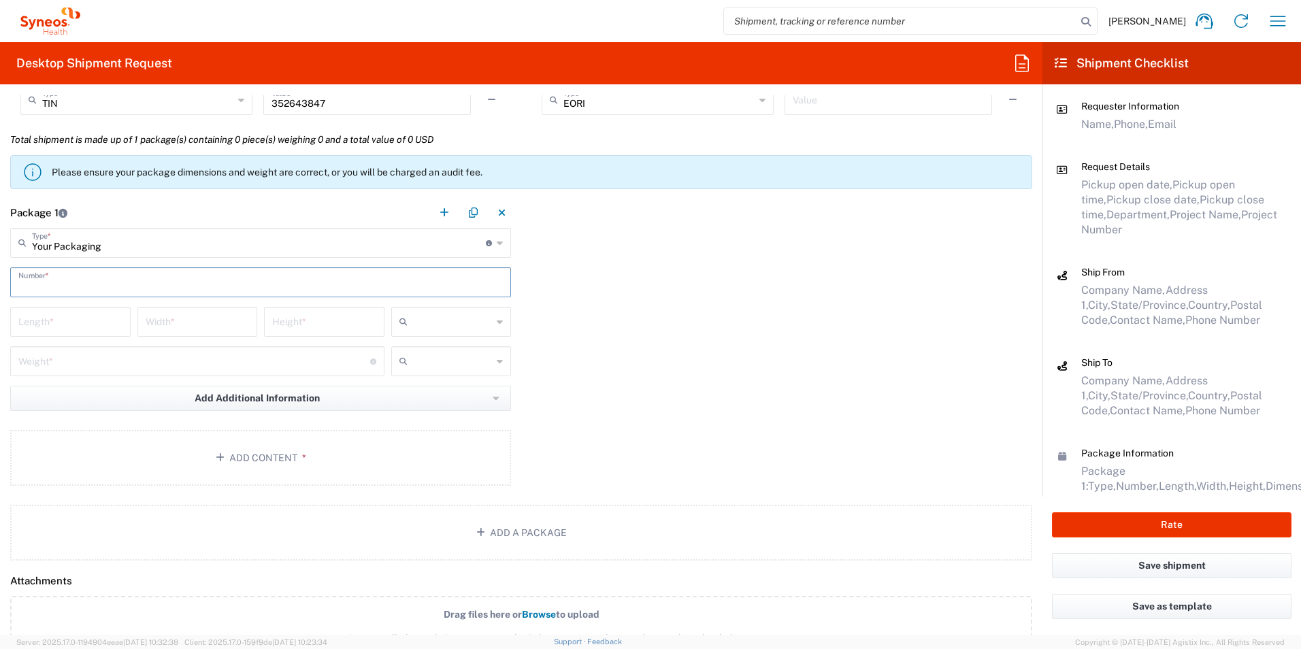
click at [54, 280] on input "text" at bounding box center [260, 282] width 485 height 24
type input "1"
click at [45, 321] on input "number" at bounding box center [70, 321] width 104 height 24
type input "22"
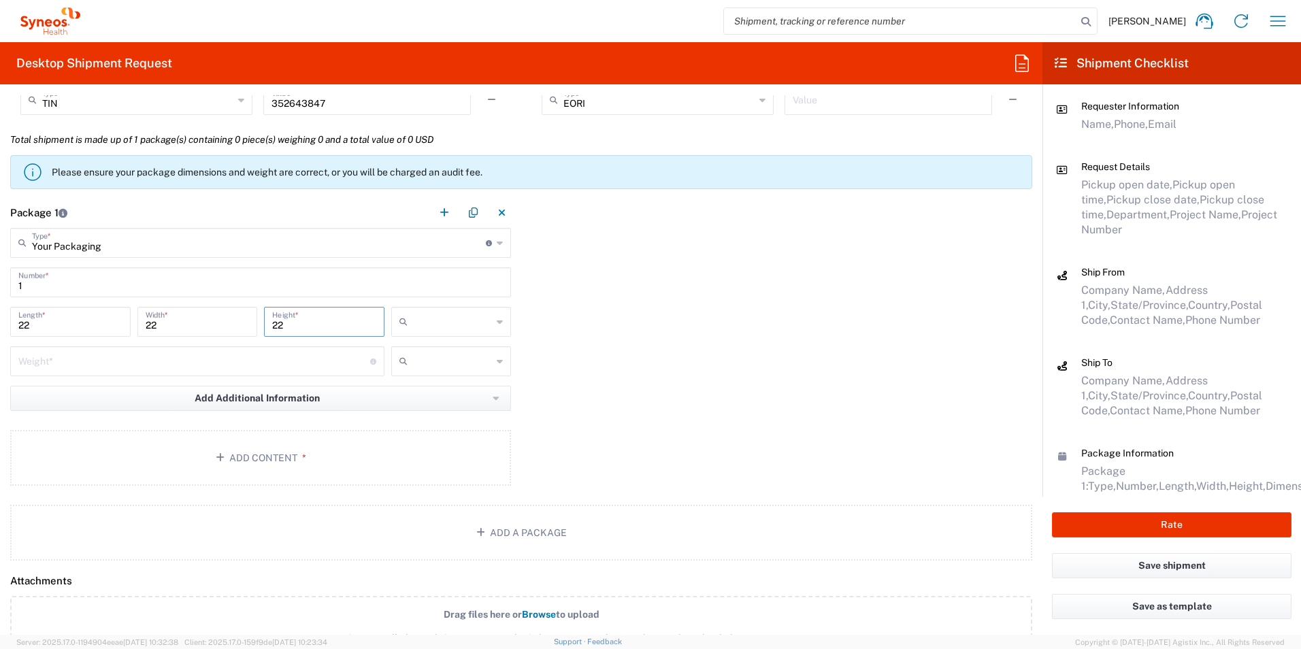
type input "22"
type input "in"
type input "60"
type input "lbs"
click at [389, 461] on button "Add Content *" at bounding box center [260, 458] width 501 height 56
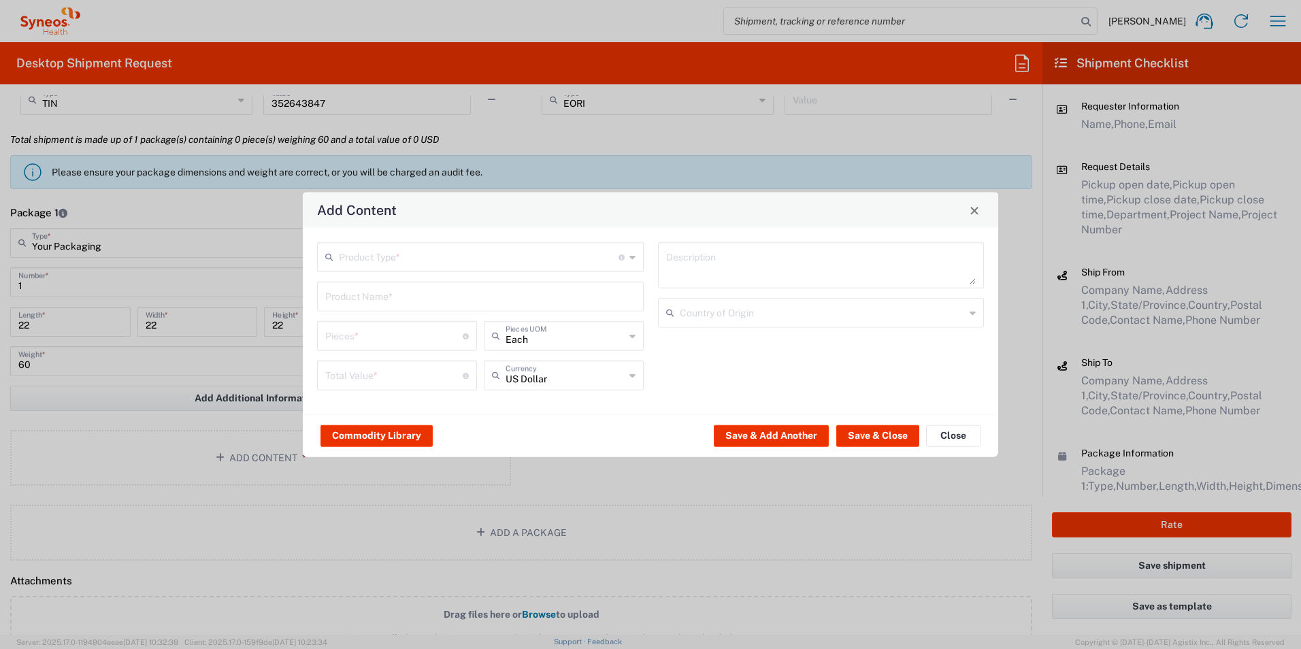
click at [398, 256] on input "text" at bounding box center [479, 256] width 280 height 24
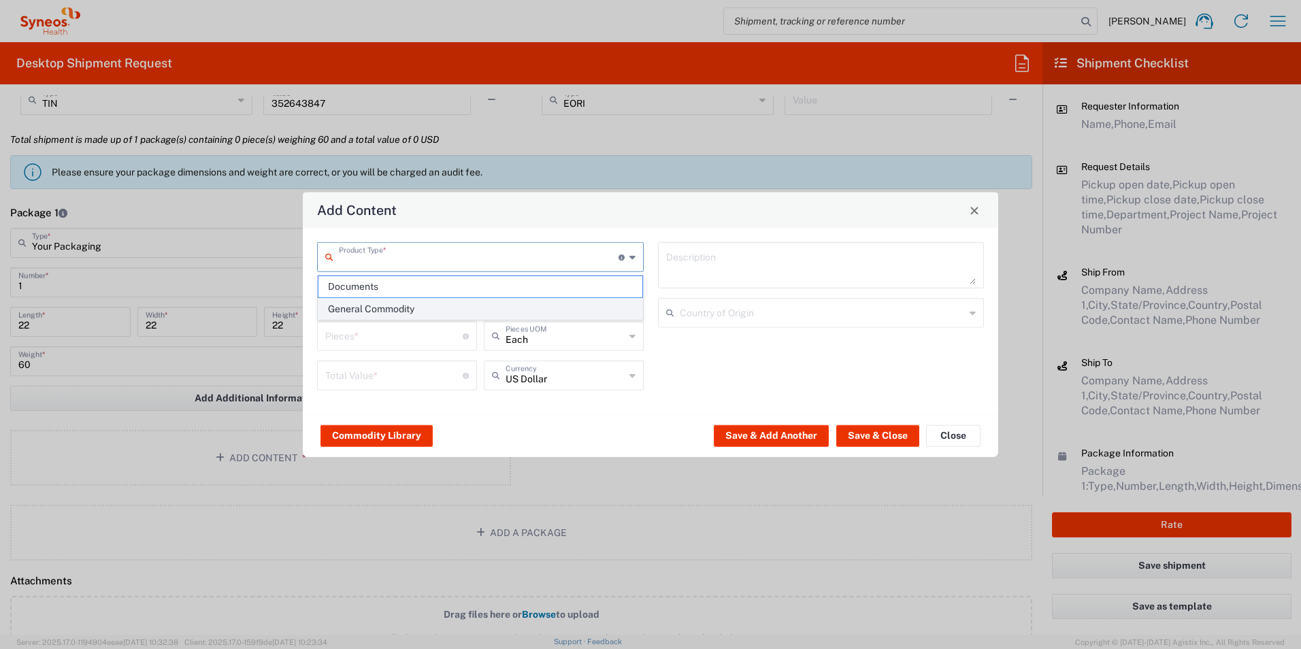
click at [397, 312] on span "General Commodity" at bounding box center [481, 309] width 324 height 21
type input "General Commodity"
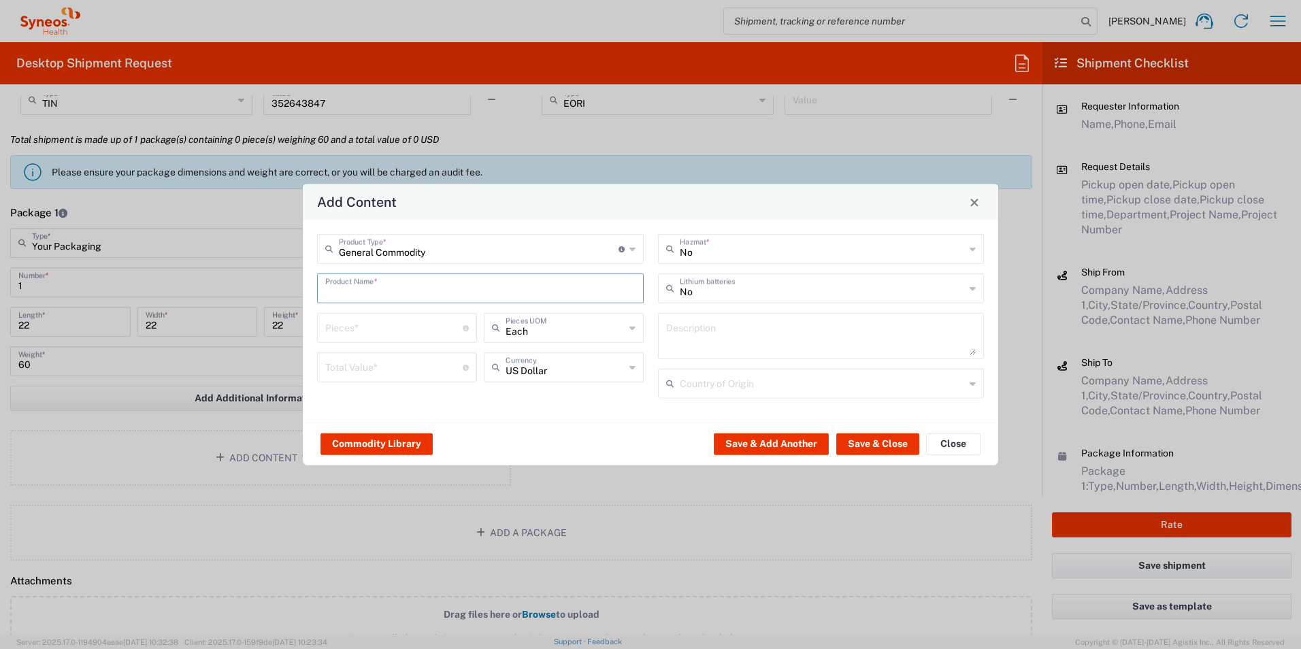
click at [404, 295] on input "text" at bounding box center [480, 288] width 310 height 24
click at [409, 314] on div "Centrifuge (Clinispin CT25)" at bounding box center [481, 320] width 324 height 23
type input "Centrifuge (Clinispin CT25)"
type input "1"
type input "585.06"
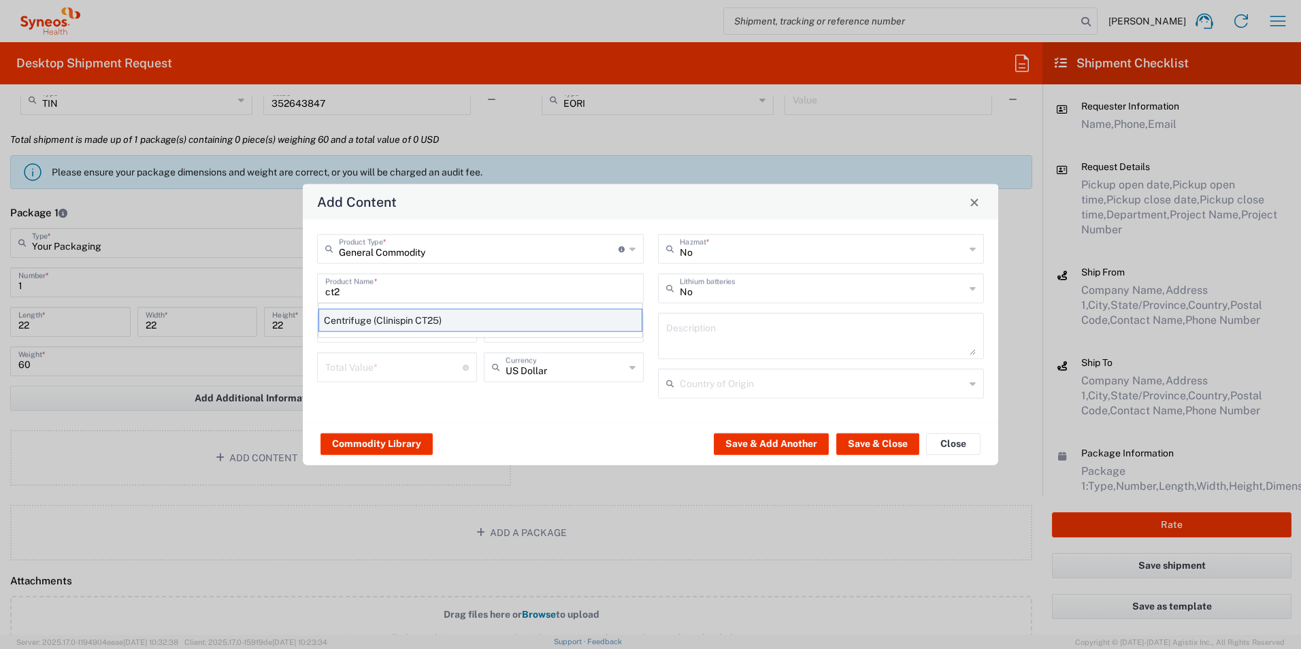
type textarea "Centrifuge (Clinispin CT25)"
type input "[GEOGRAPHIC_DATA]"
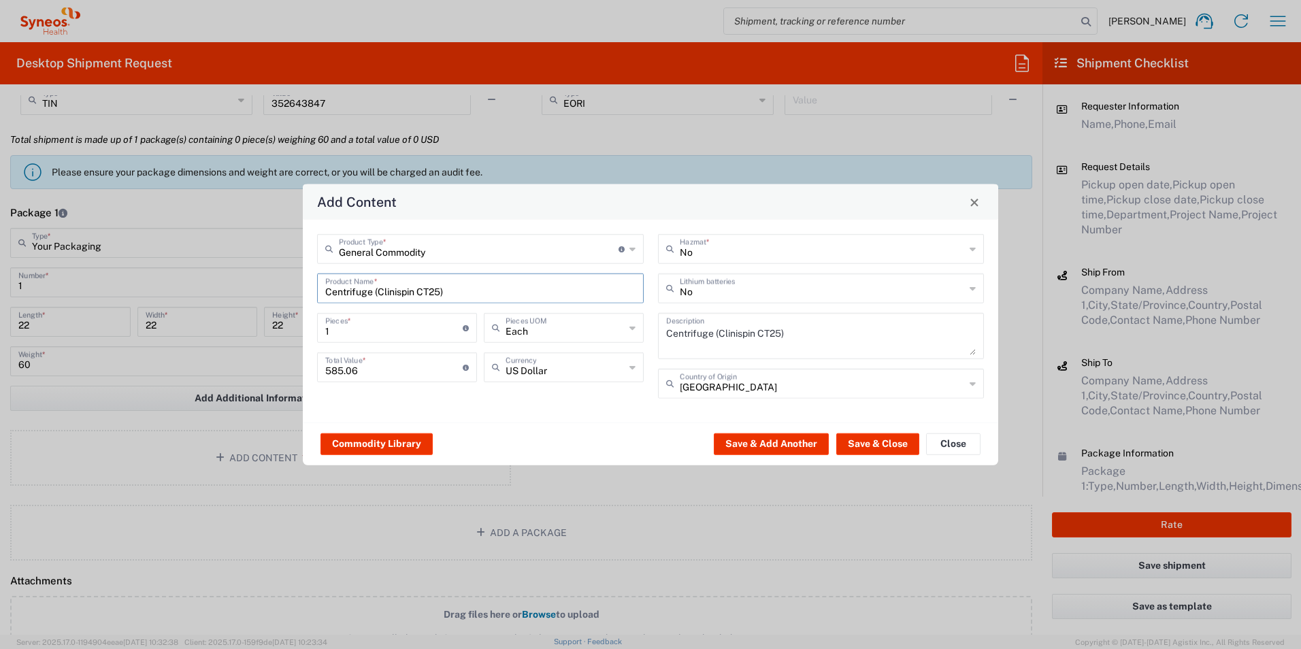
click at [408, 329] on input "1" at bounding box center [393, 327] width 137 height 24
type input "5"
type input "2925.3"
type input "5"
click at [871, 446] on button "Save & Close" at bounding box center [877, 444] width 83 height 22
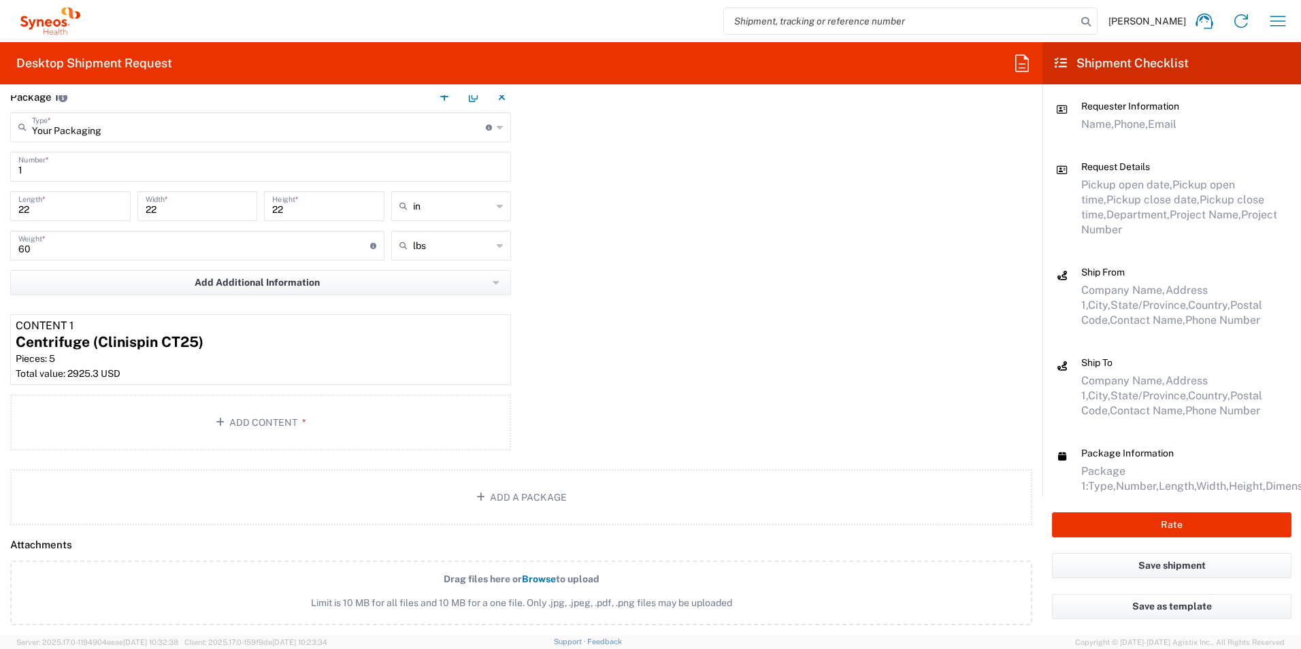
scroll to position [1225, 0]
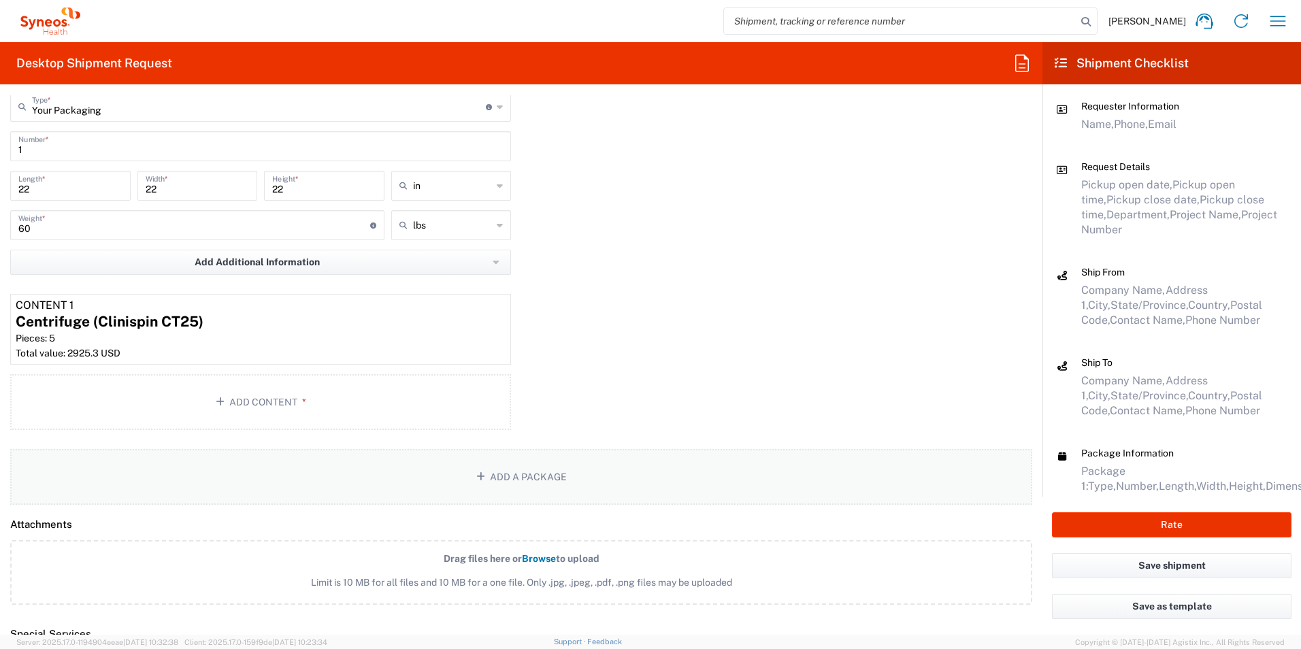
click at [538, 474] on button "Add a Package" at bounding box center [521, 477] width 1022 height 56
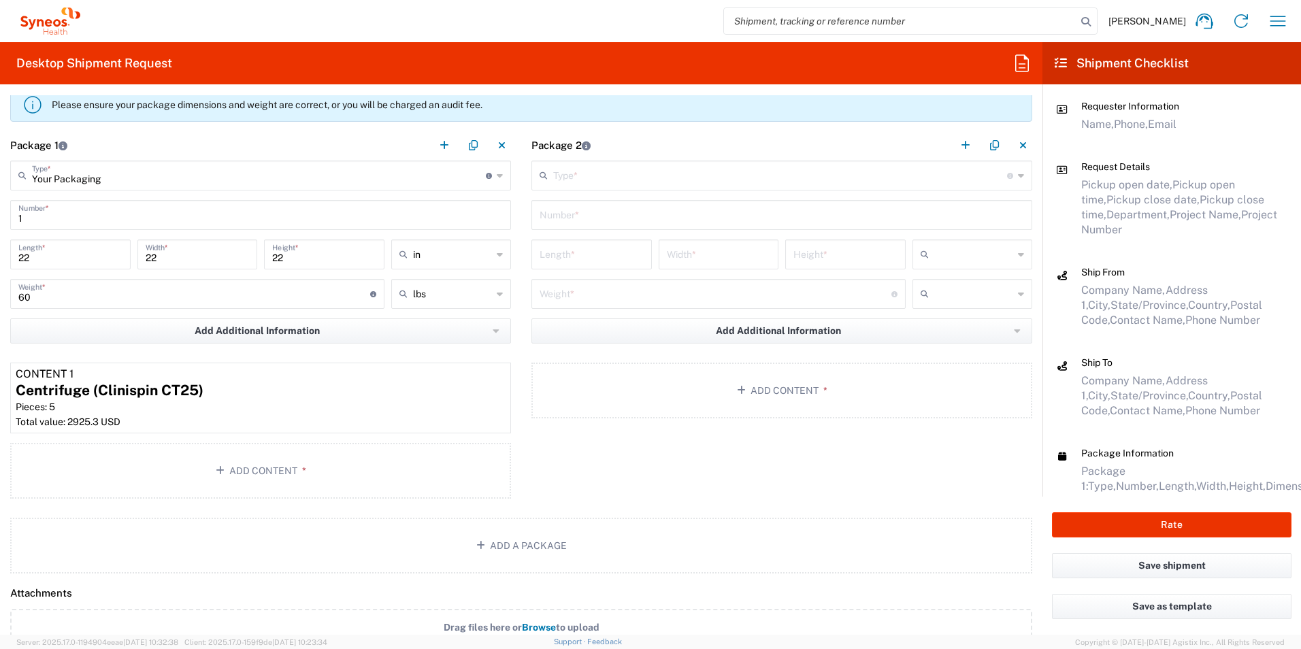
scroll to position [1021, 0]
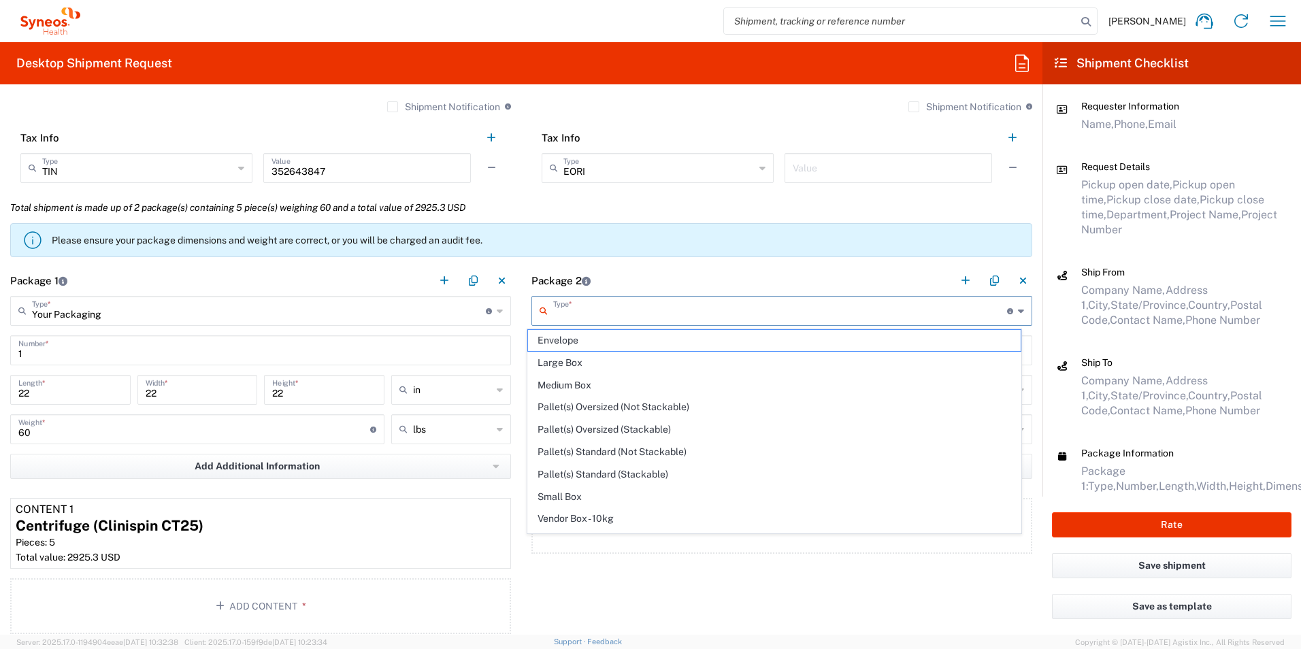
click at [604, 303] on input "text" at bounding box center [780, 310] width 454 height 24
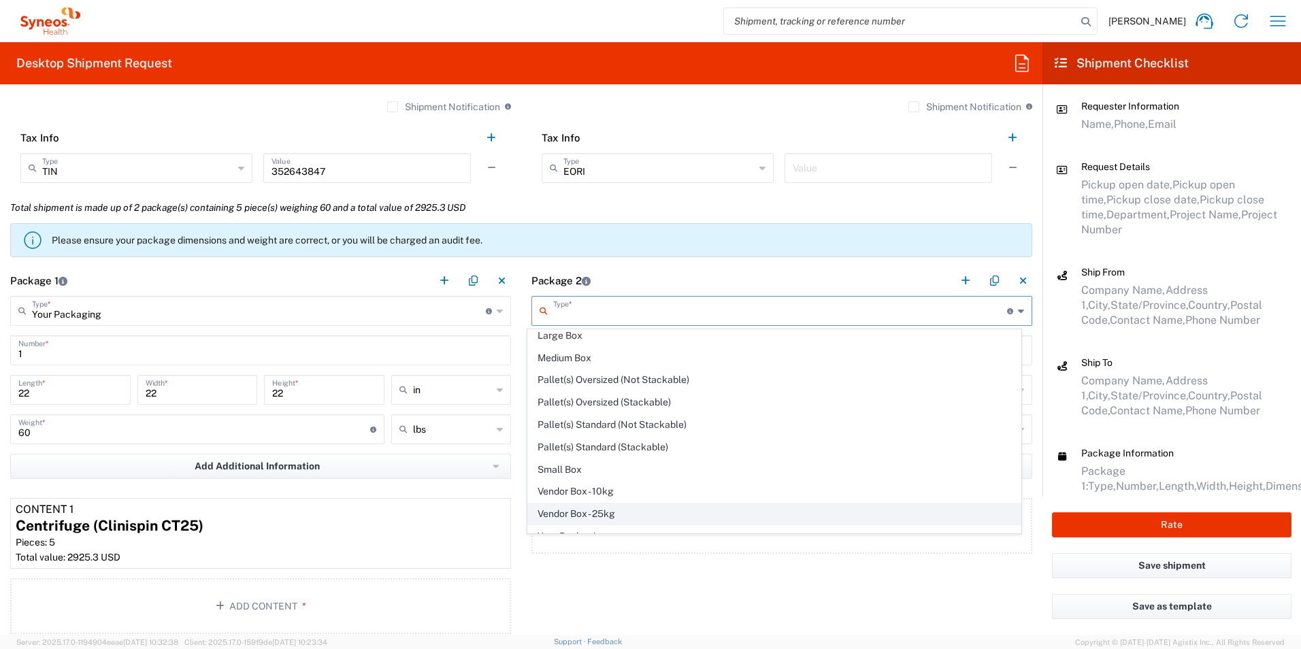
scroll to position [42, 0]
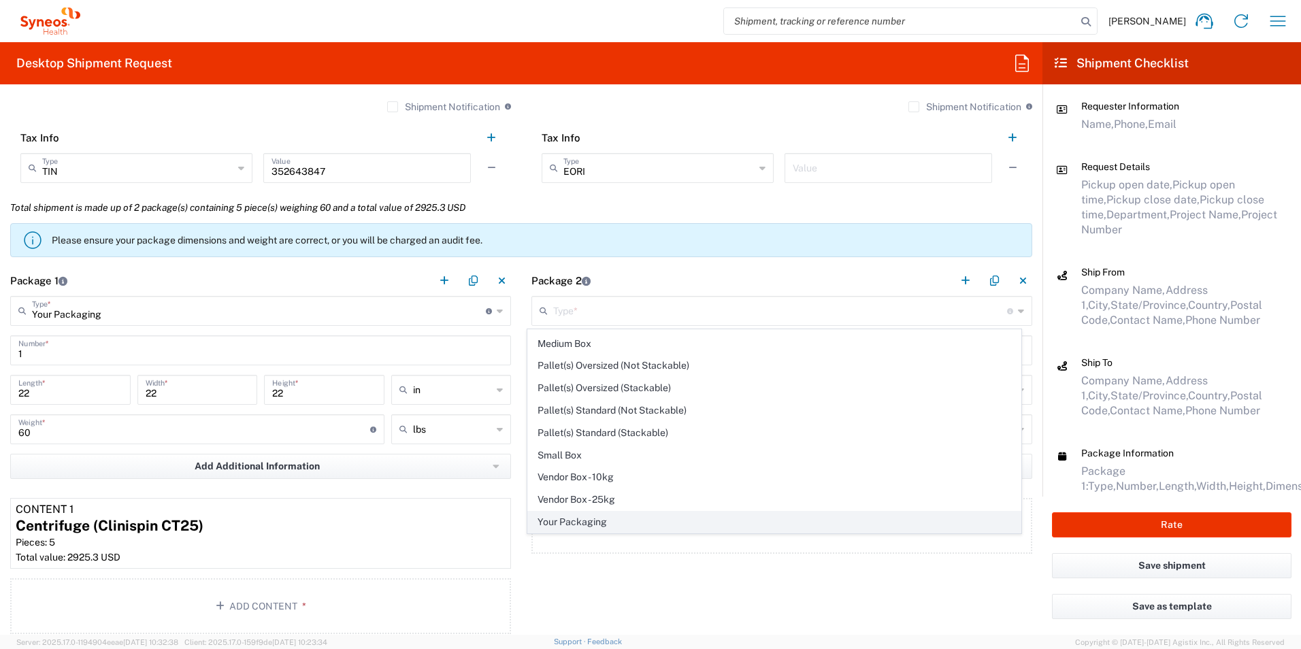
click at [592, 522] on span "Your Packaging" at bounding box center [774, 522] width 493 height 21
type input "Your Packaging"
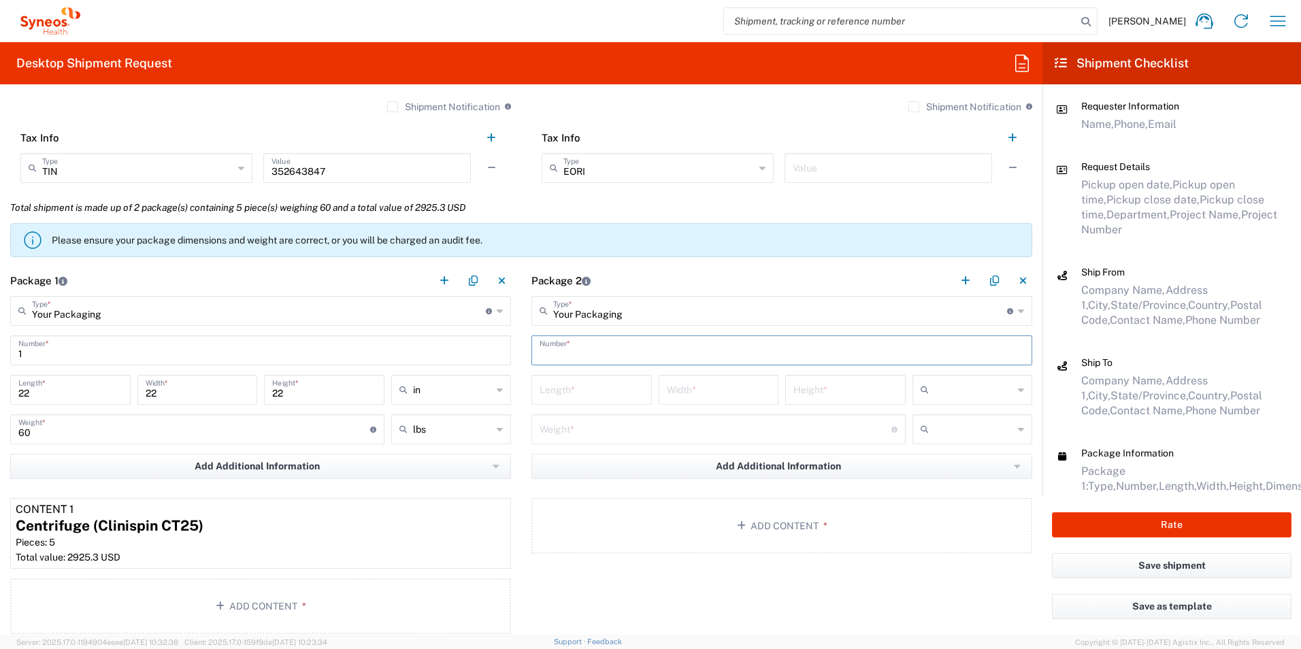
click at [609, 345] on input "text" at bounding box center [782, 350] width 485 height 24
type input "1"
click at [555, 388] on input "number" at bounding box center [592, 389] width 104 height 24
type input "22"
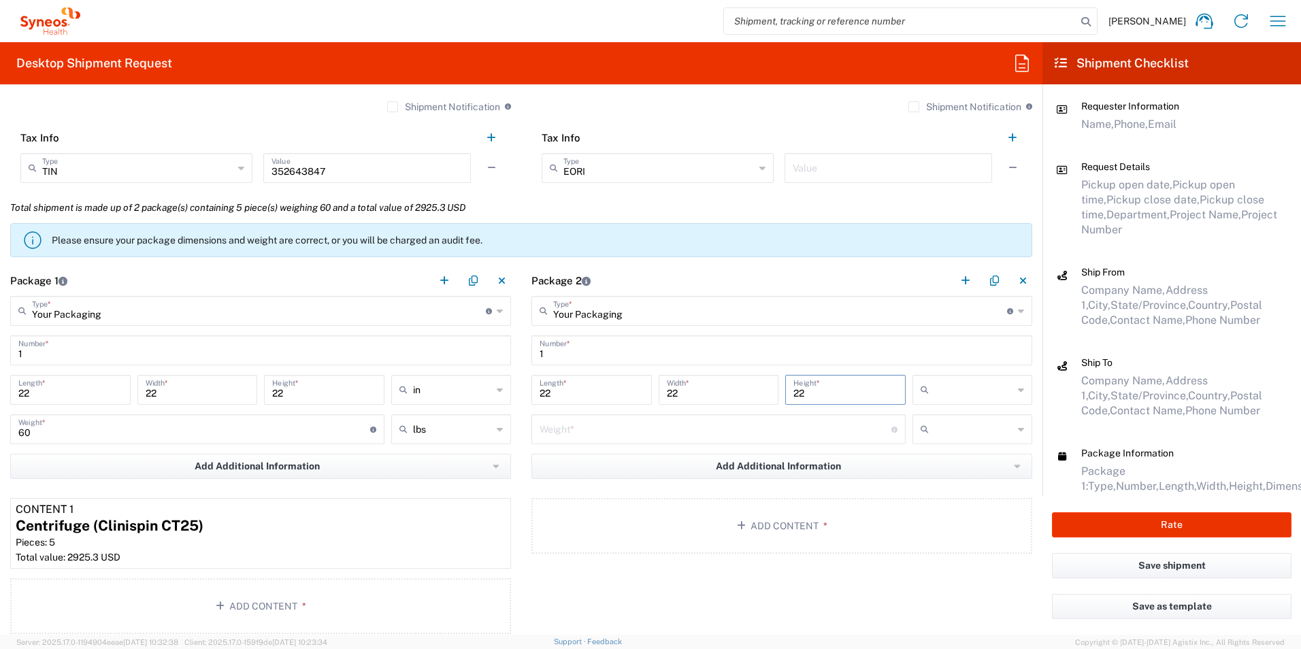
type input "22"
type input "in"
type input "60"
type input "lbs"
drag, startPoint x: 737, startPoint y: 555, endPoint x: 743, endPoint y: 543, distance: 13.4
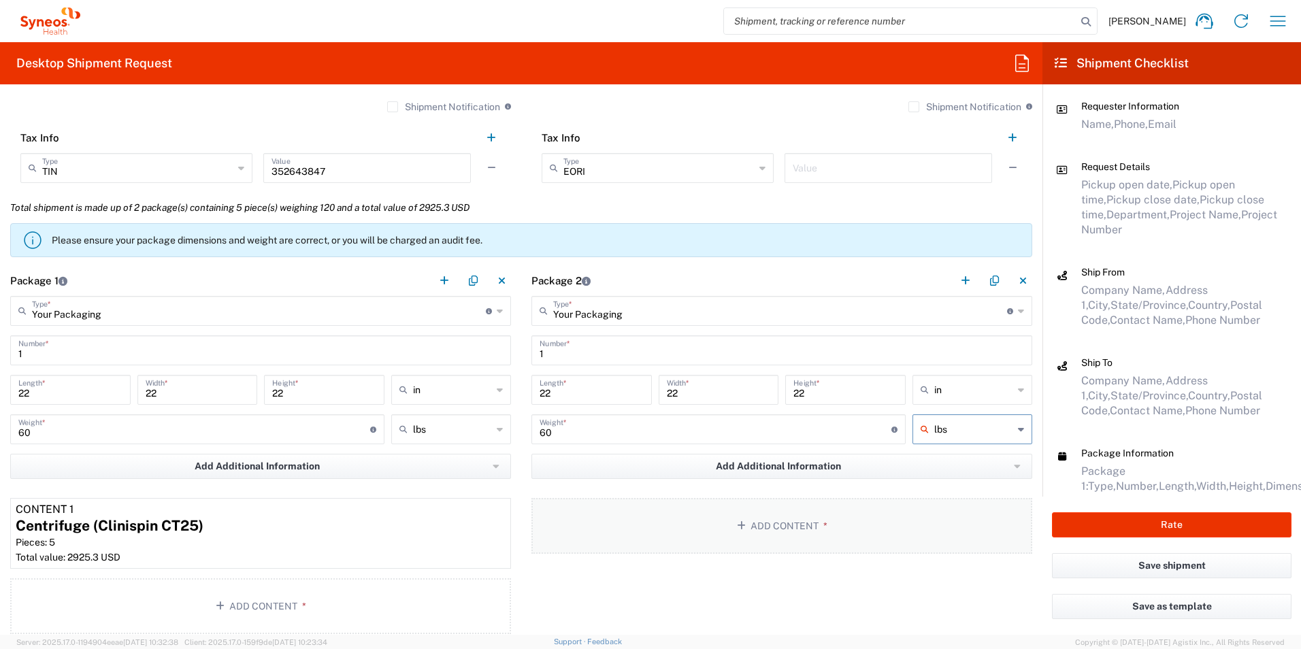
click at [737, 554] on main "Your Packaging Type * Material used to package goods Envelope Large Box Medium …" at bounding box center [781, 427] width 521 height 263
click at [798, 535] on button "Add Content *" at bounding box center [782, 526] width 501 height 56
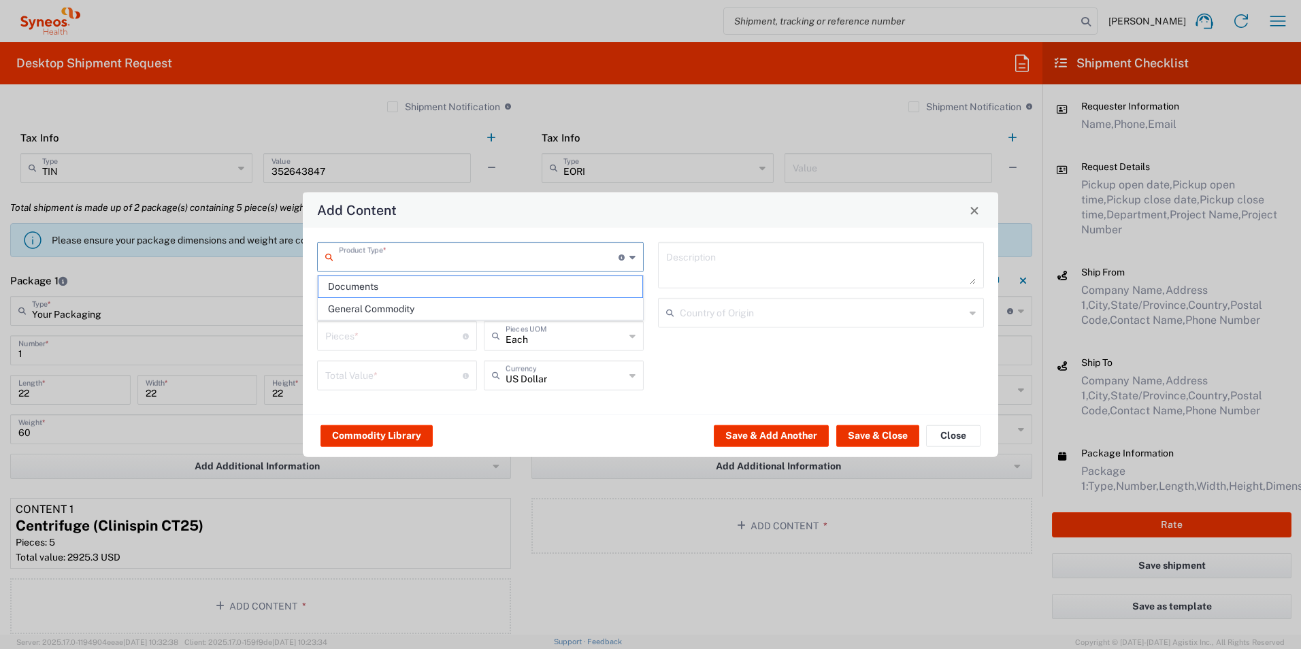
click at [406, 257] on input "text" at bounding box center [479, 256] width 280 height 24
click at [422, 306] on span "General Commodity" at bounding box center [481, 309] width 324 height 21
type input "General Commodity"
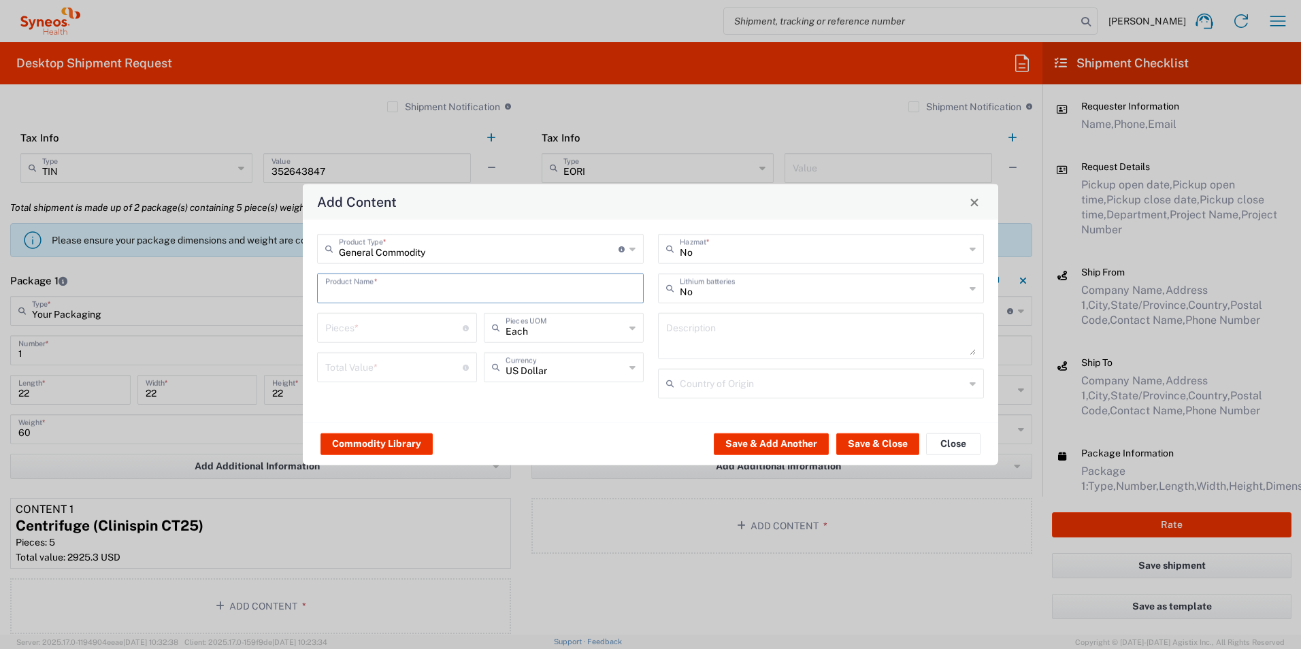
click at [421, 288] on input "text" at bounding box center [480, 288] width 310 height 24
click at [406, 321] on div "Centrifuge (Clinispin CT25)" at bounding box center [481, 320] width 324 height 23
type input "Centrifuge (Clinispin CT25)"
type input "1"
type input "585.06"
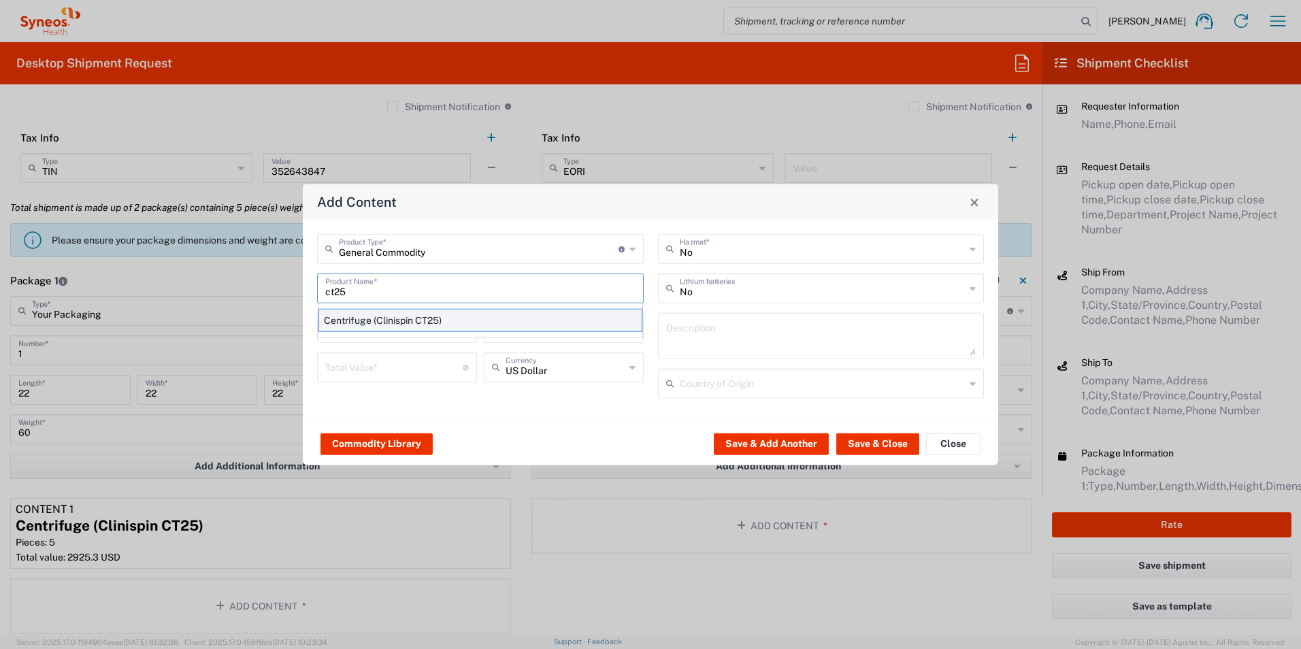
type textarea "Centrifuge (Clinispin CT25)"
type input "[GEOGRAPHIC_DATA]"
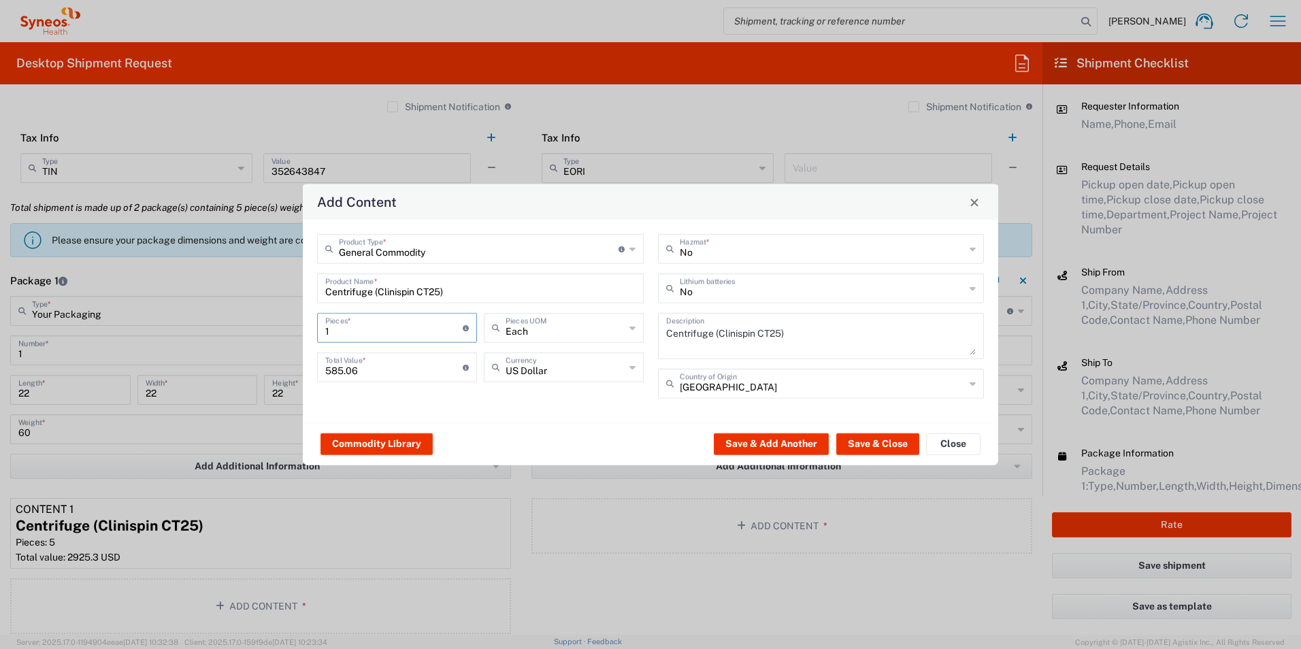
click at [410, 325] on input "1" at bounding box center [393, 327] width 137 height 24
type input "4"
type input "2340.24"
type input "4"
click at [875, 443] on button "Save & Close" at bounding box center [877, 444] width 83 height 22
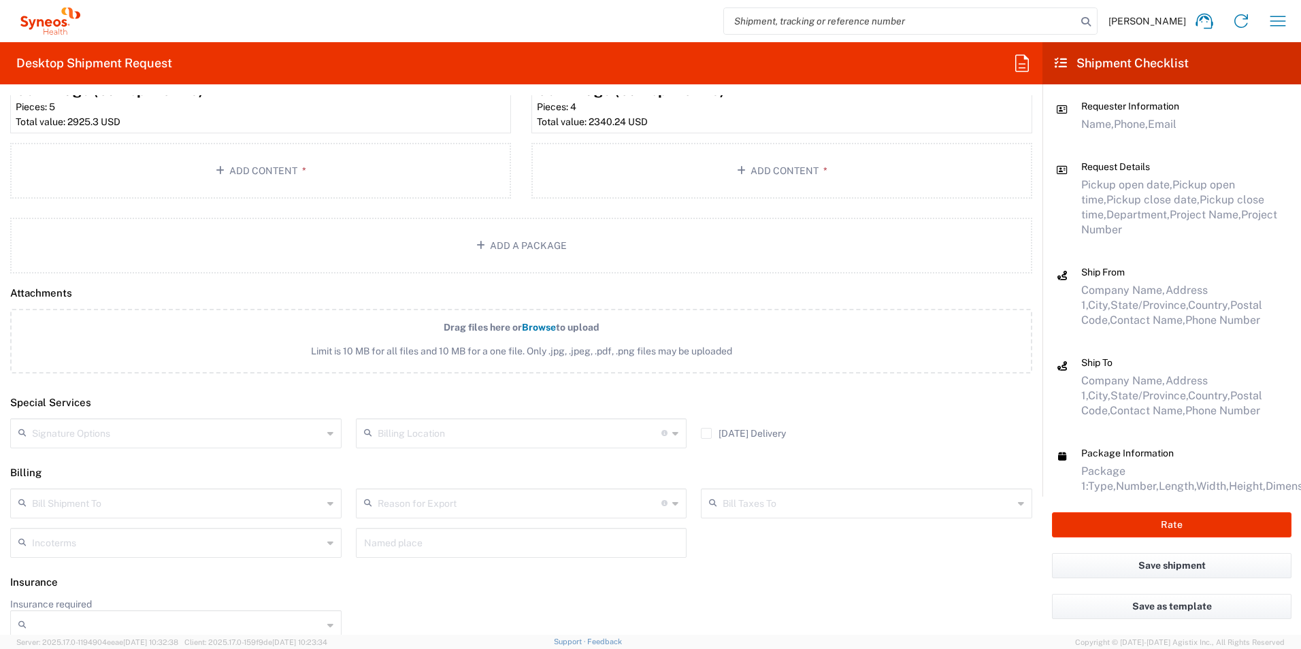
scroll to position [1471, 0]
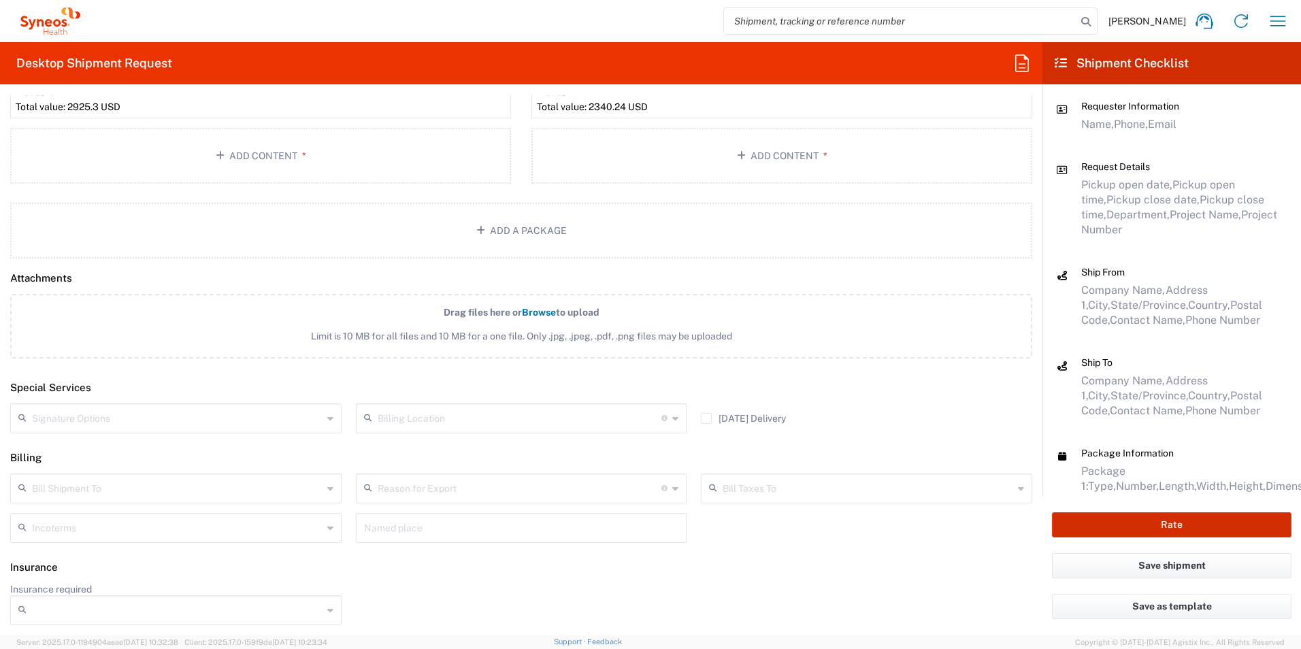
click at [1088, 523] on button "Rate" at bounding box center [1172, 524] width 240 height 25
type input "3190 DEPARTMENTAL EXPENSE"
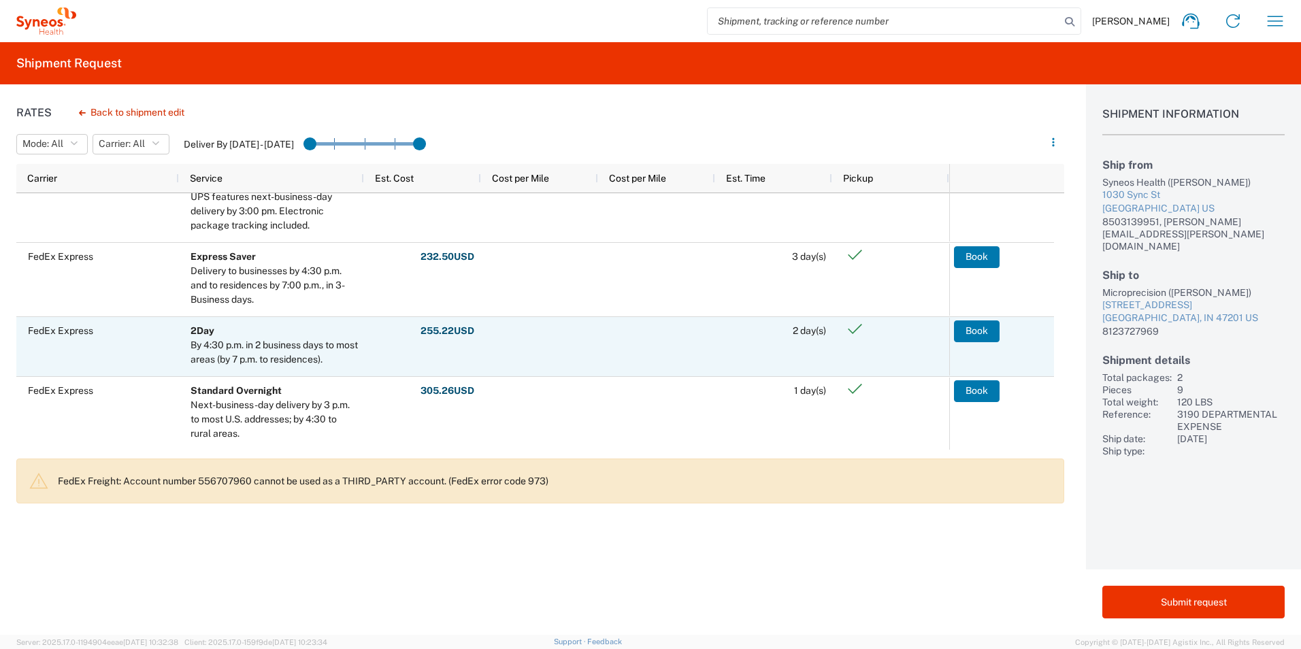
scroll to position [650, 0]
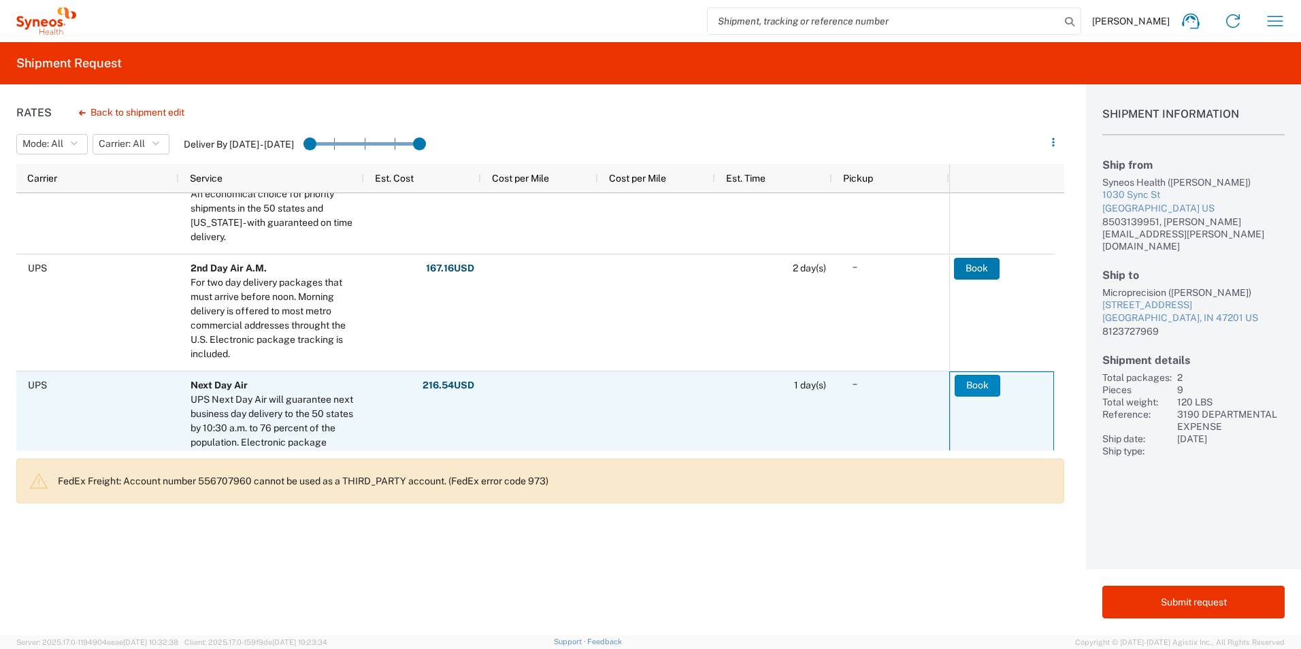
click at [961, 392] on button "Book" at bounding box center [978, 386] width 46 height 22
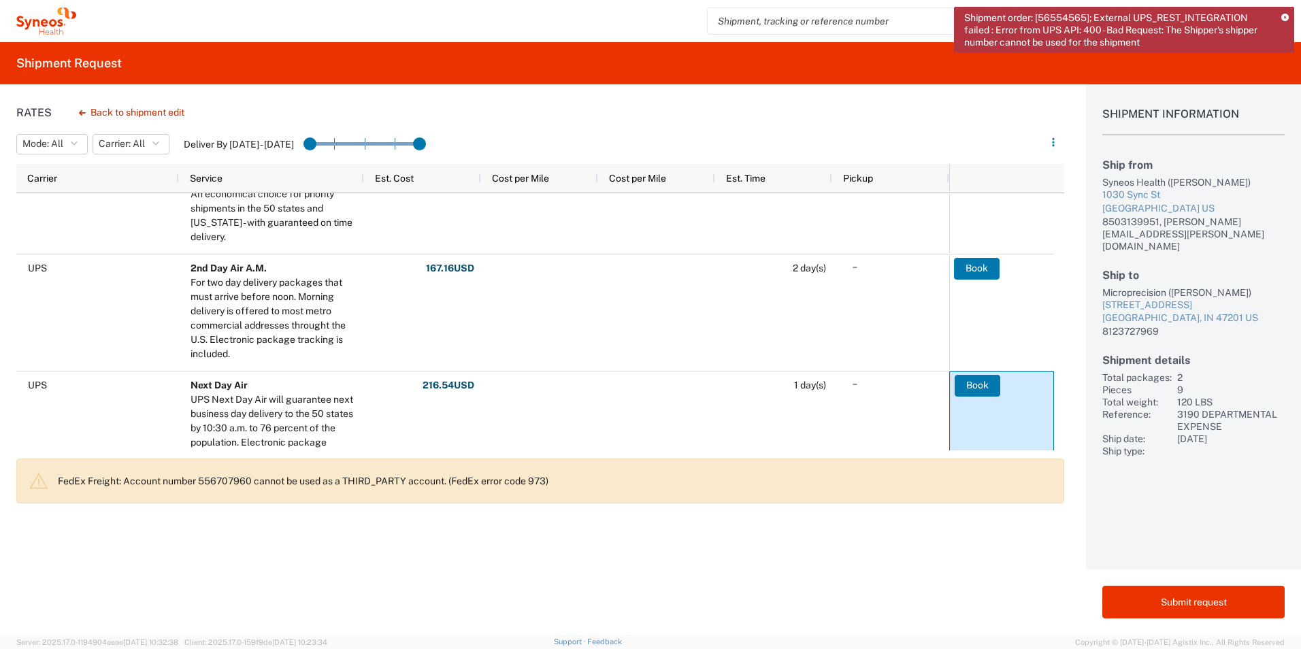
click at [1282, 14] on icon at bounding box center [1285, 17] width 7 height 7
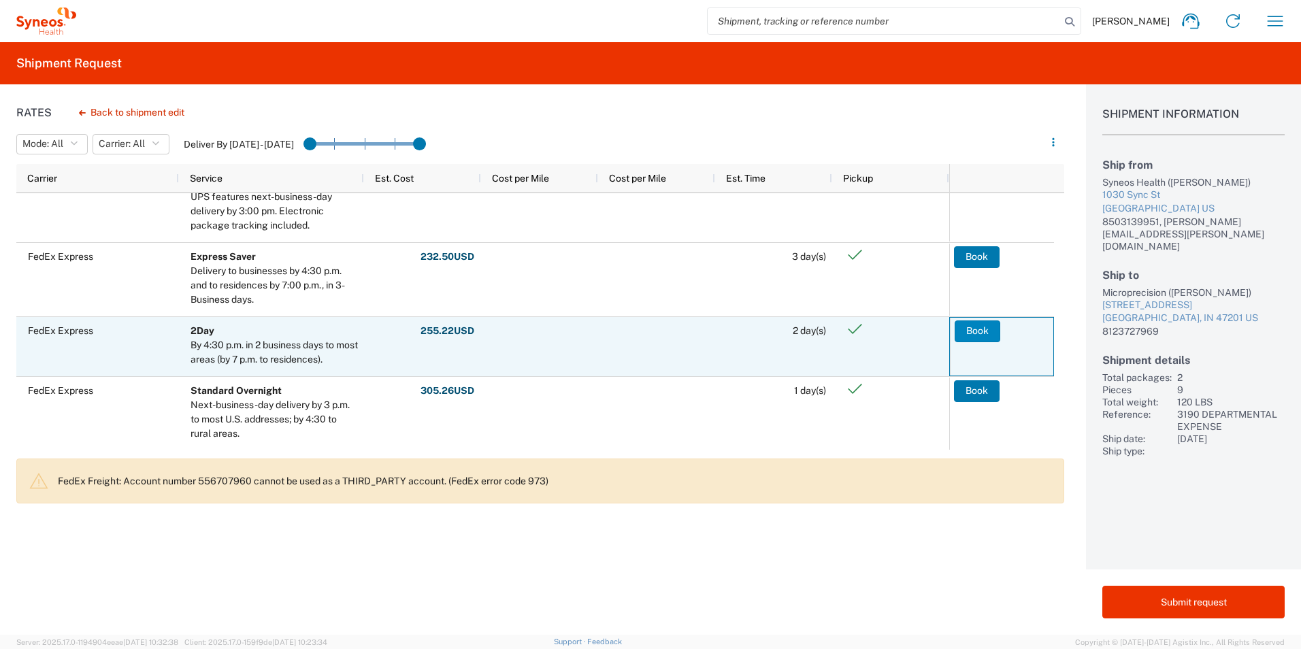
click at [968, 331] on button "Book" at bounding box center [978, 332] width 46 height 22
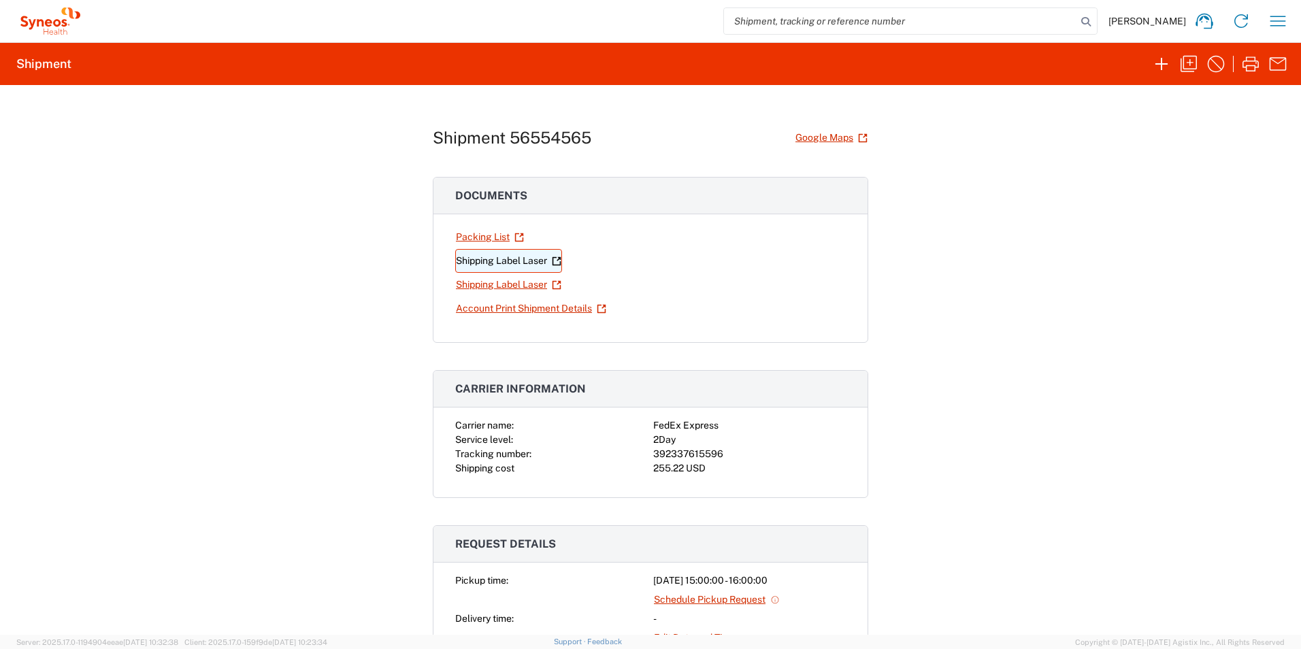
click at [498, 257] on link "Shipping Label Laser" at bounding box center [508, 261] width 107 height 24
click at [521, 287] on link "Shipping Label Laser" at bounding box center [508, 285] width 107 height 24
